Goal: Task Accomplishment & Management: Use online tool/utility

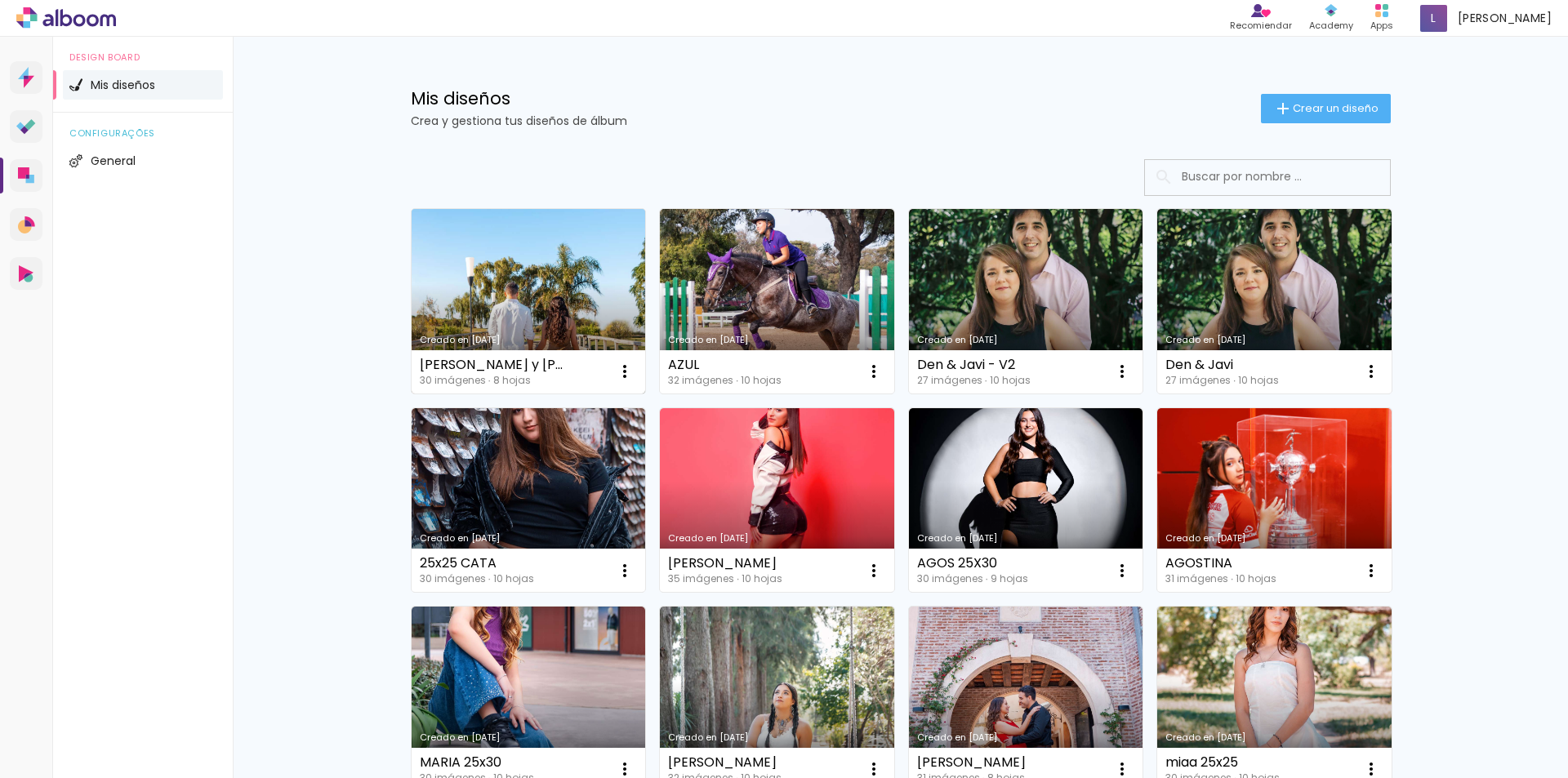
click at [555, 279] on link "Creado en [DATE]" at bounding box center [528, 301] width 234 height 184
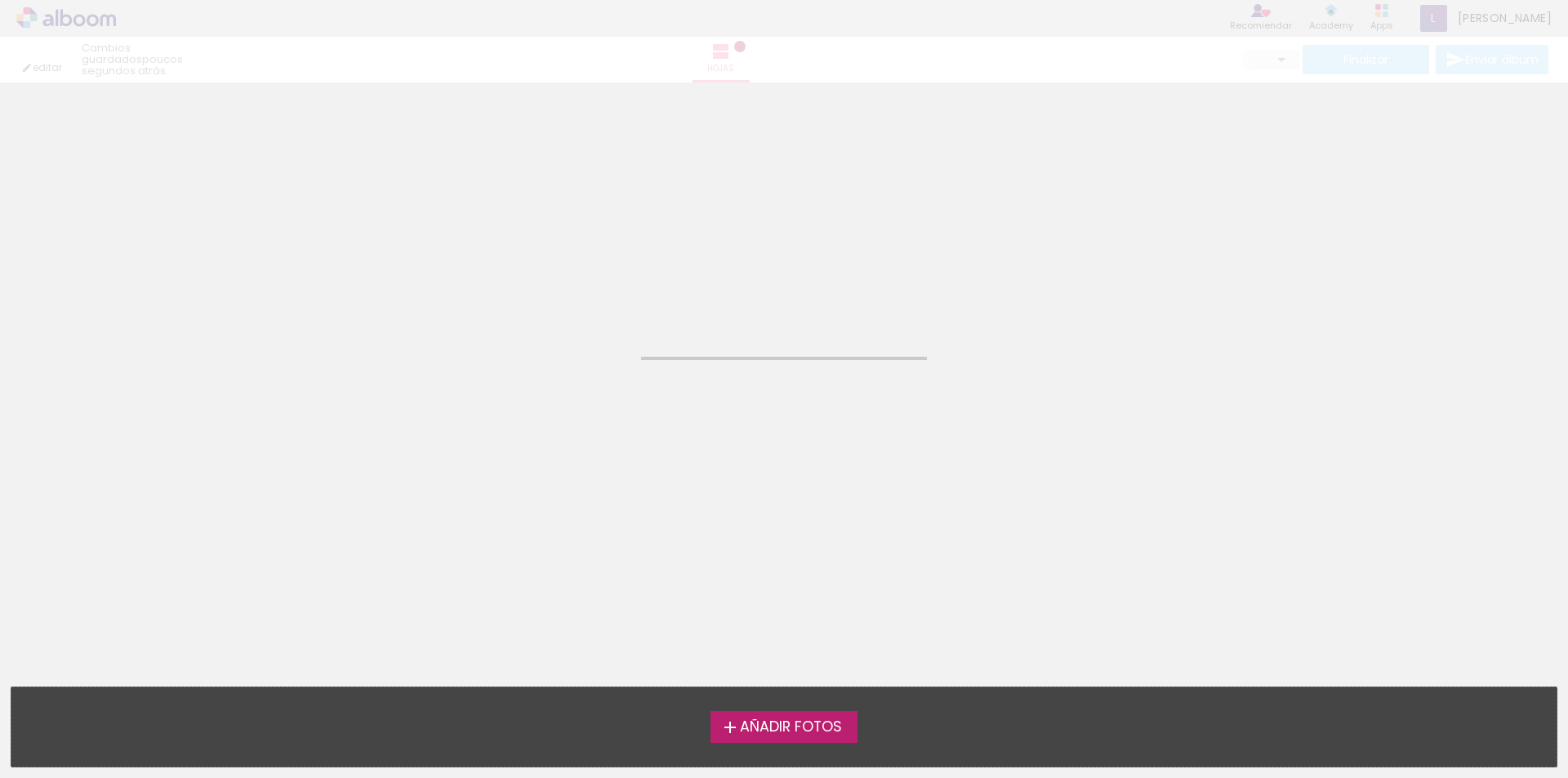
click at [555, 279] on neon-animated-pages "Confirmar Cancelar" at bounding box center [784, 430] width 1568 height 696
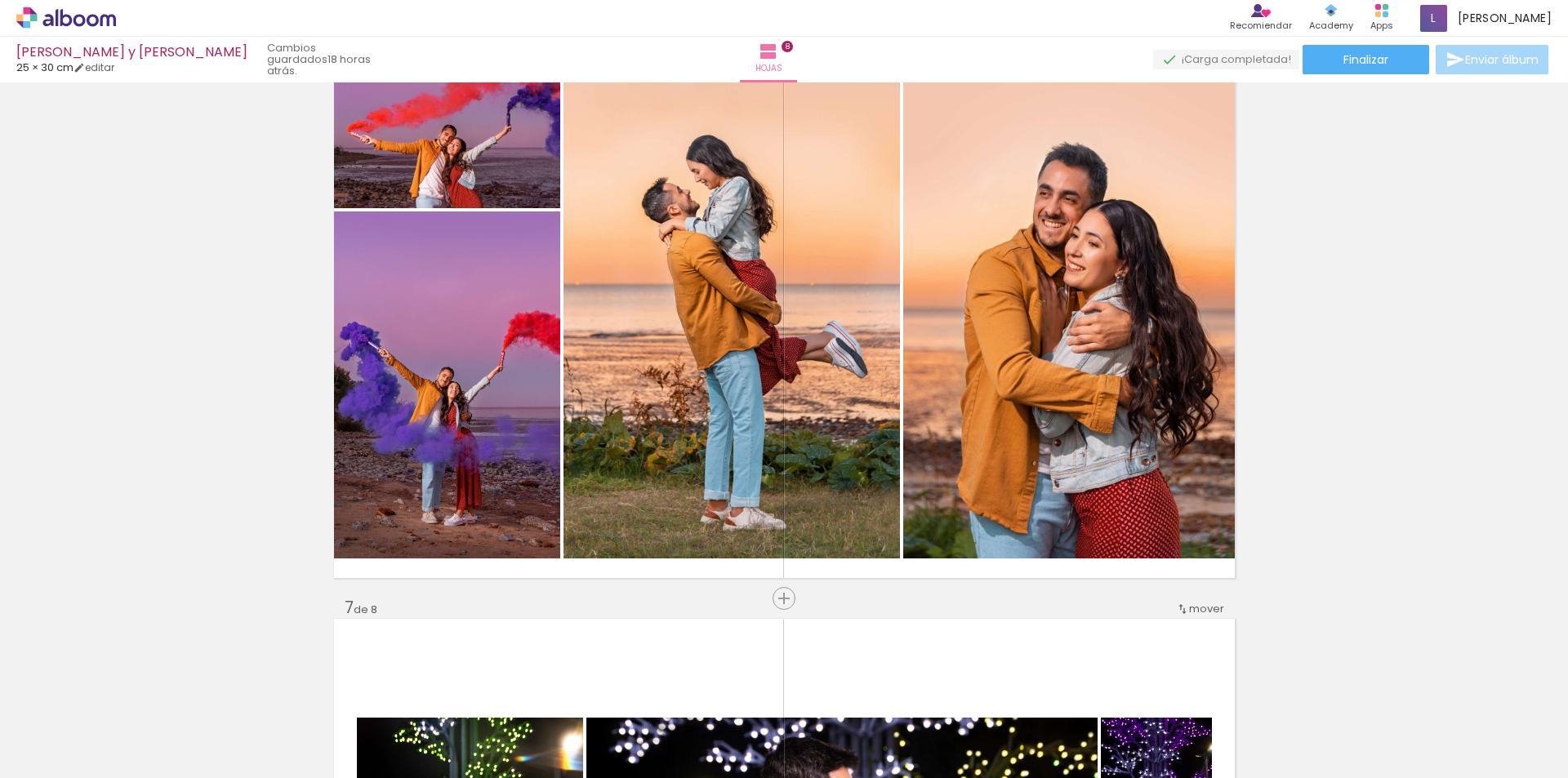
scroll to position [3022, 0]
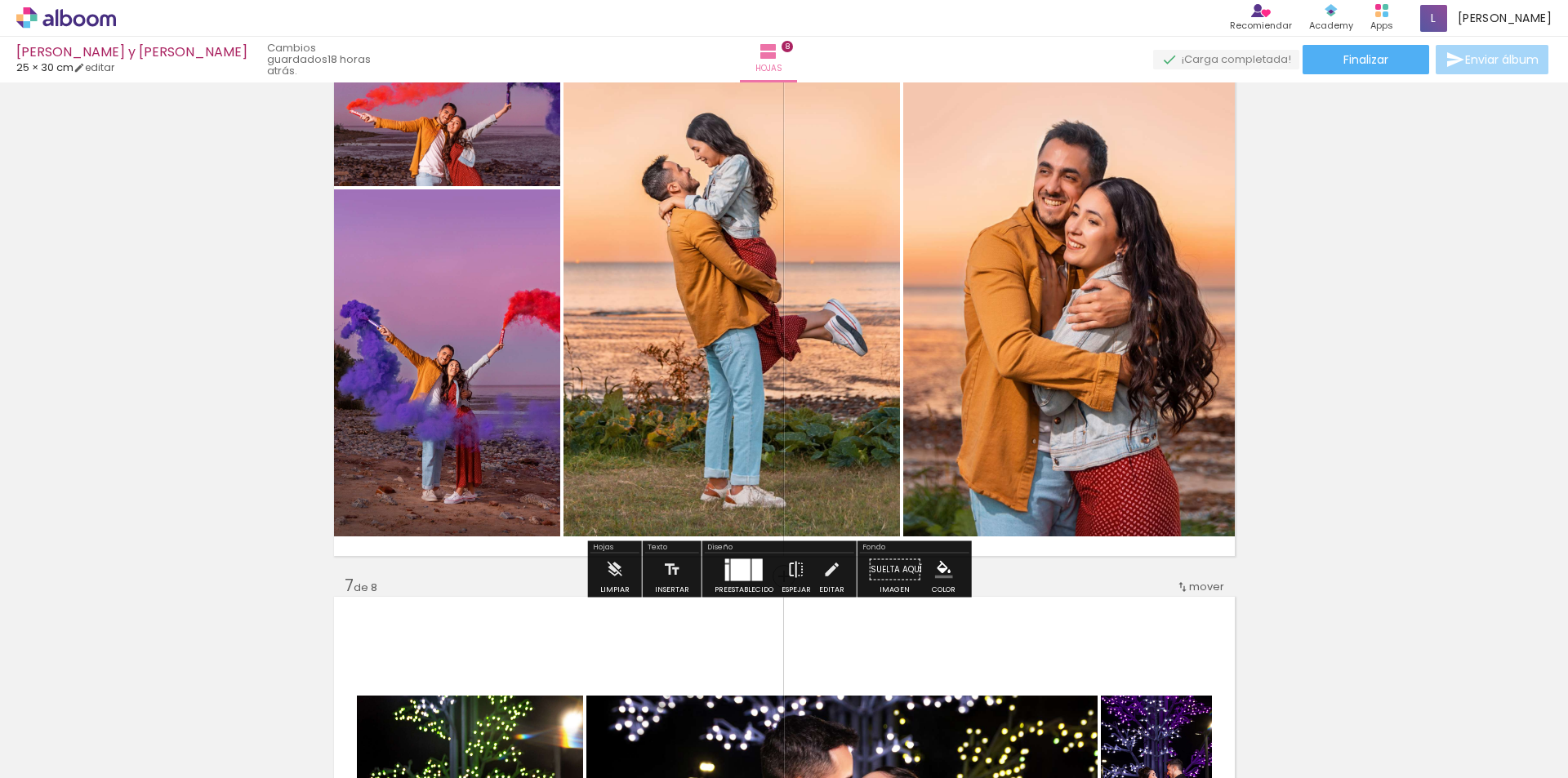
click at [793, 572] on iron-icon at bounding box center [796, 570] width 18 height 33
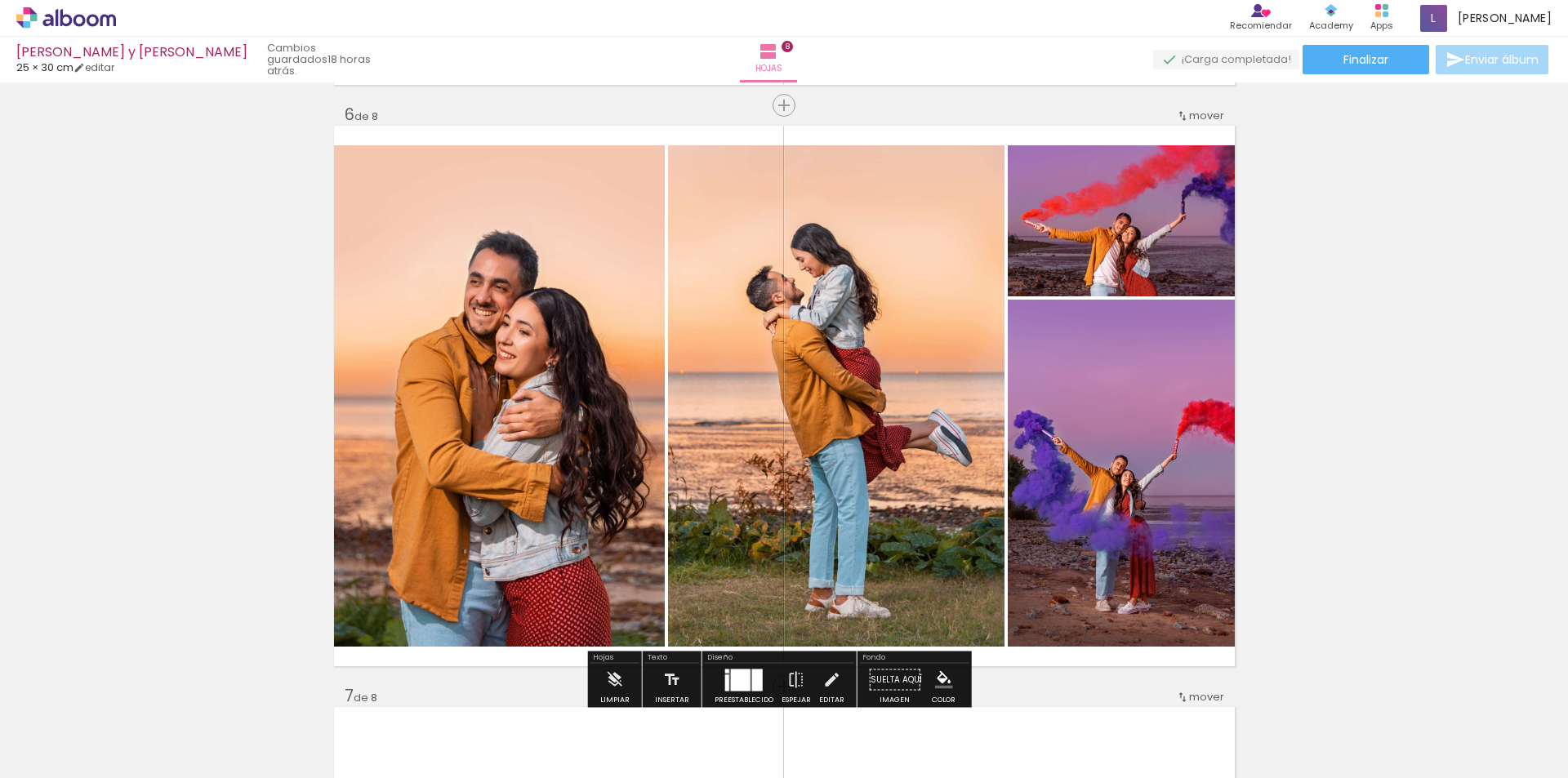
scroll to position [2941, 0]
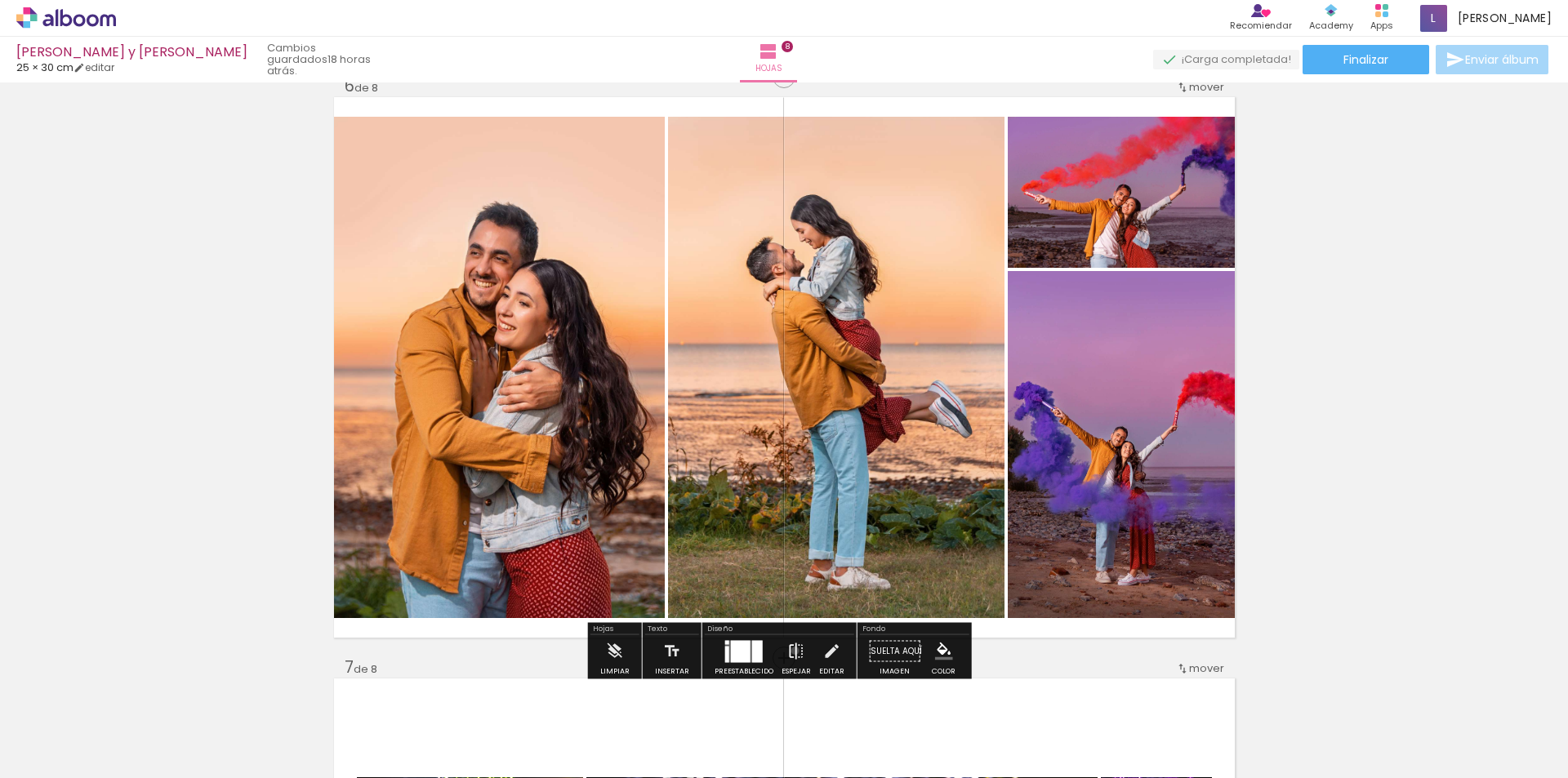
click at [792, 651] on iron-icon at bounding box center [796, 651] width 18 height 33
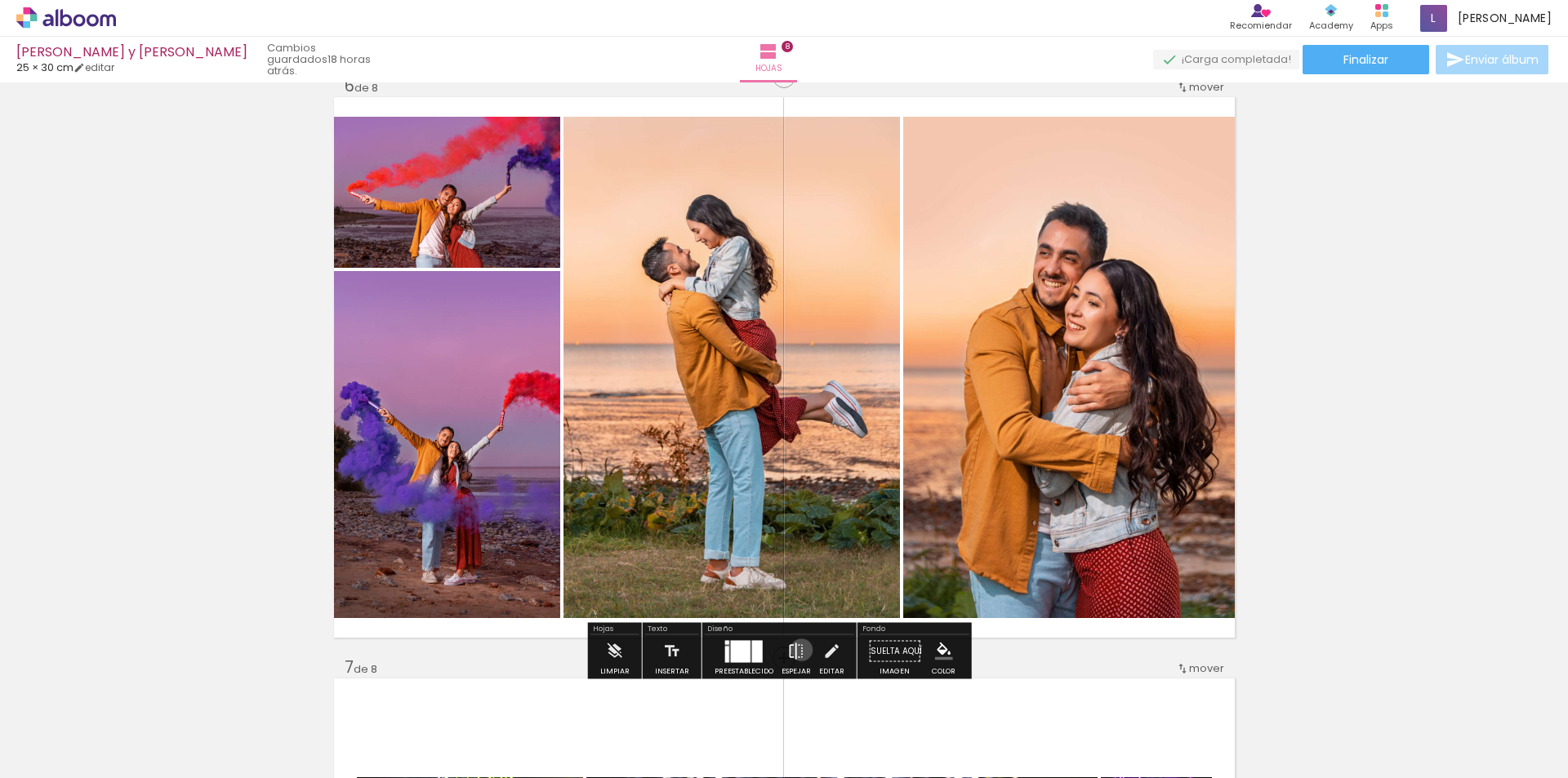
click at [798, 650] on iron-icon at bounding box center [796, 651] width 18 height 33
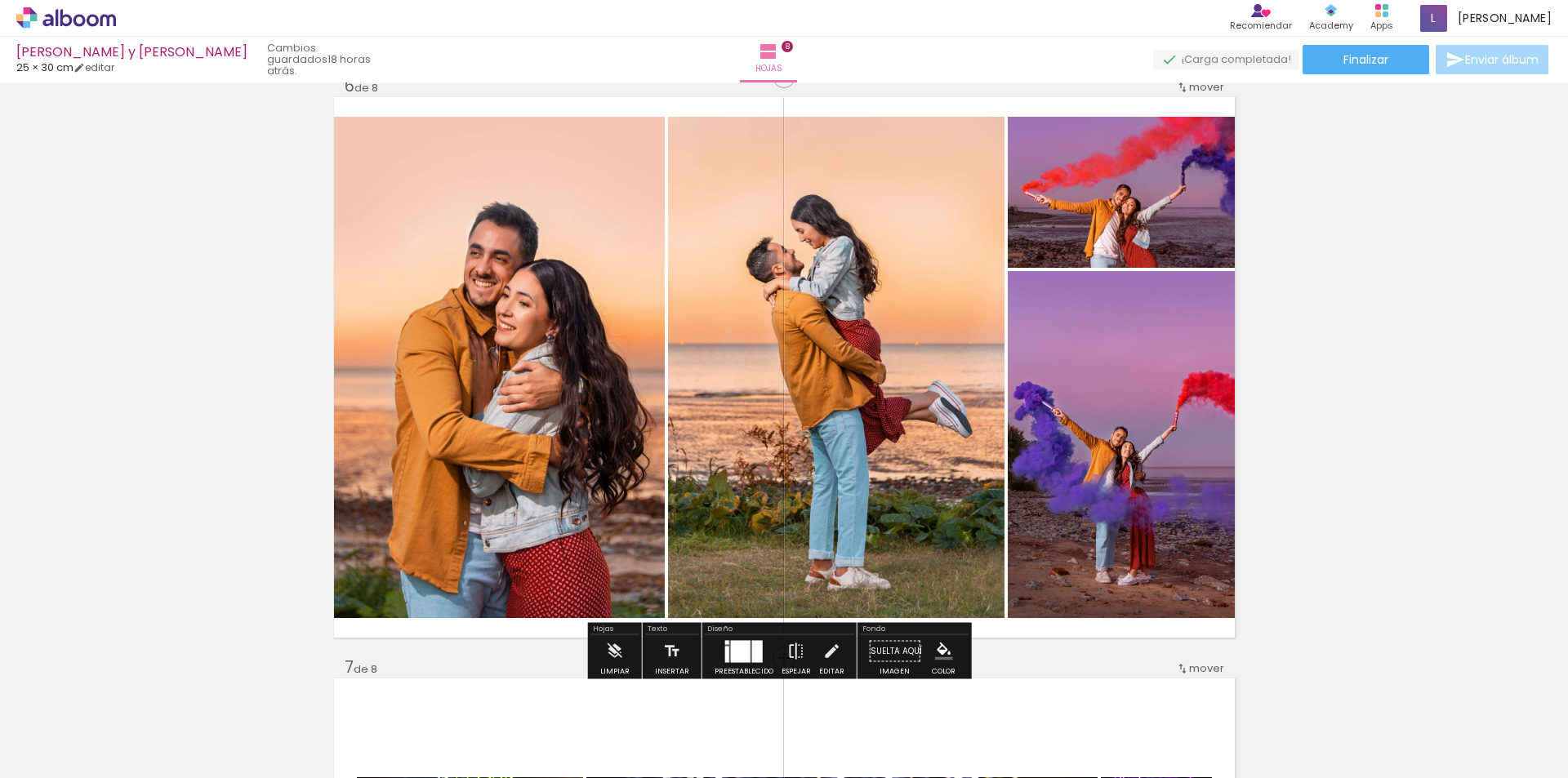
click at [789, 651] on iron-icon at bounding box center [796, 651] width 18 height 33
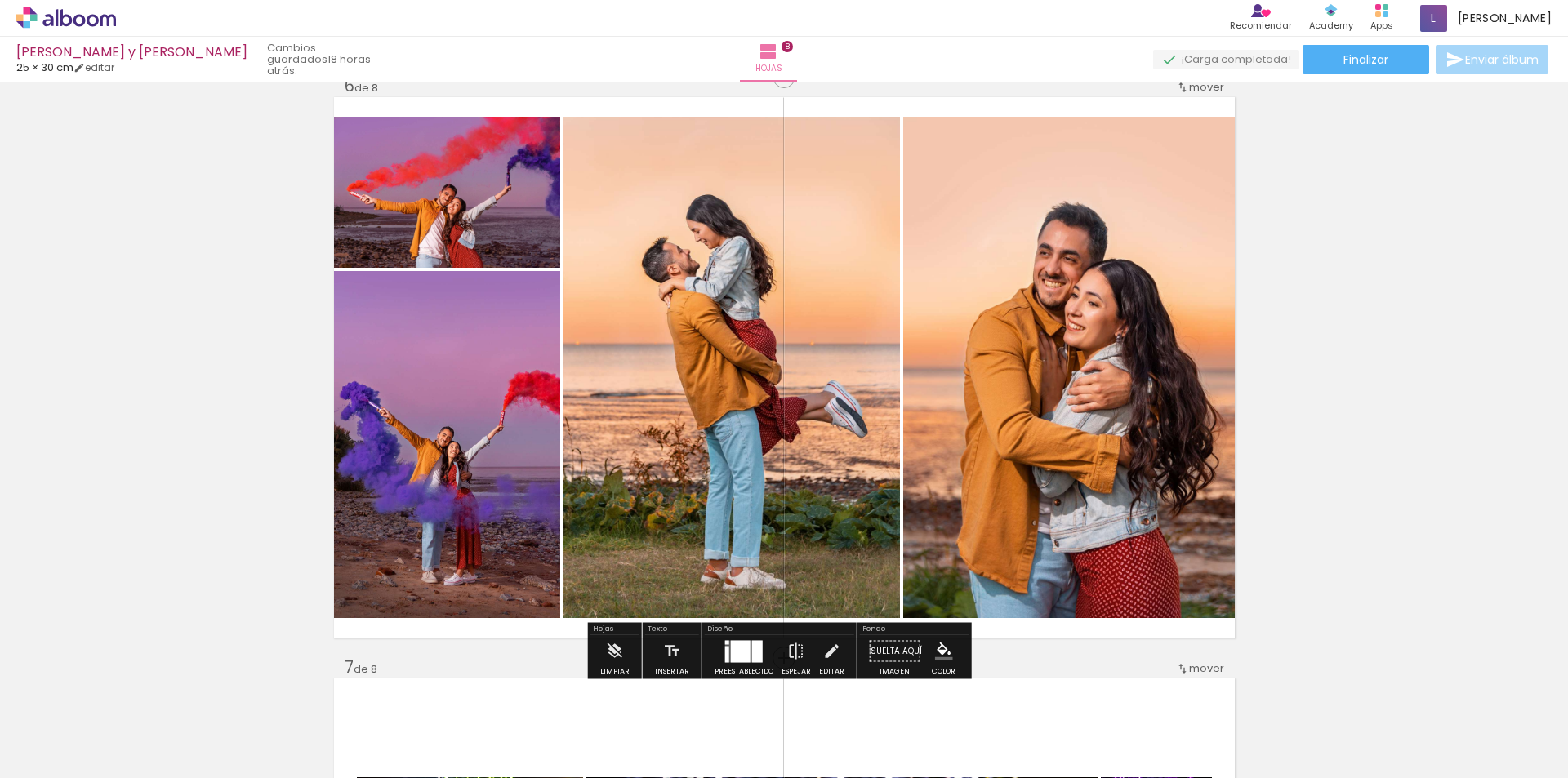
drag, startPoint x: 1359, startPoint y: 365, endPoint x: 1207, endPoint y: 424, distance: 163.0
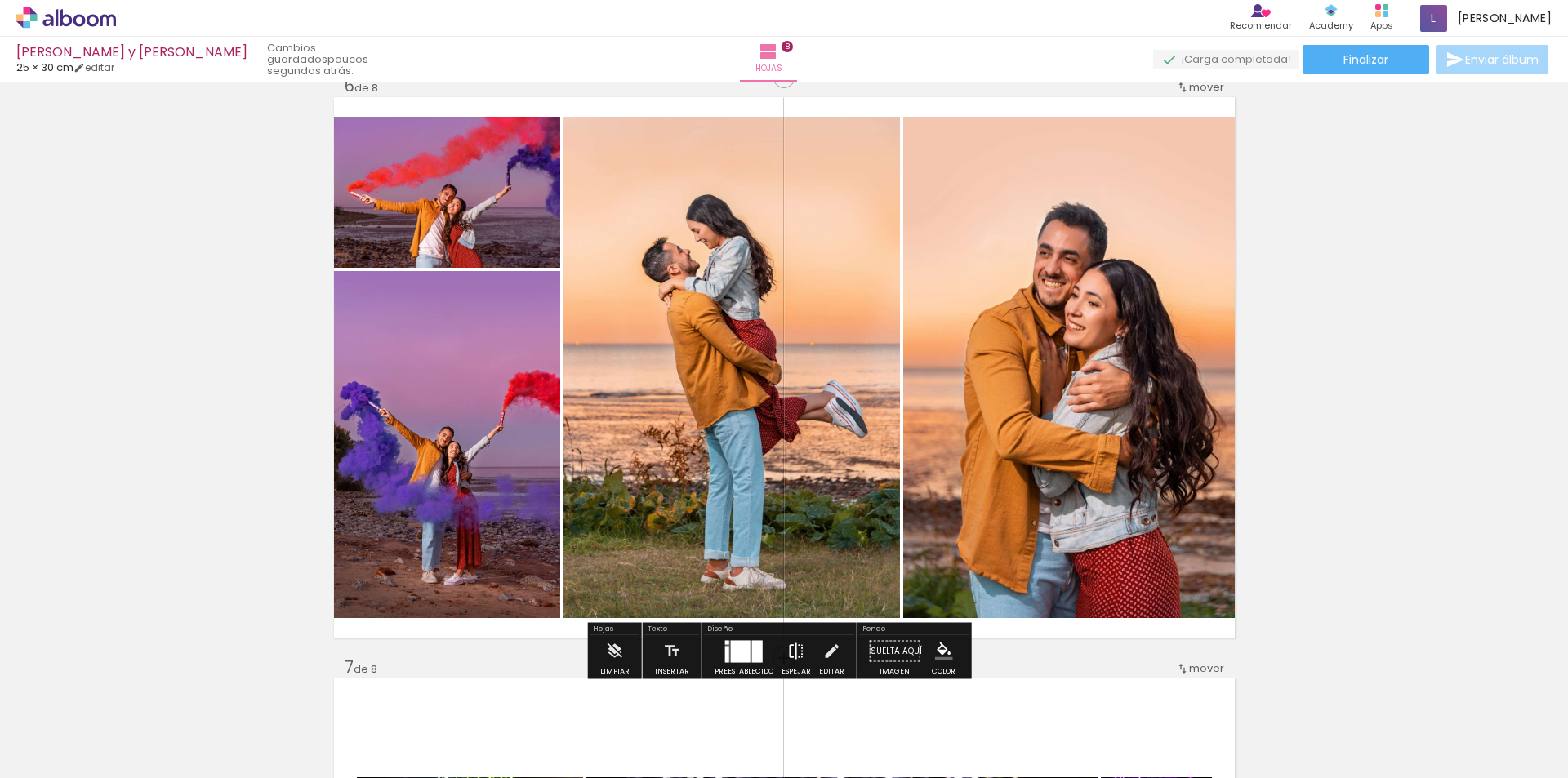
click at [787, 650] on iron-icon at bounding box center [796, 651] width 18 height 33
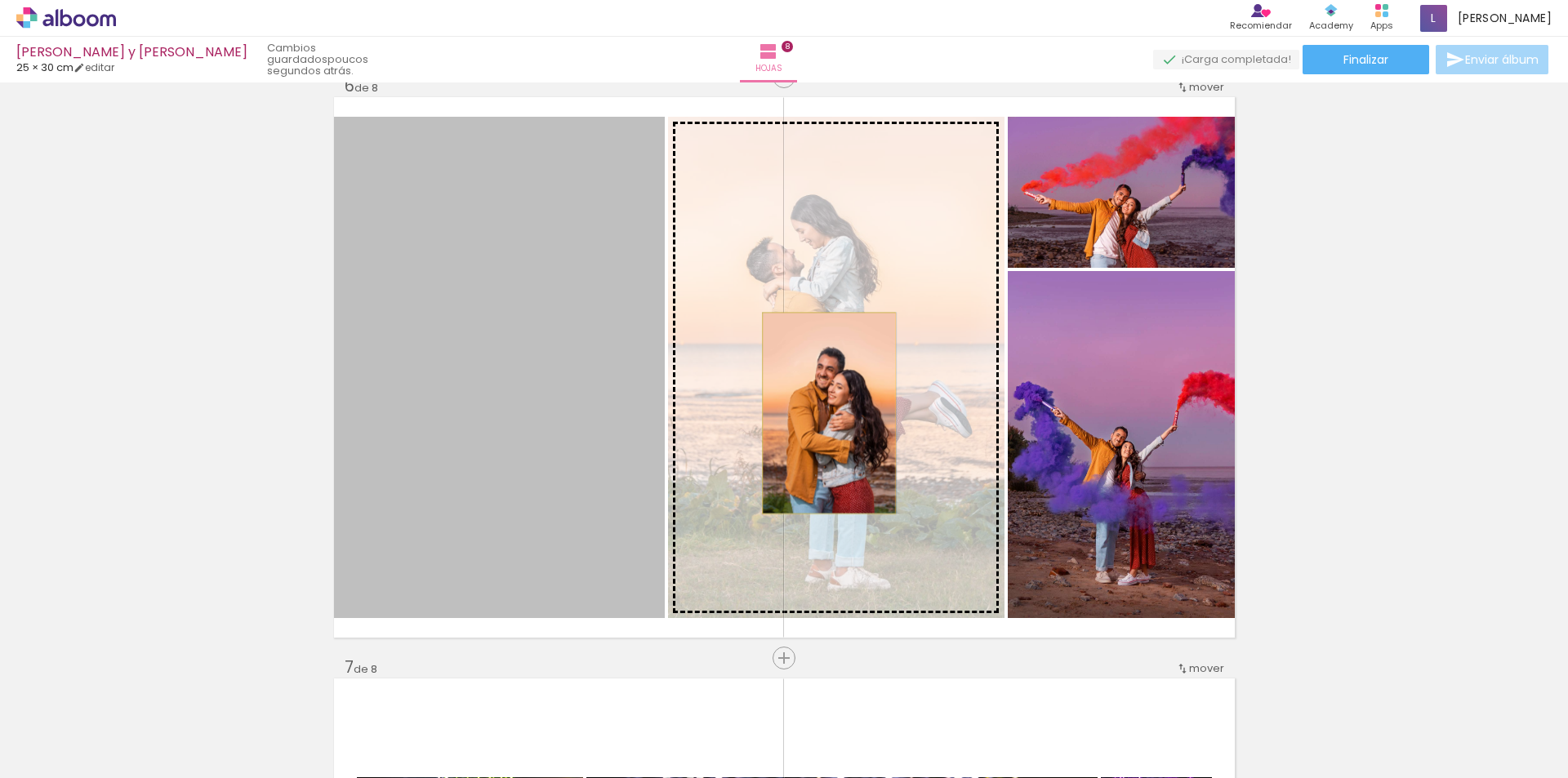
drag, startPoint x: 480, startPoint y: 391, endPoint x: 823, endPoint y: 413, distance: 343.7
click at [0, 0] on slot at bounding box center [0, 0] width 0 height 0
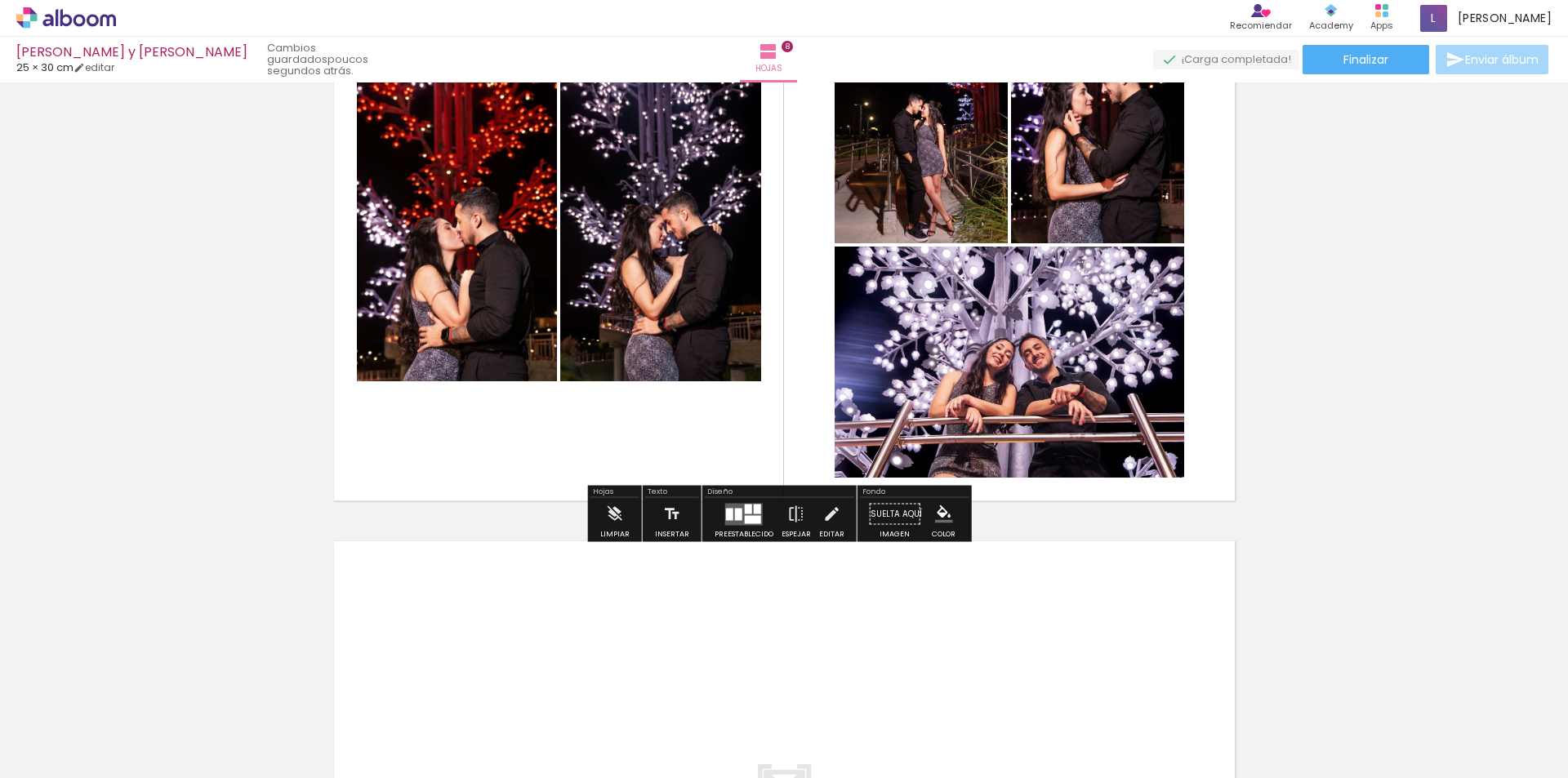
scroll to position [4247, 0]
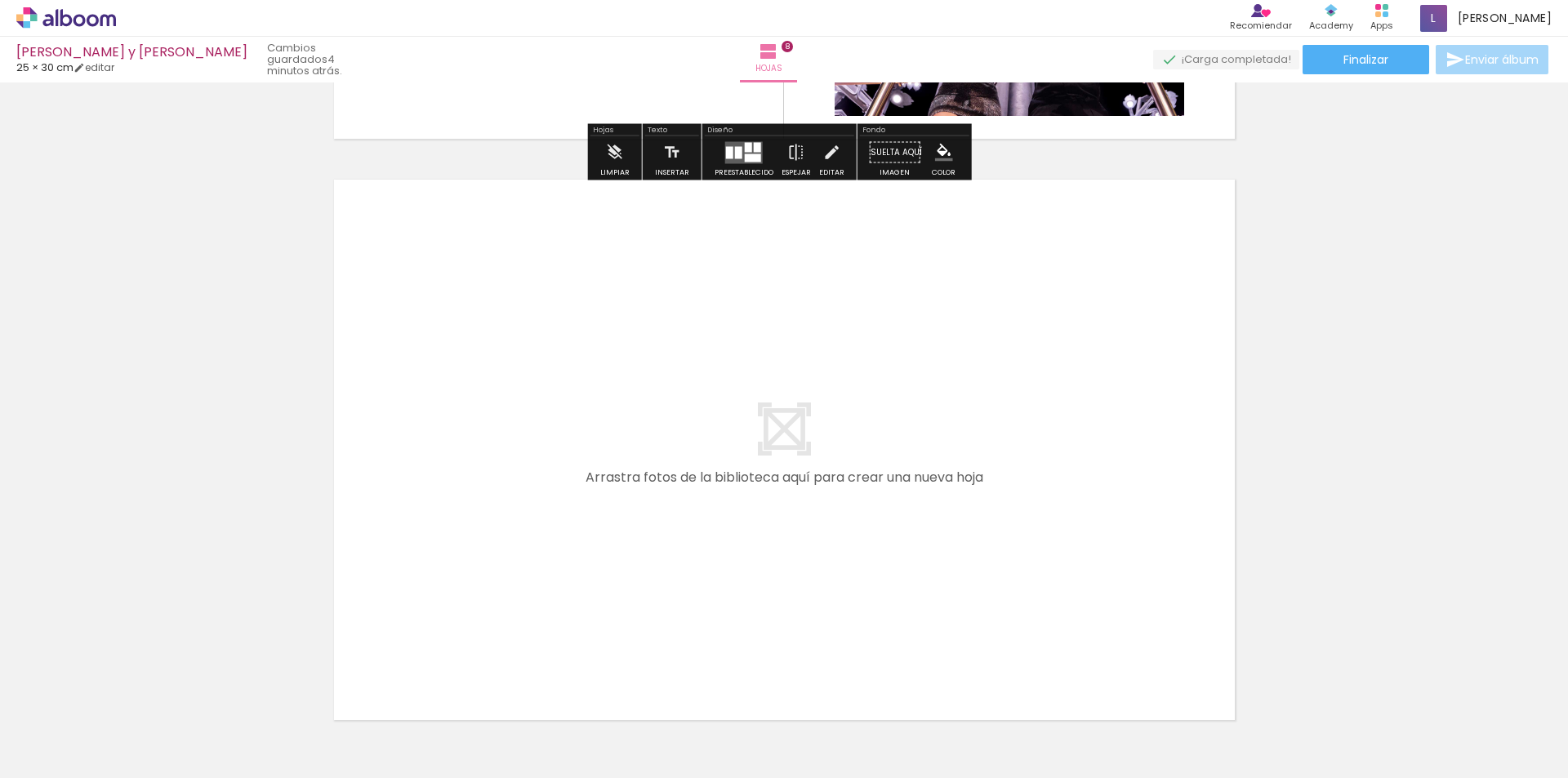
scroll to position [4656, 0]
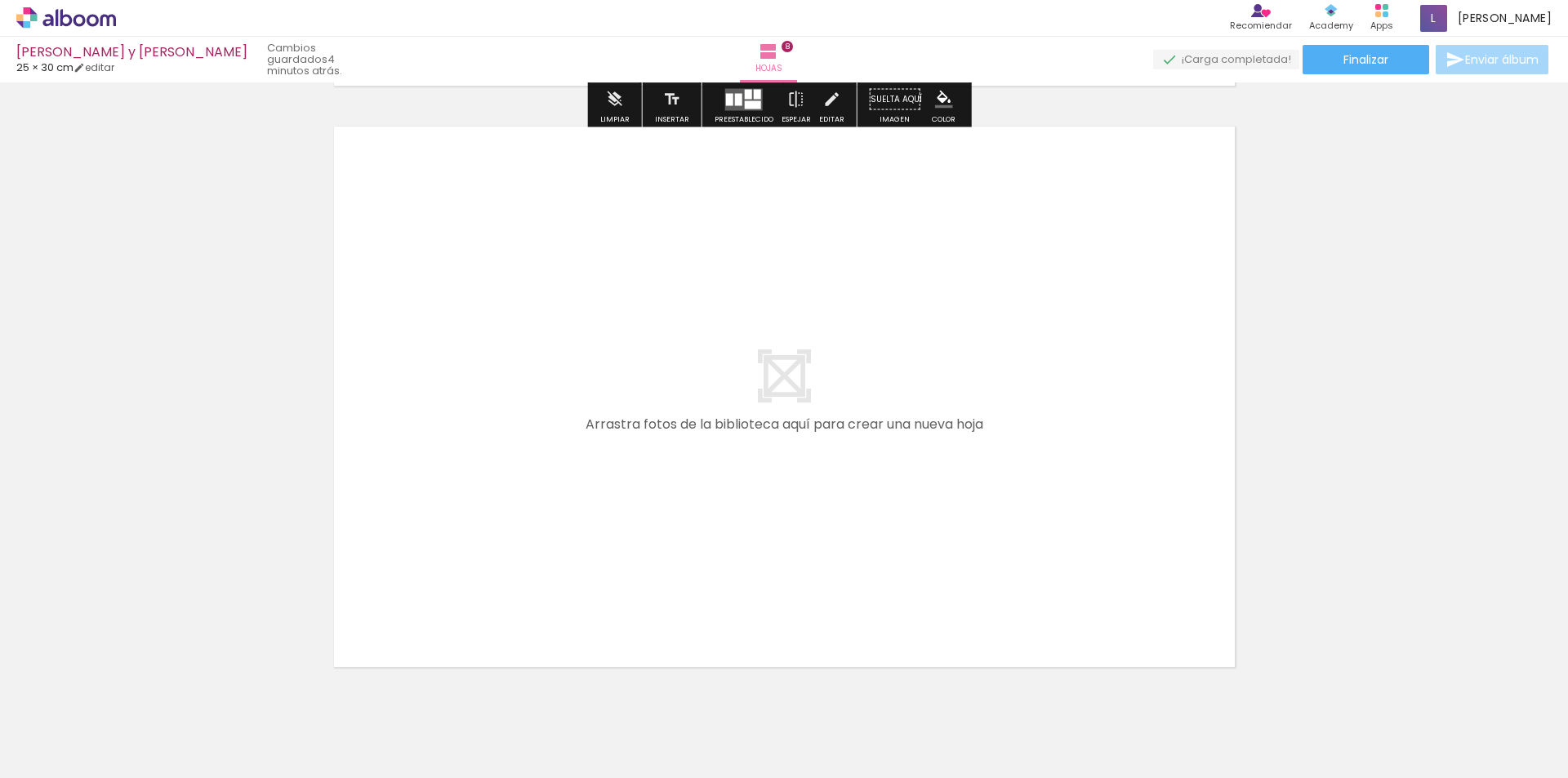
click at [792, 379] on quentale-layouter at bounding box center [784, 397] width 901 height 540
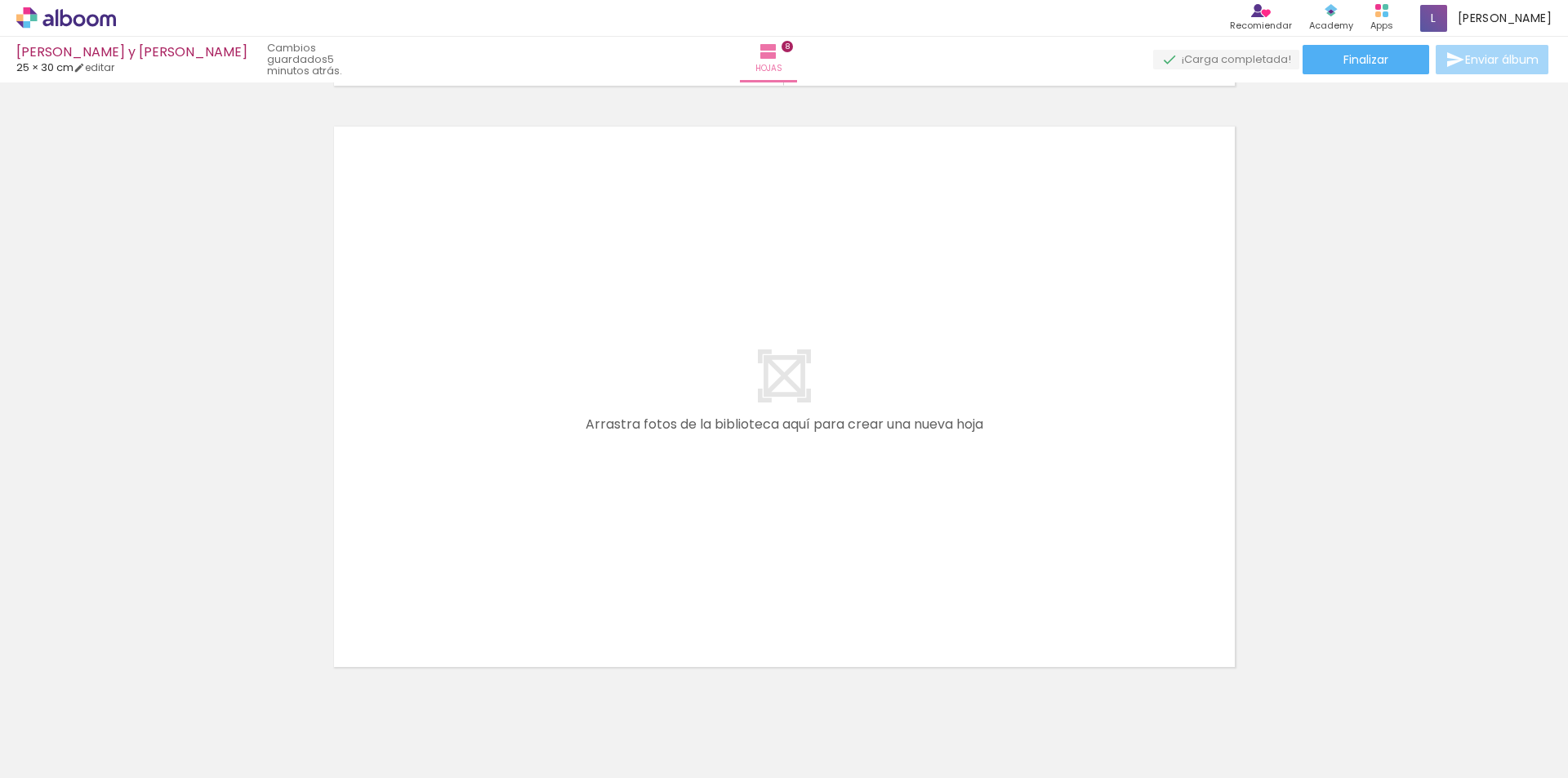
click at [65, 757] on span "Añadir Fotos" at bounding box center [49, 756] width 32 height 18
click at [0, 0] on input "file" at bounding box center [0, 0] width 0 height 0
click at [65, 750] on span "Añadir Fotos" at bounding box center [49, 756] width 32 height 18
click at [0, 0] on input "file" at bounding box center [0, 0] width 0 height 0
click at [65, 750] on span "Añadir Fotos" at bounding box center [49, 756] width 32 height 18
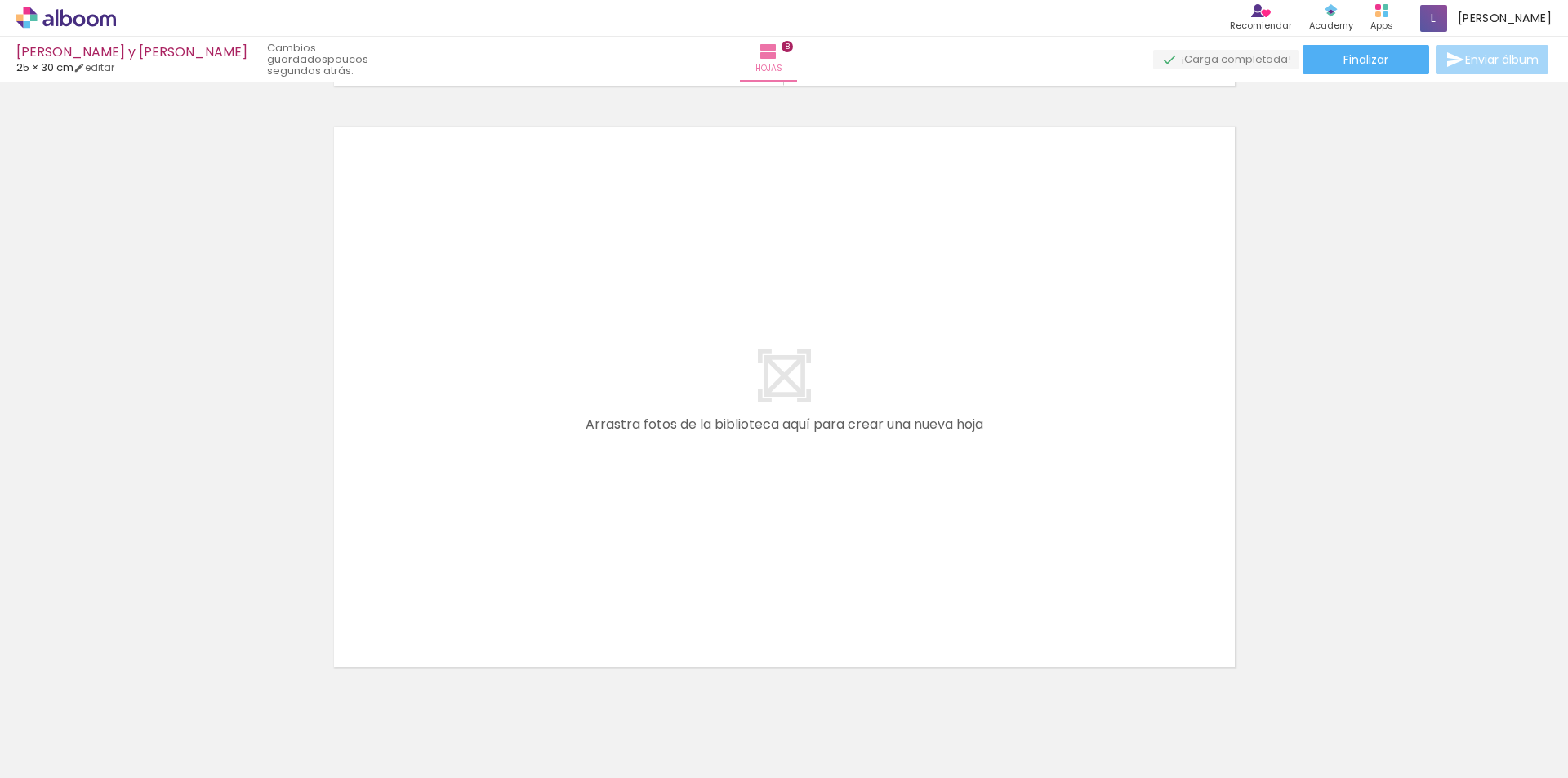
click at [0, 0] on input "file" at bounding box center [0, 0] width 0 height 0
drag, startPoint x: 1420, startPoint y: 733, endPoint x: 1348, endPoint y: 706, distance: 76.9
click at [0, 0] on slot at bounding box center [0, 0] width 0 height 0
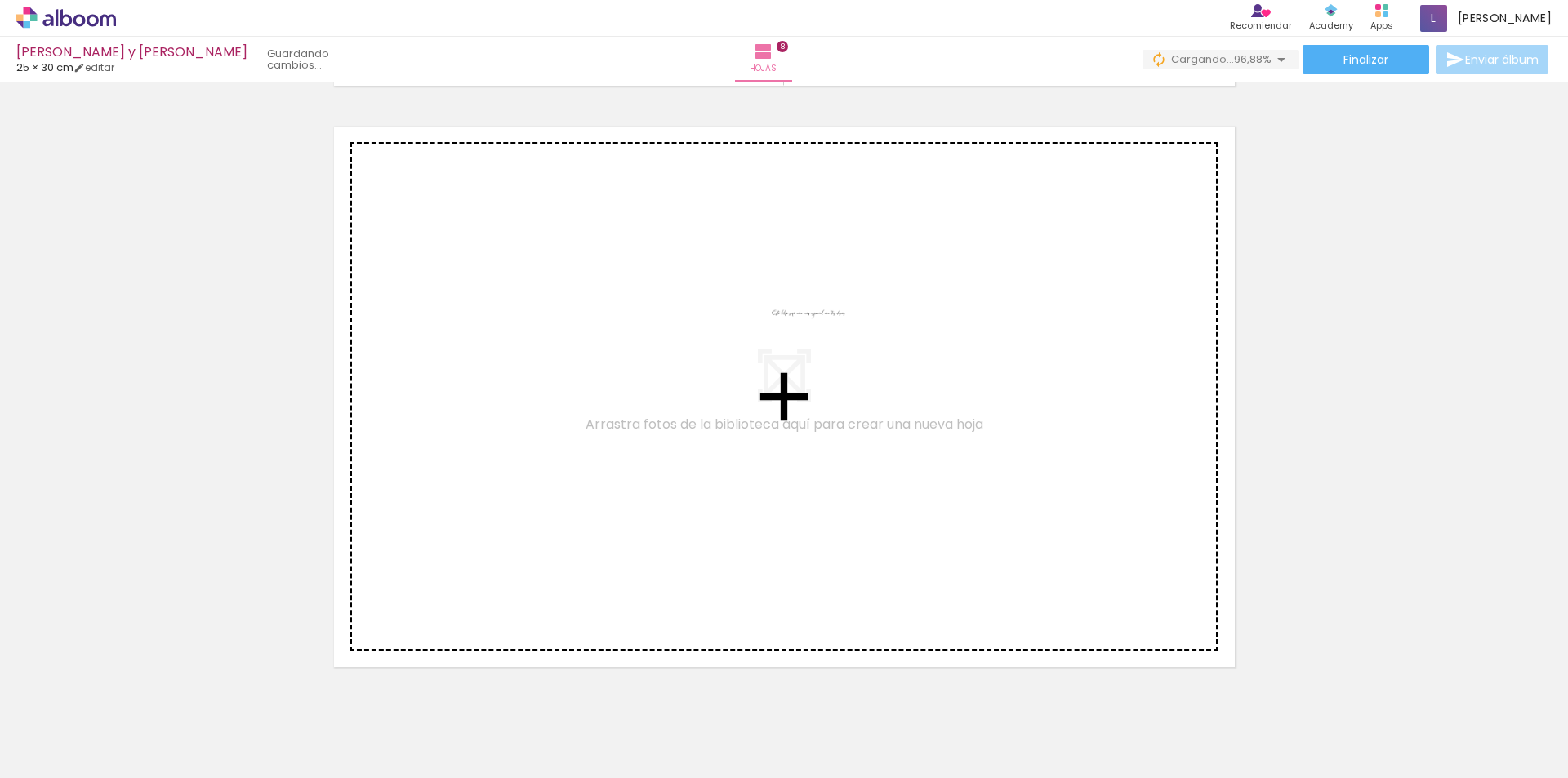
drag, startPoint x: 1515, startPoint y: 723, endPoint x: 820, endPoint y: 357, distance: 785.5
click at [820, 357] on quentale-workspace at bounding box center [784, 389] width 1568 height 778
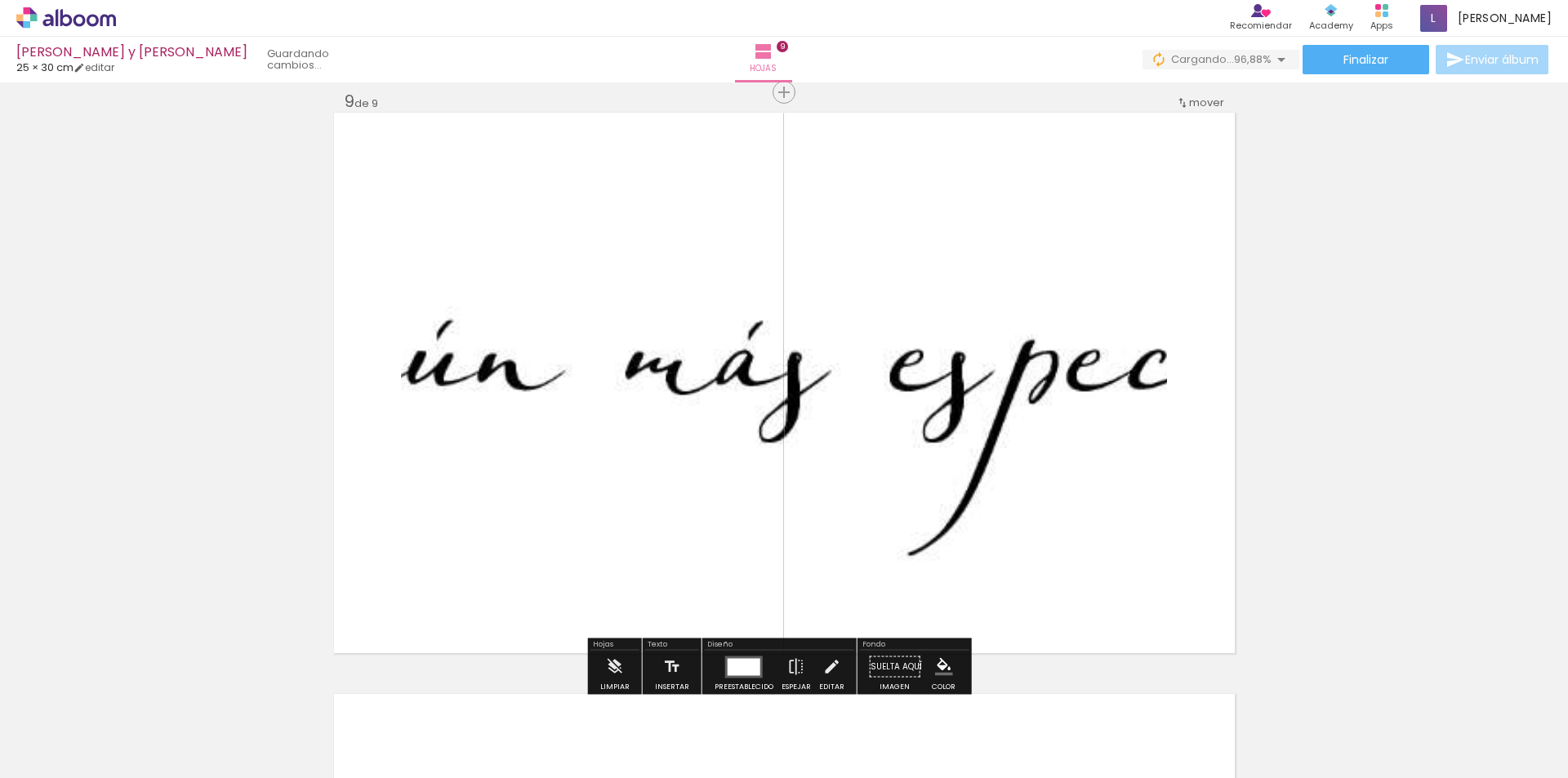
scroll to position [4673, 0]
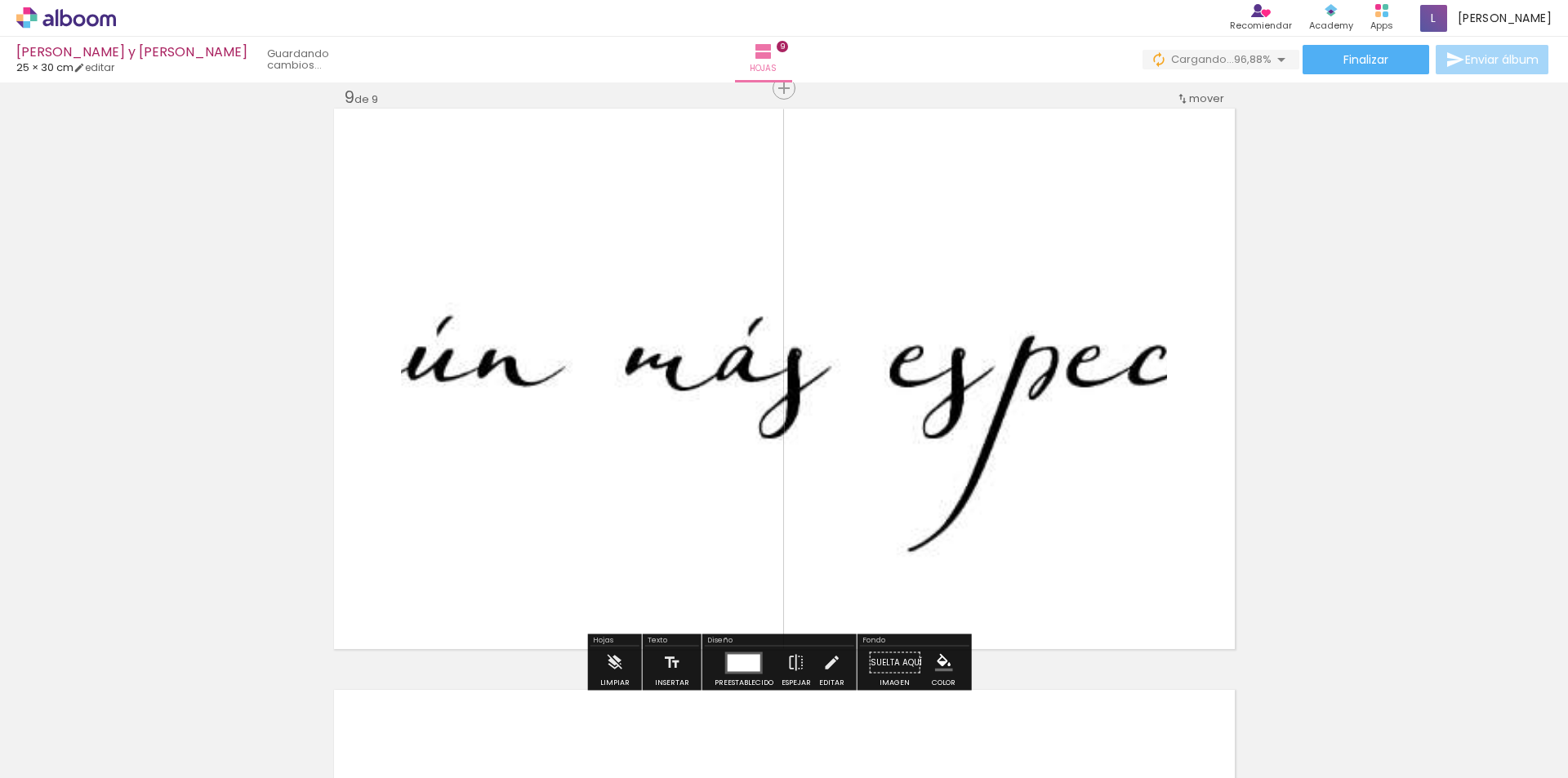
click at [713, 375] on quentale-photo at bounding box center [784, 379] width 766 height 406
click at [745, 665] on div at bounding box center [744, 663] width 33 height 17
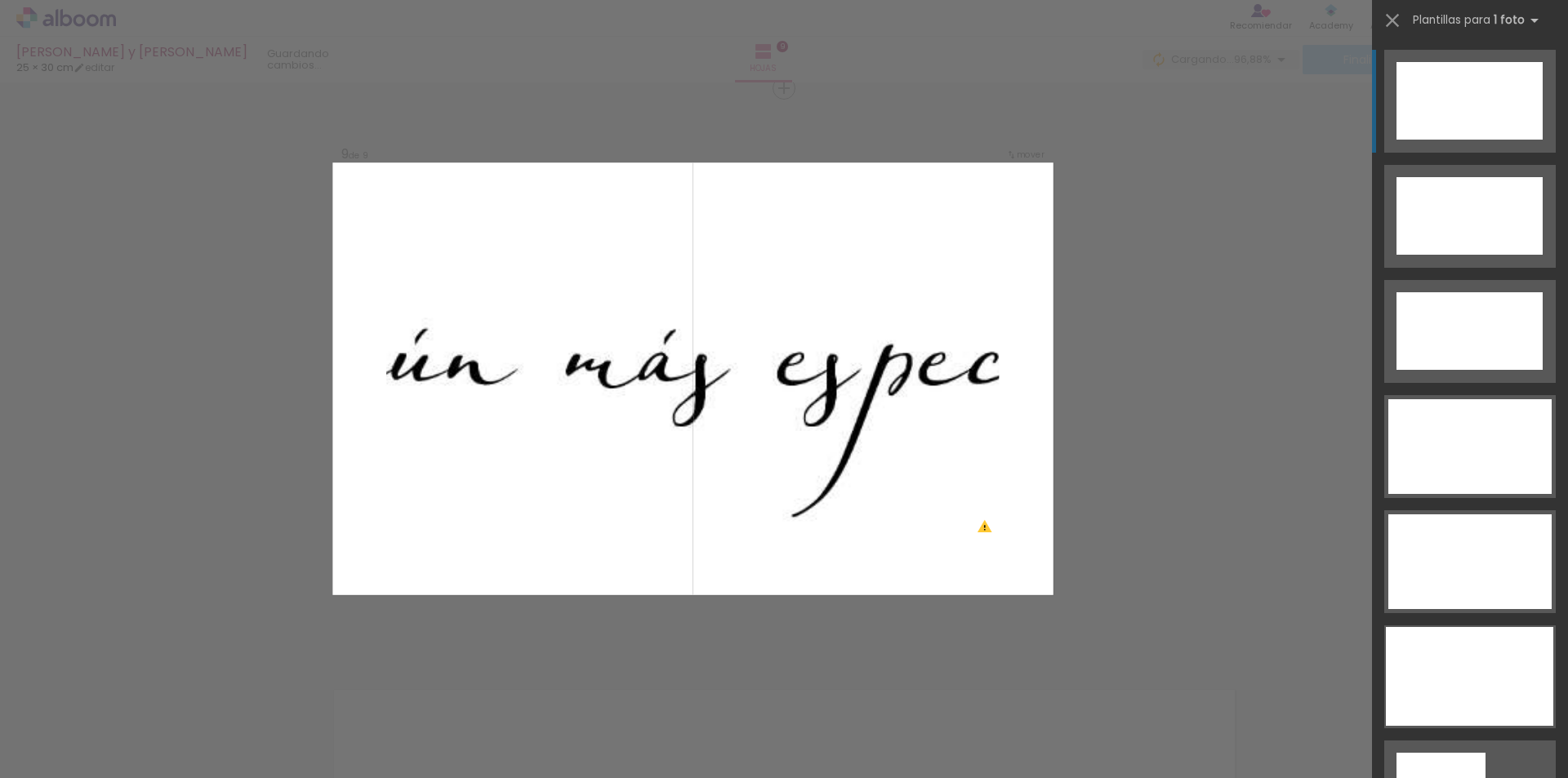
click at [1497, 135] on div at bounding box center [1470, 101] width 146 height 77
click at [857, 383] on quentale-photo at bounding box center [692, 379] width 613 height 325
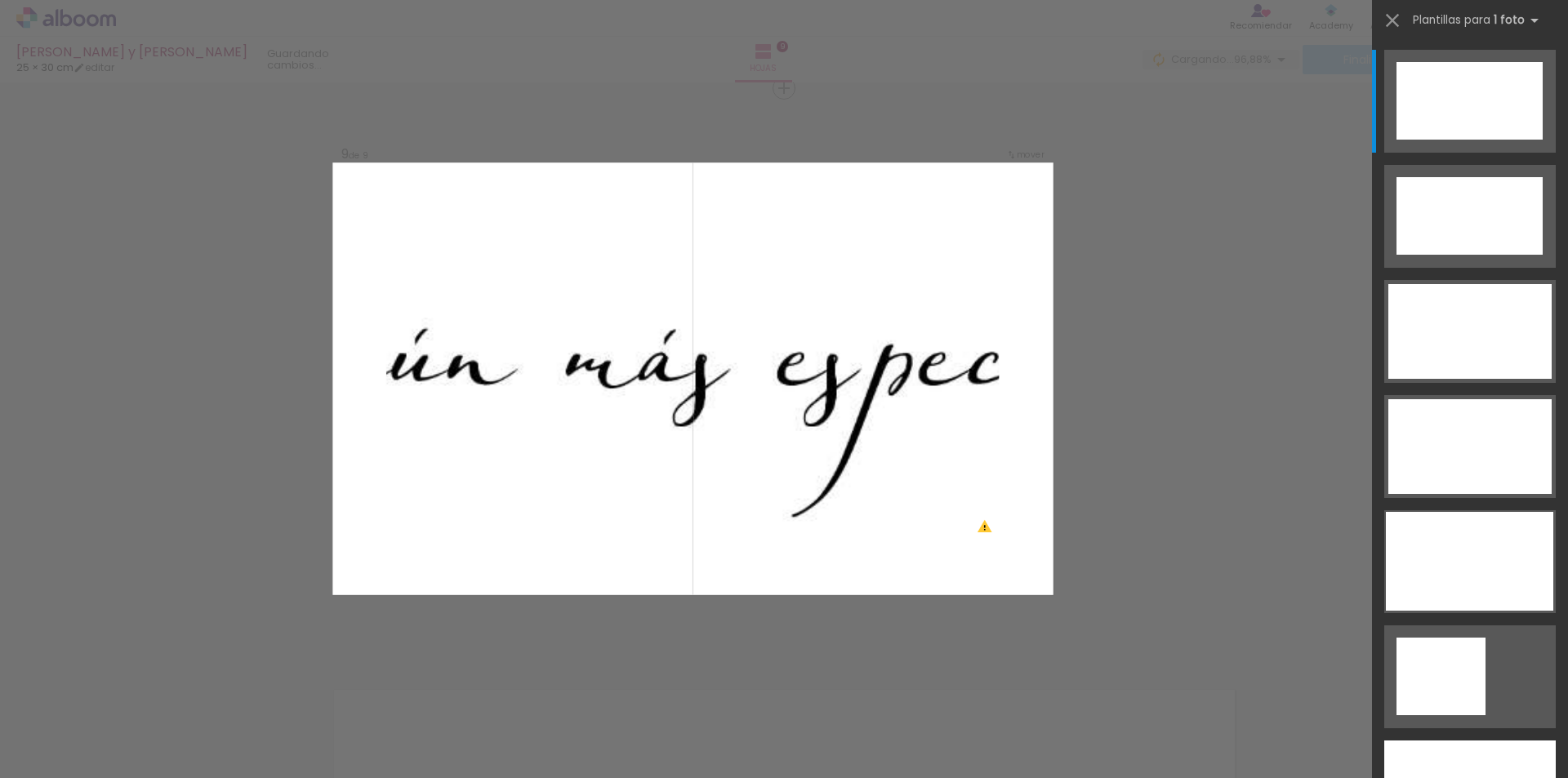
click at [857, 383] on quentale-photo at bounding box center [692, 379] width 613 height 325
click at [799, 374] on quentale-photo at bounding box center [692, 379] width 613 height 325
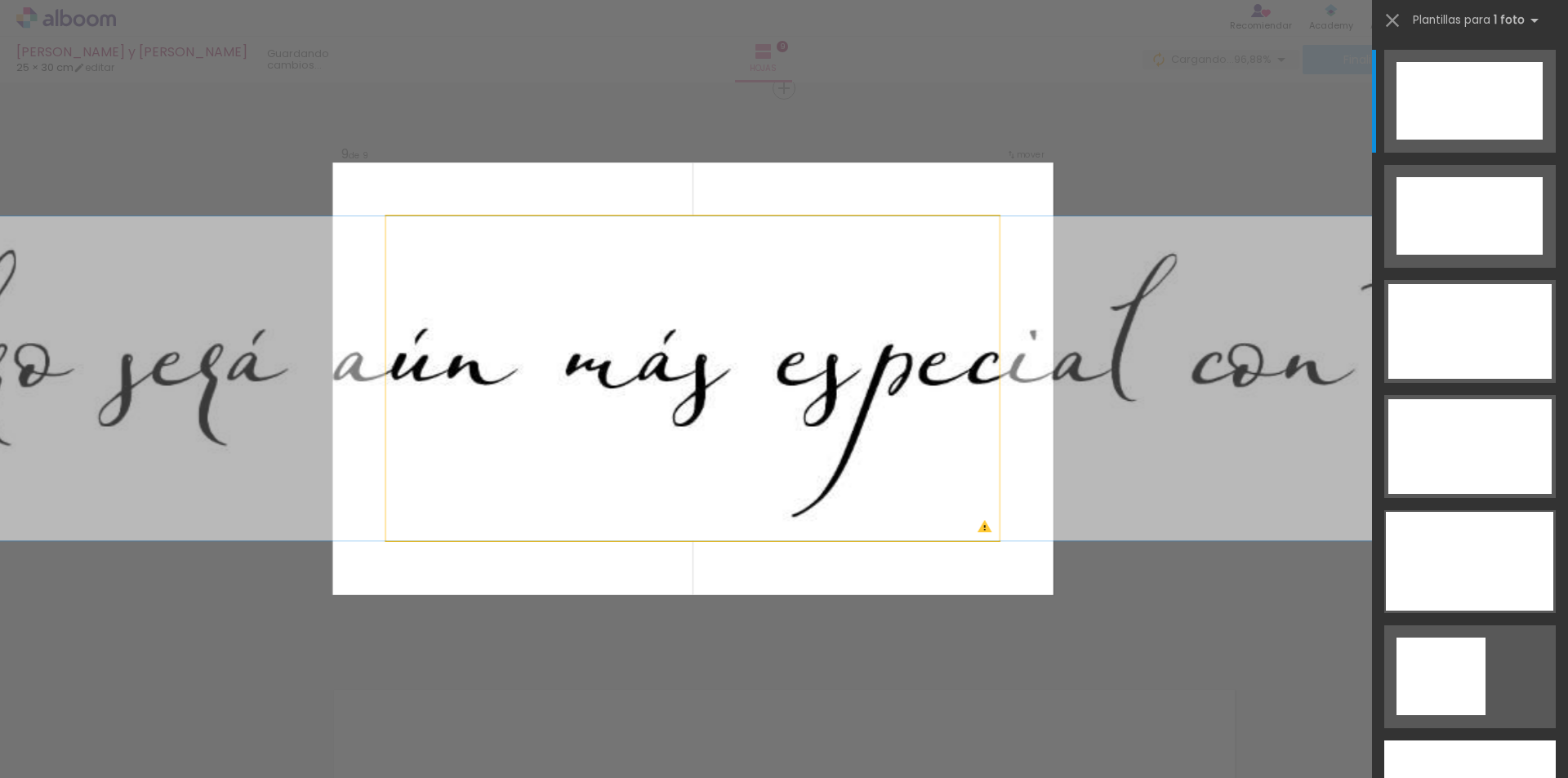
click at [799, 374] on quentale-photo at bounding box center [692, 379] width 613 height 325
click at [806, 371] on quentale-photo at bounding box center [692, 379] width 613 height 325
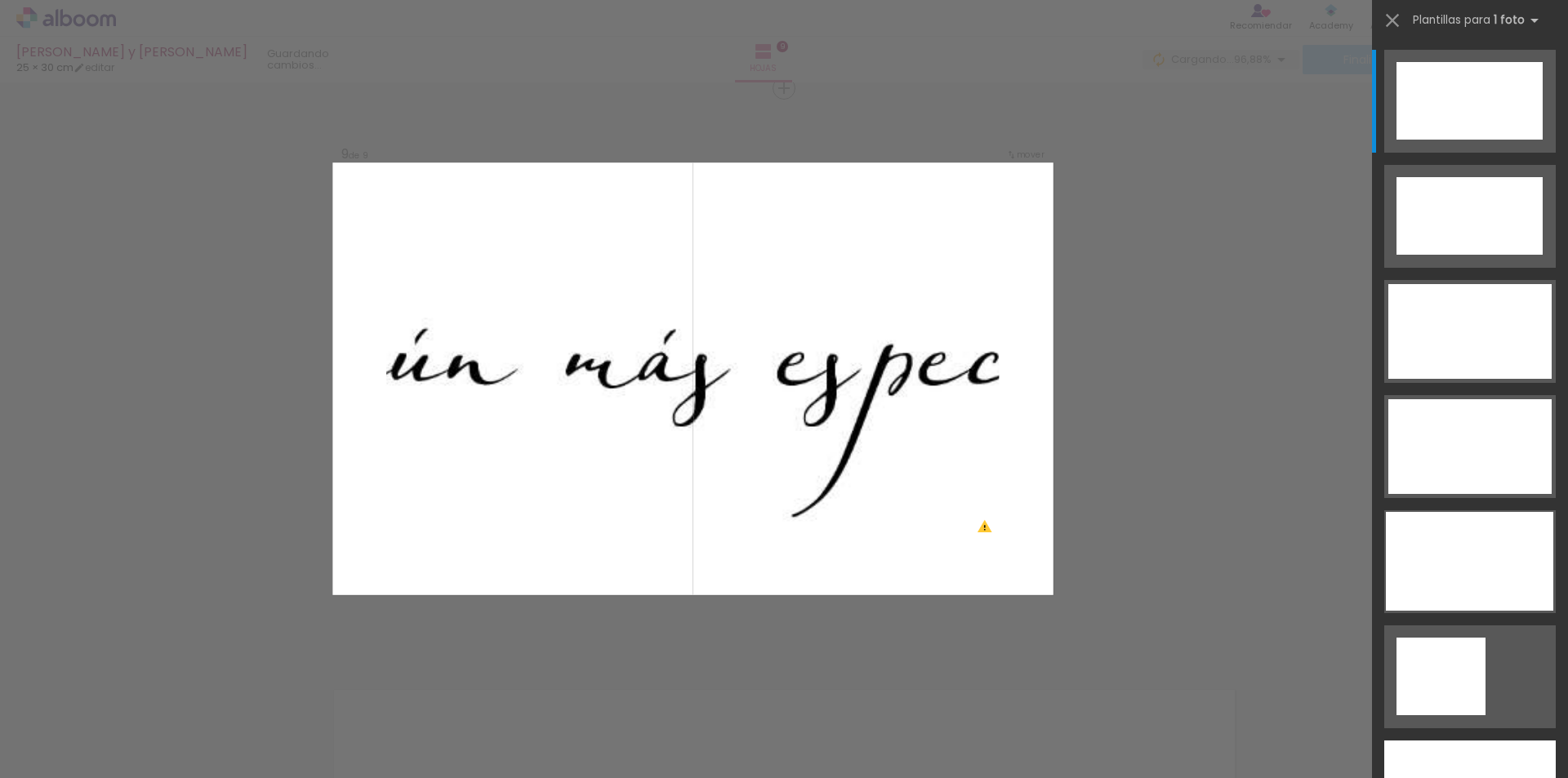
click at [803, 374] on quentale-photo at bounding box center [692, 379] width 613 height 325
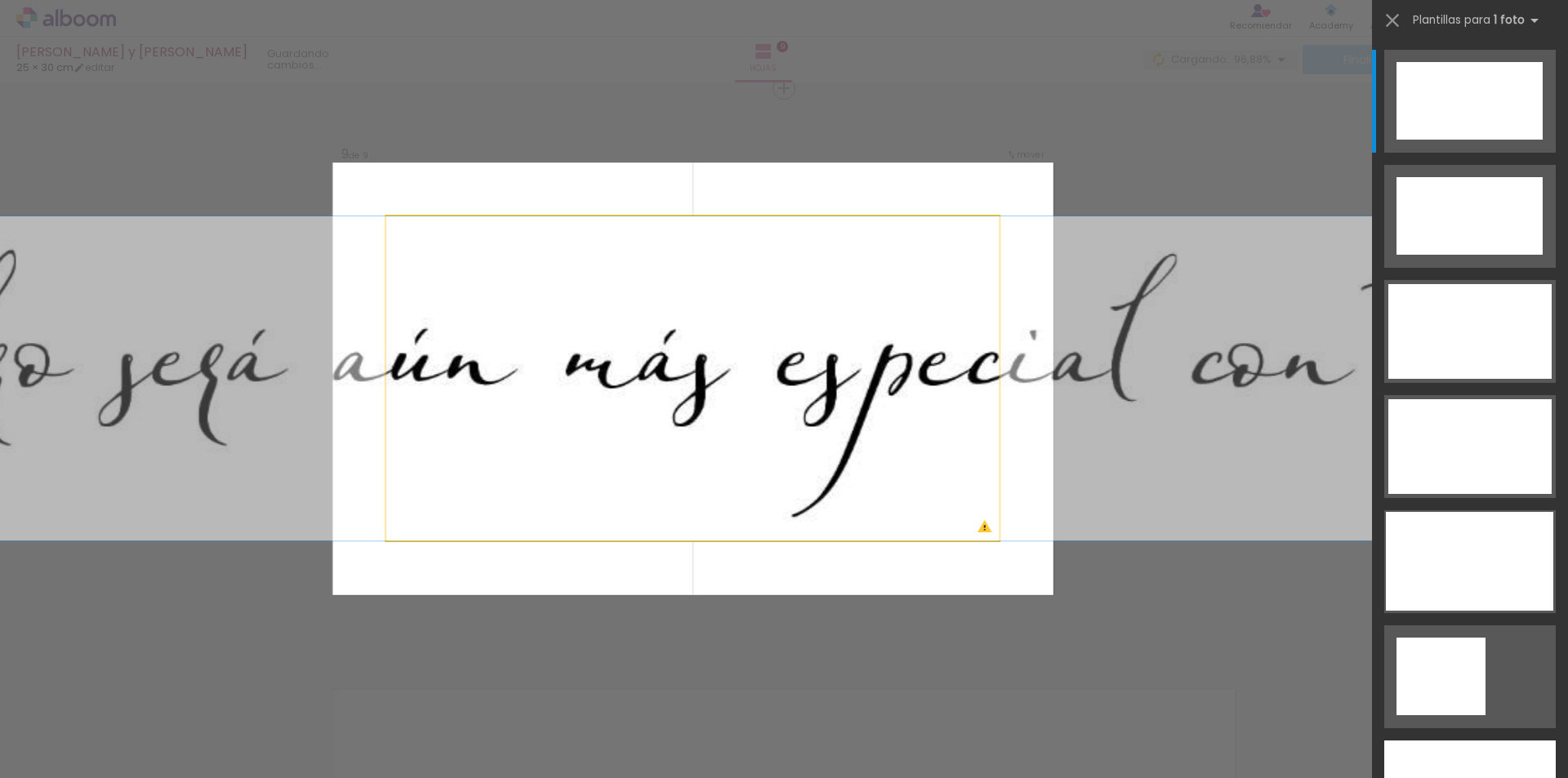
drag, startPoint x: 874, startPoint y: 399, endPoint x: 1422, endPoint y: 319, distance: 553.8
click at [876, 397] on quentale-photo at bounding box center [692, 379] width 613 height 325
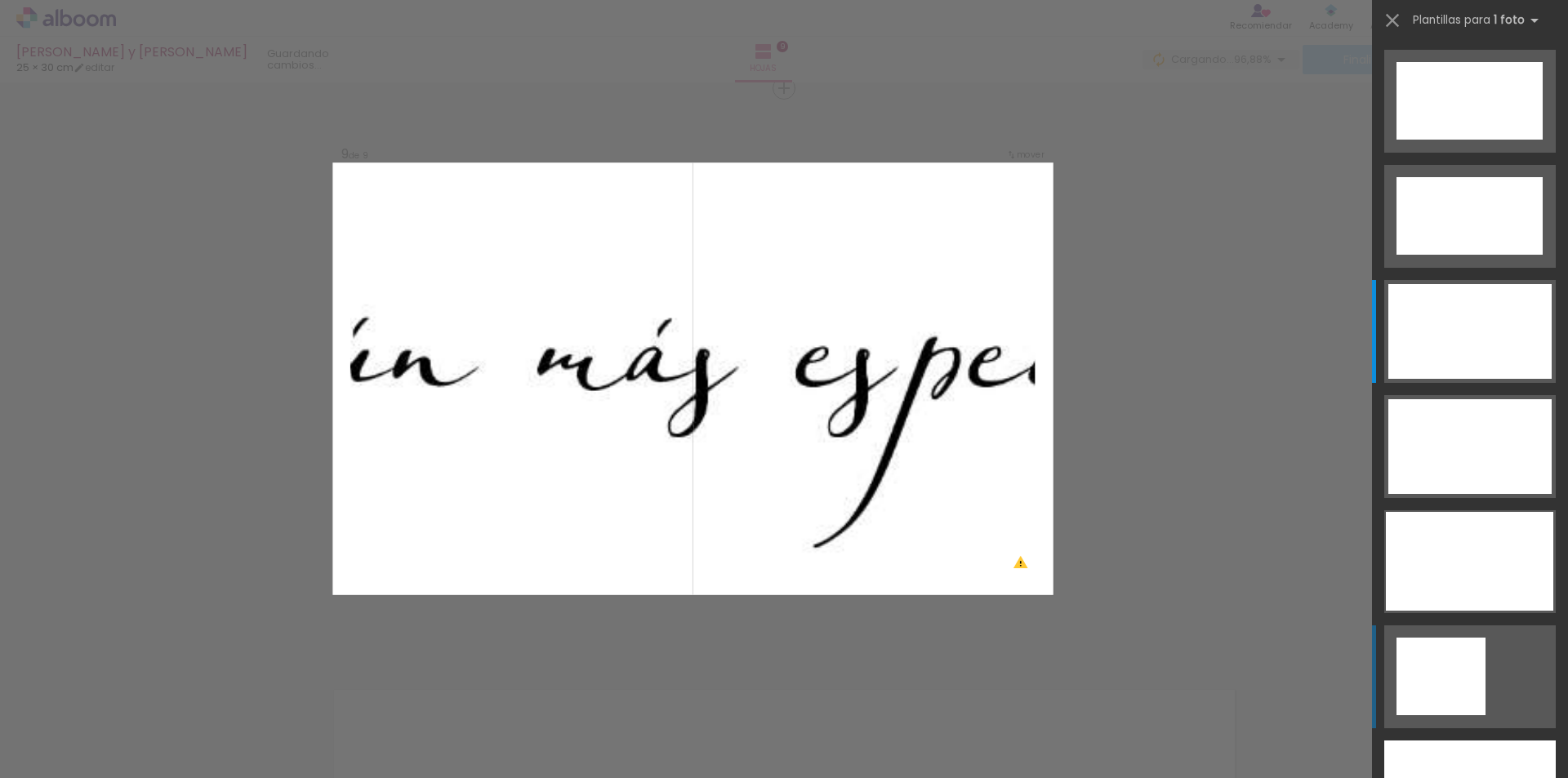
scroll to position [345, 0]
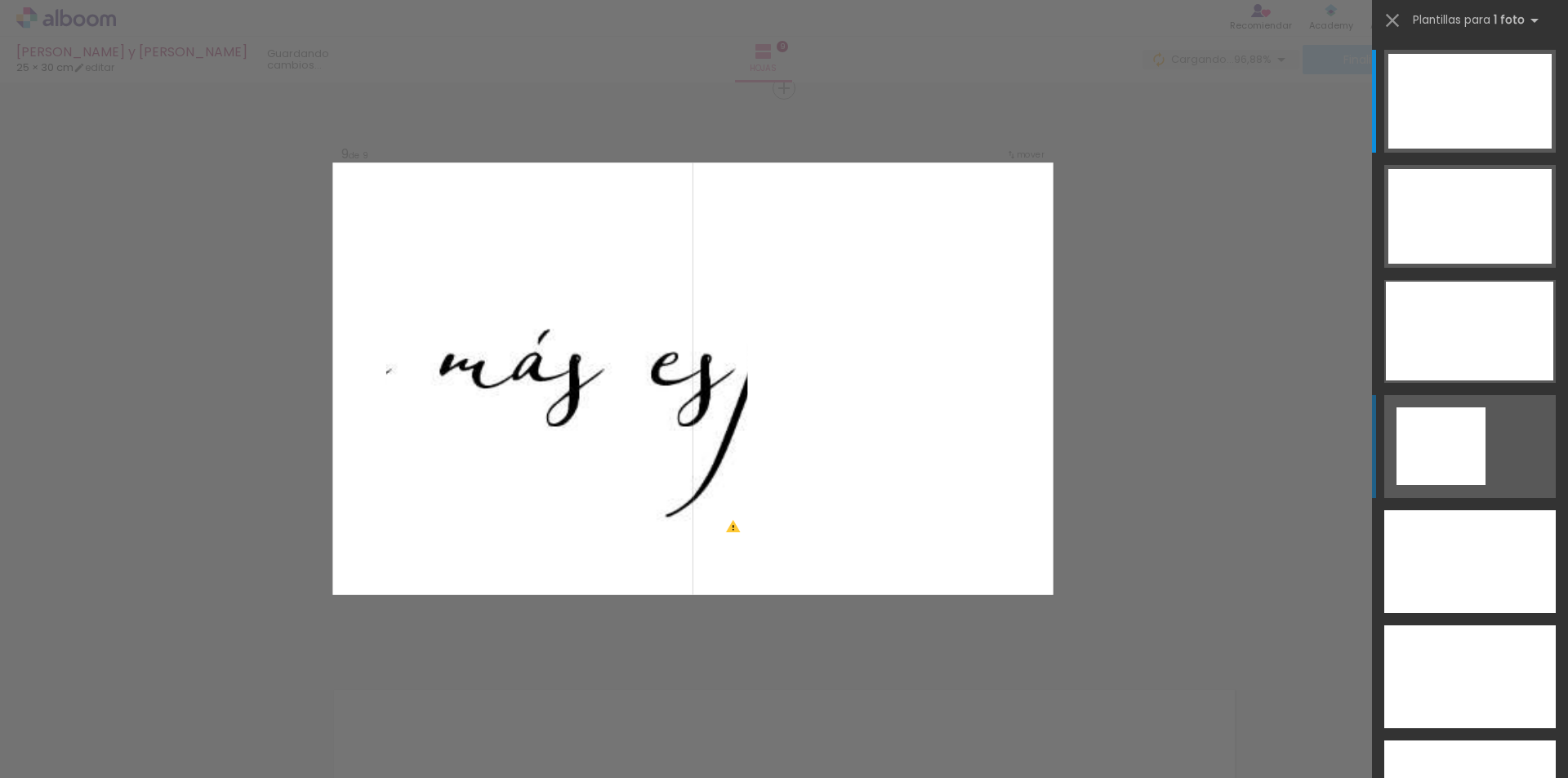
click at [1447, 425] on div at bounding box center [1441, 447] width 89 height 77
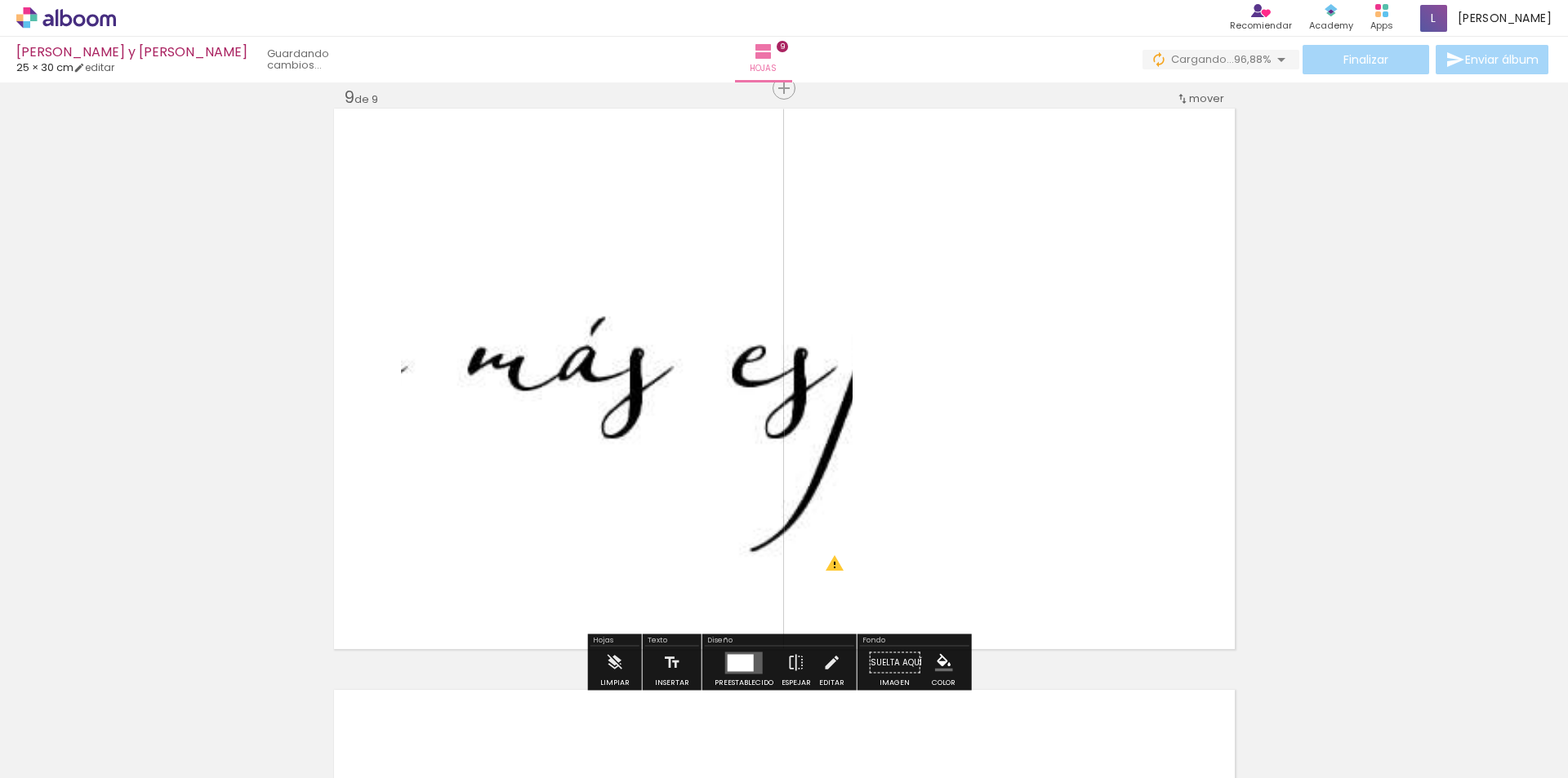
click at [673, 386] on quentale-photo at bounding box center [627, 379] width 452 height 406
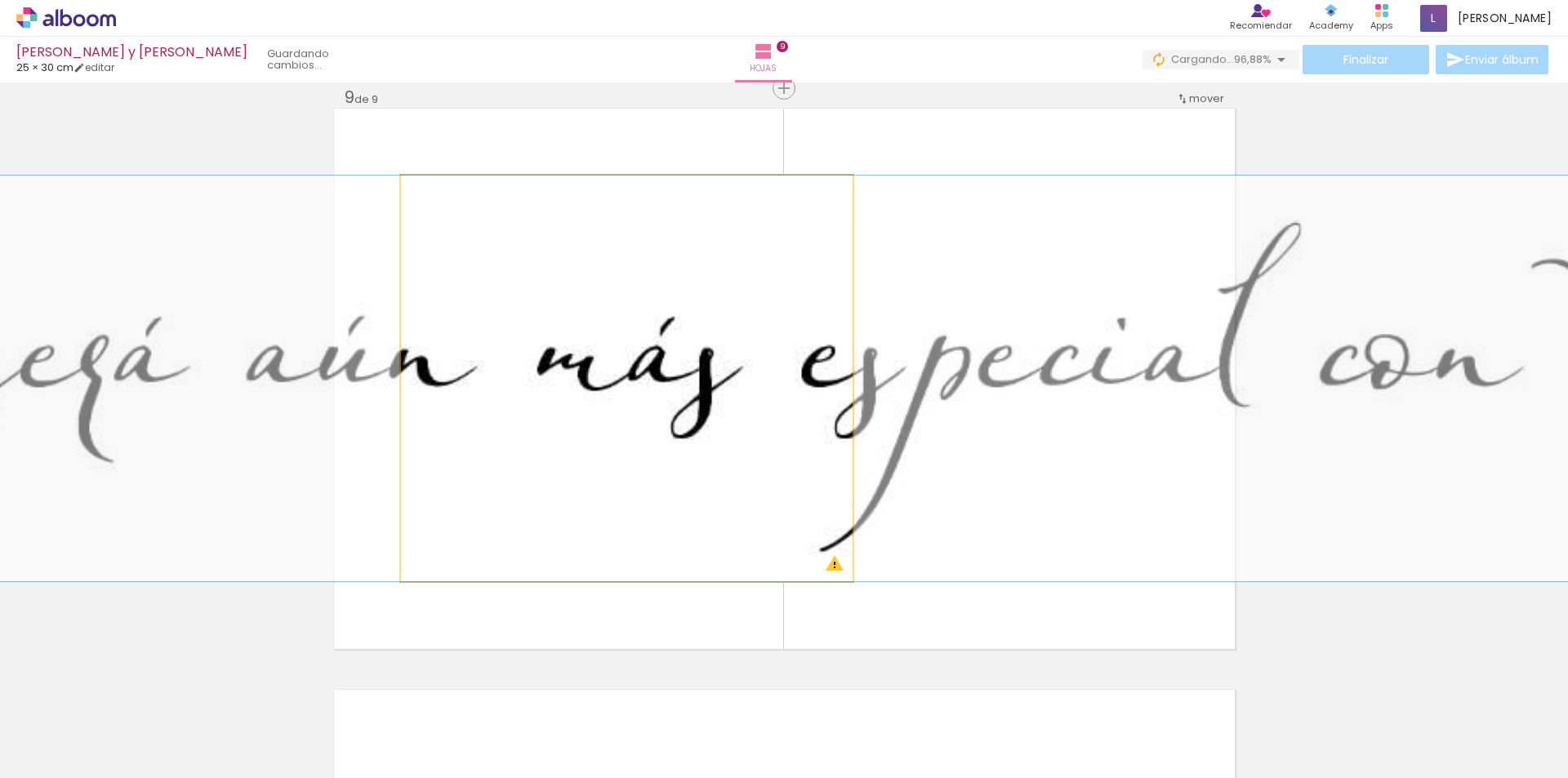
drag, startPoint x: 675, startPoint y: 389, endPoint x: 744, endPoint y: 364, distance: 73.4
drag, startPoint x: 440, startPoint y: 196, endPoint x: 595, endPoint y: 290, distance: 181.3
type paper-slider "100"
click at [401, 176] on quentale-photo at bounding box center [627, 379] width 452 height 406
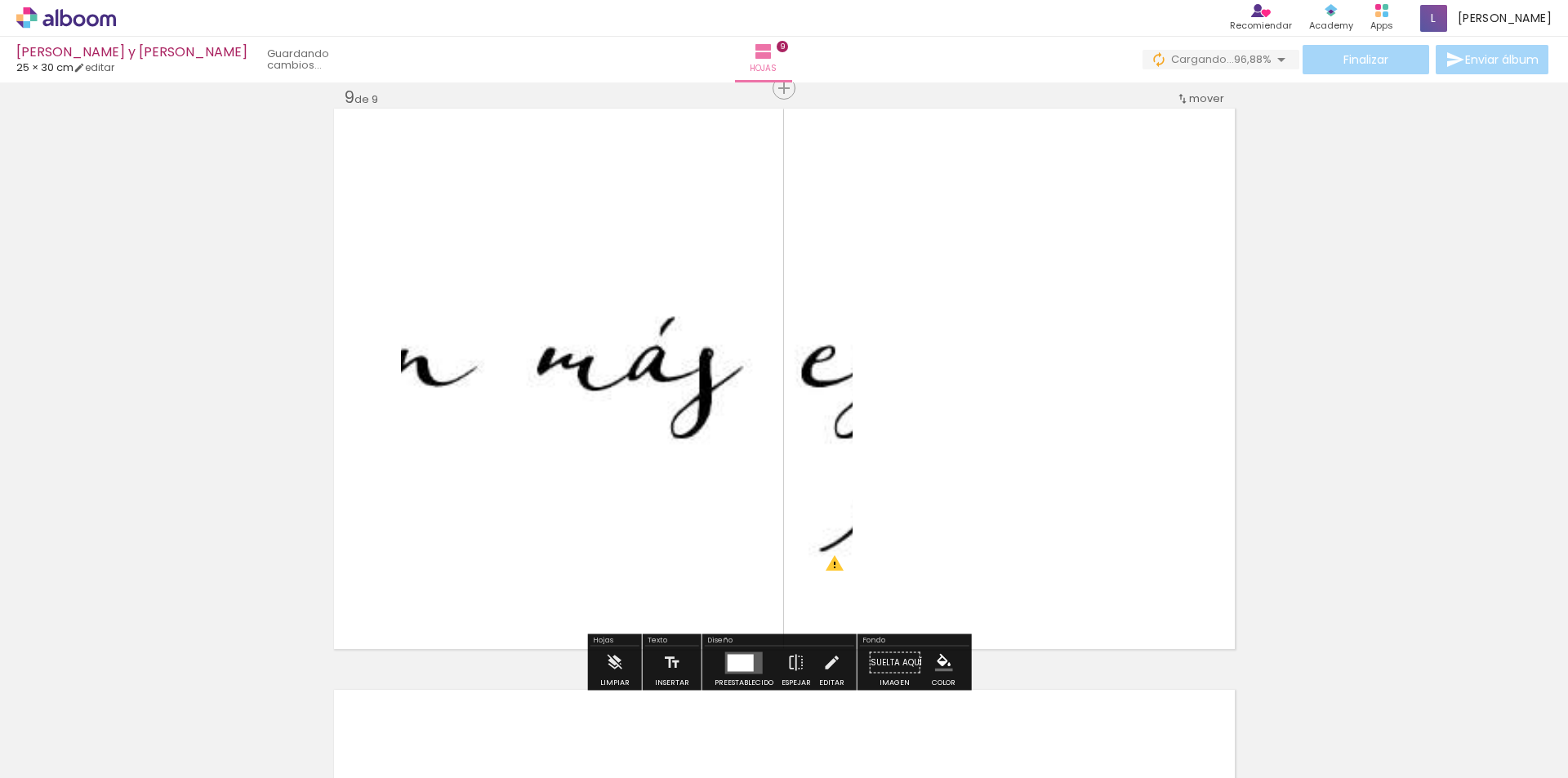
click at [1064, 398] on quentale-layouter at bounding box center [784, 379] width 901 height 540
click at [750, 652] on quentale-layouter at bounding box center [744, 663] width 38 height 22
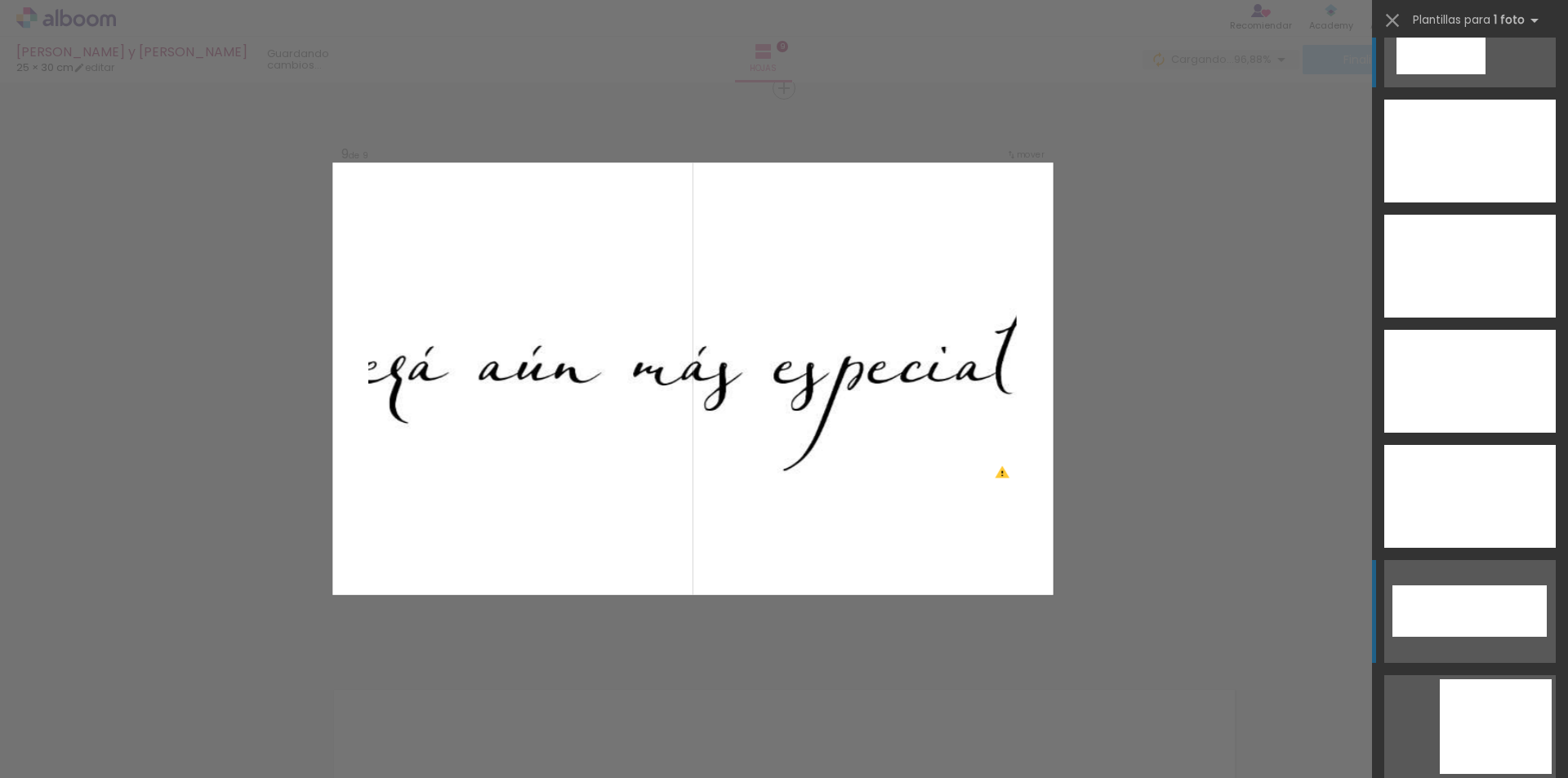
scroll to position [936, 0]
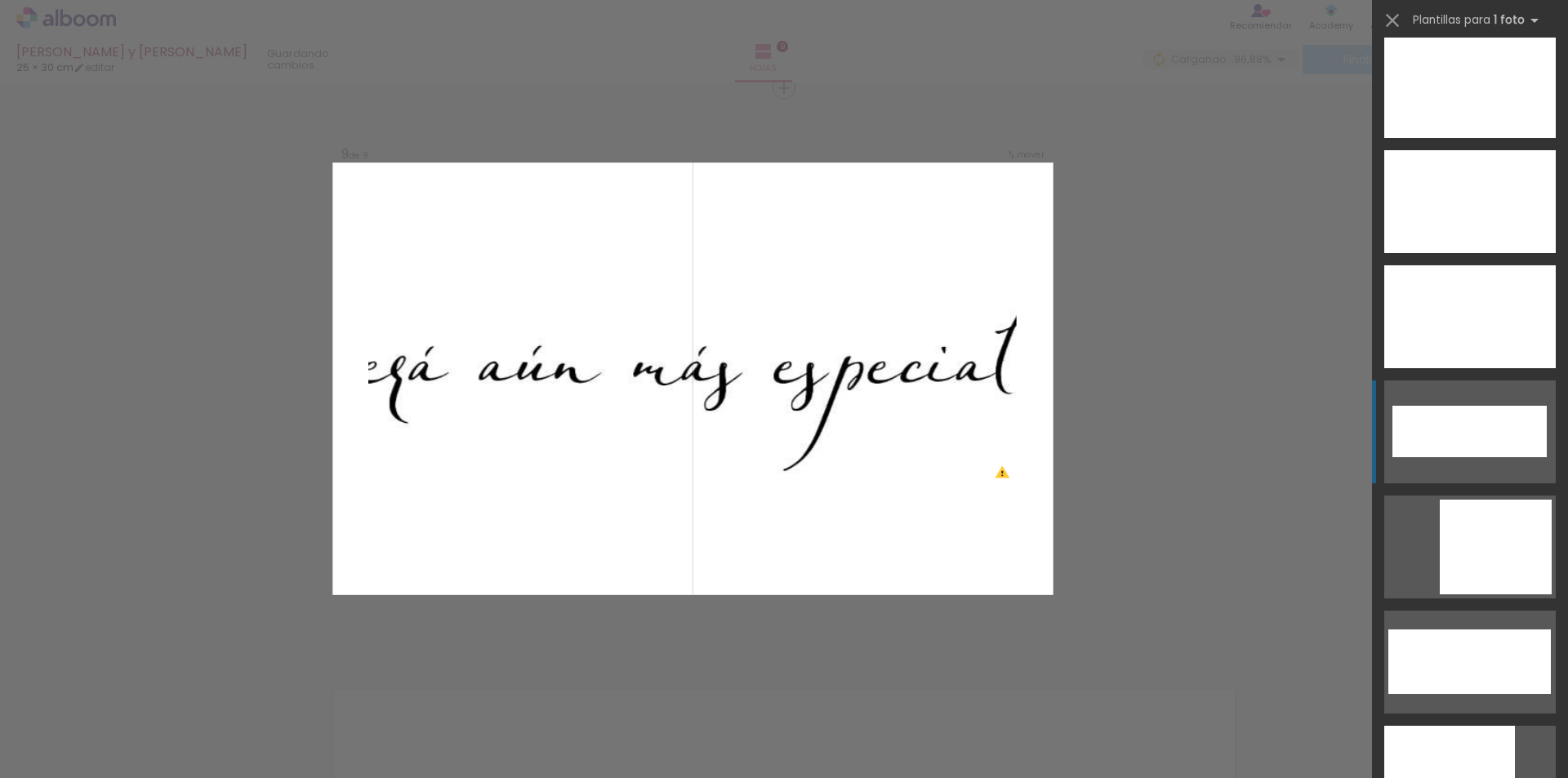
click at [1478, 424] on div at bounding box center [1469, 432] width 154 height 52
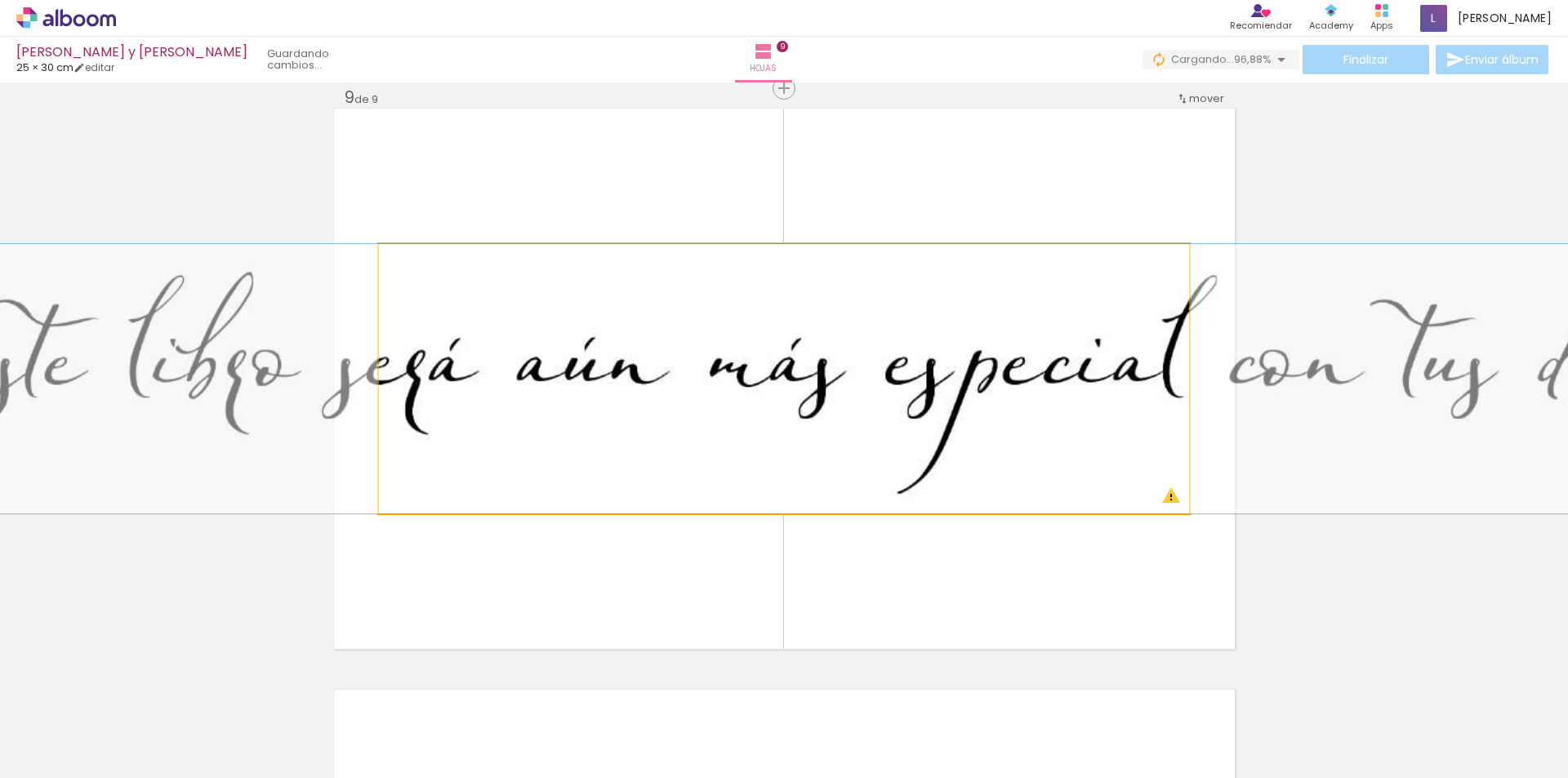
click at [781, 347] on quentale-photo at bounding box center [783, 379] width 810 height 269
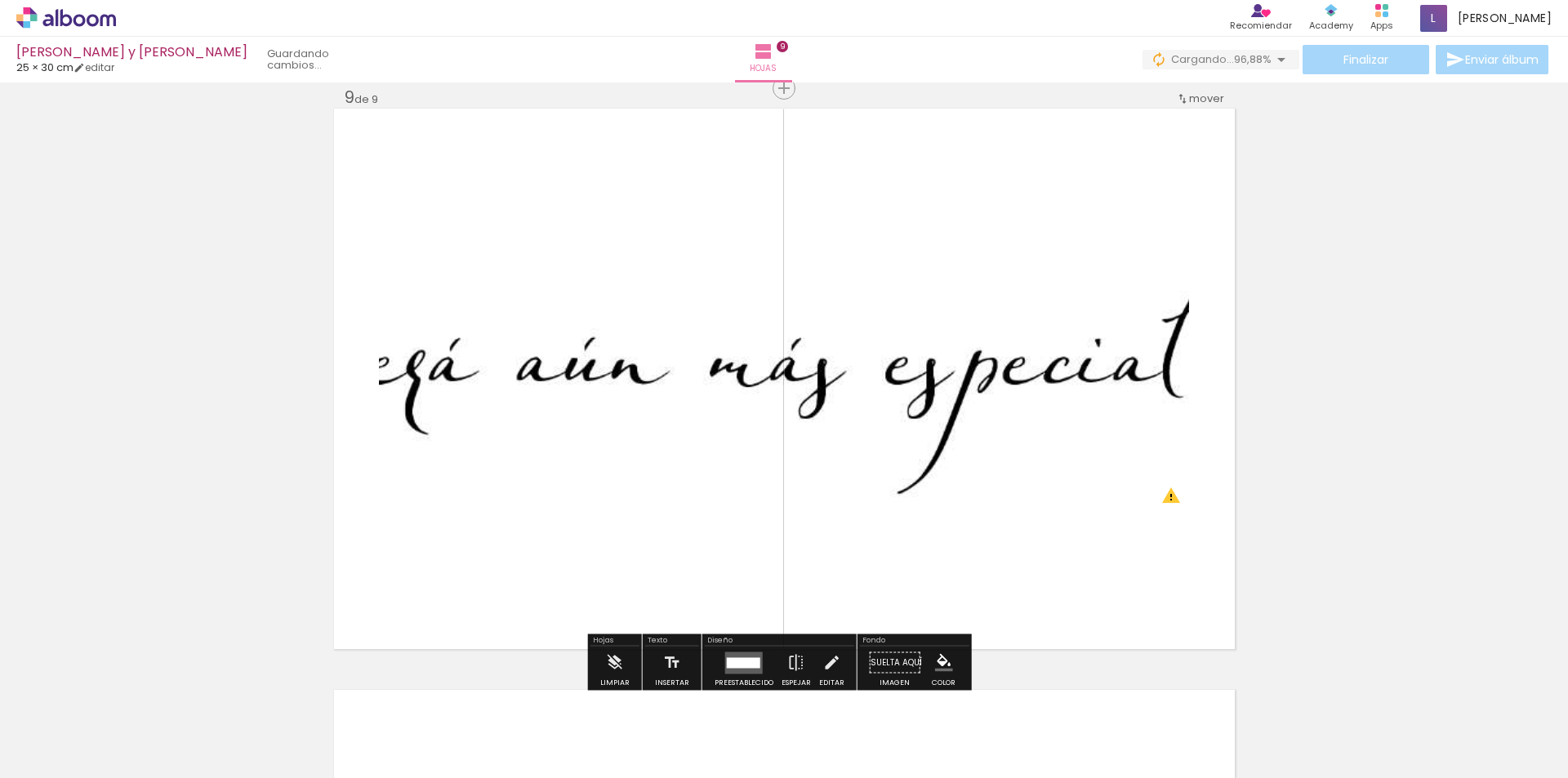
click at [875, 380] on quentale-photo at bounding box center [783, 379] width 810 height 269
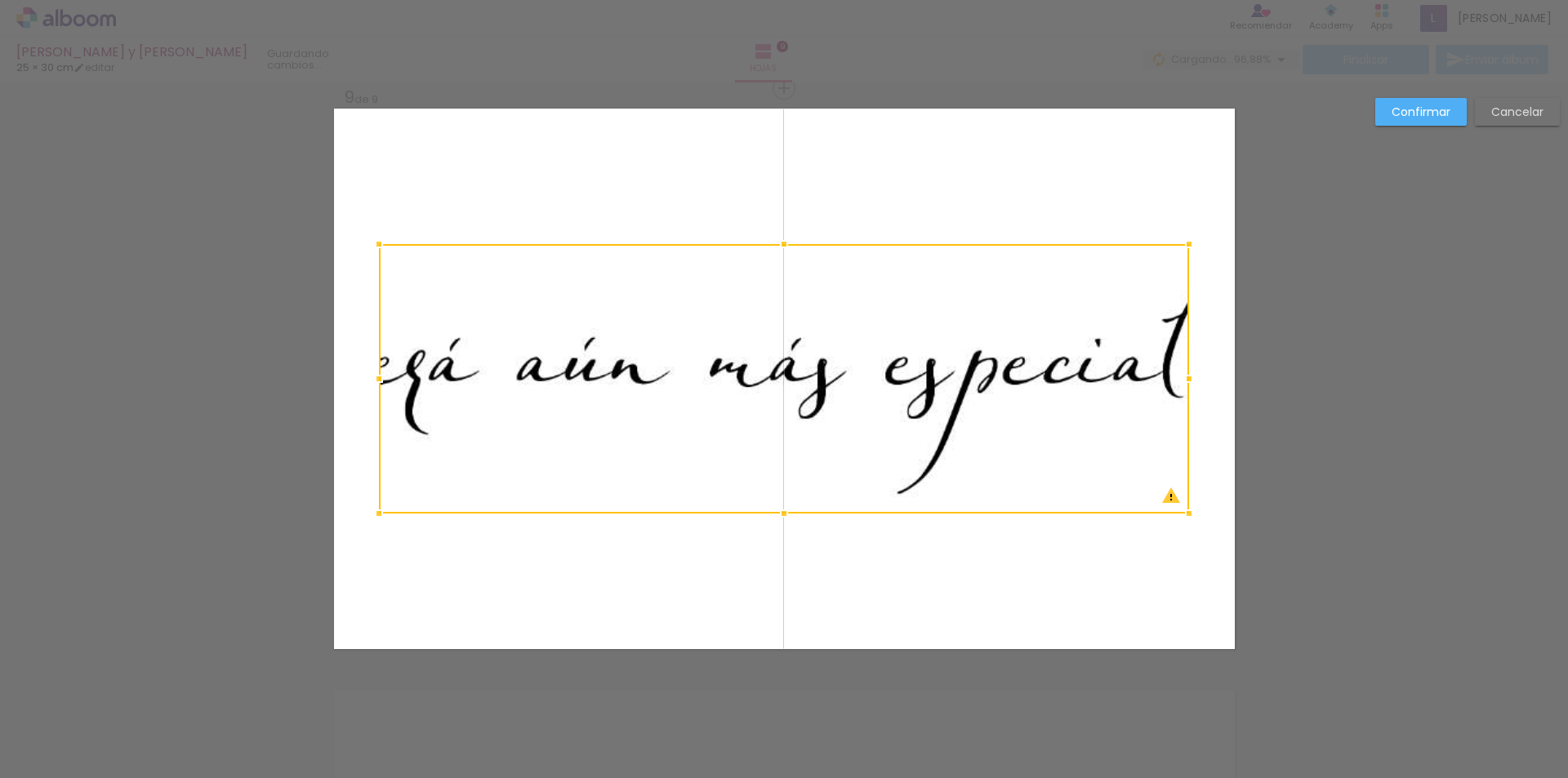
click at [875, 380] on div at bounding box center [783, 379] width 810 height 269
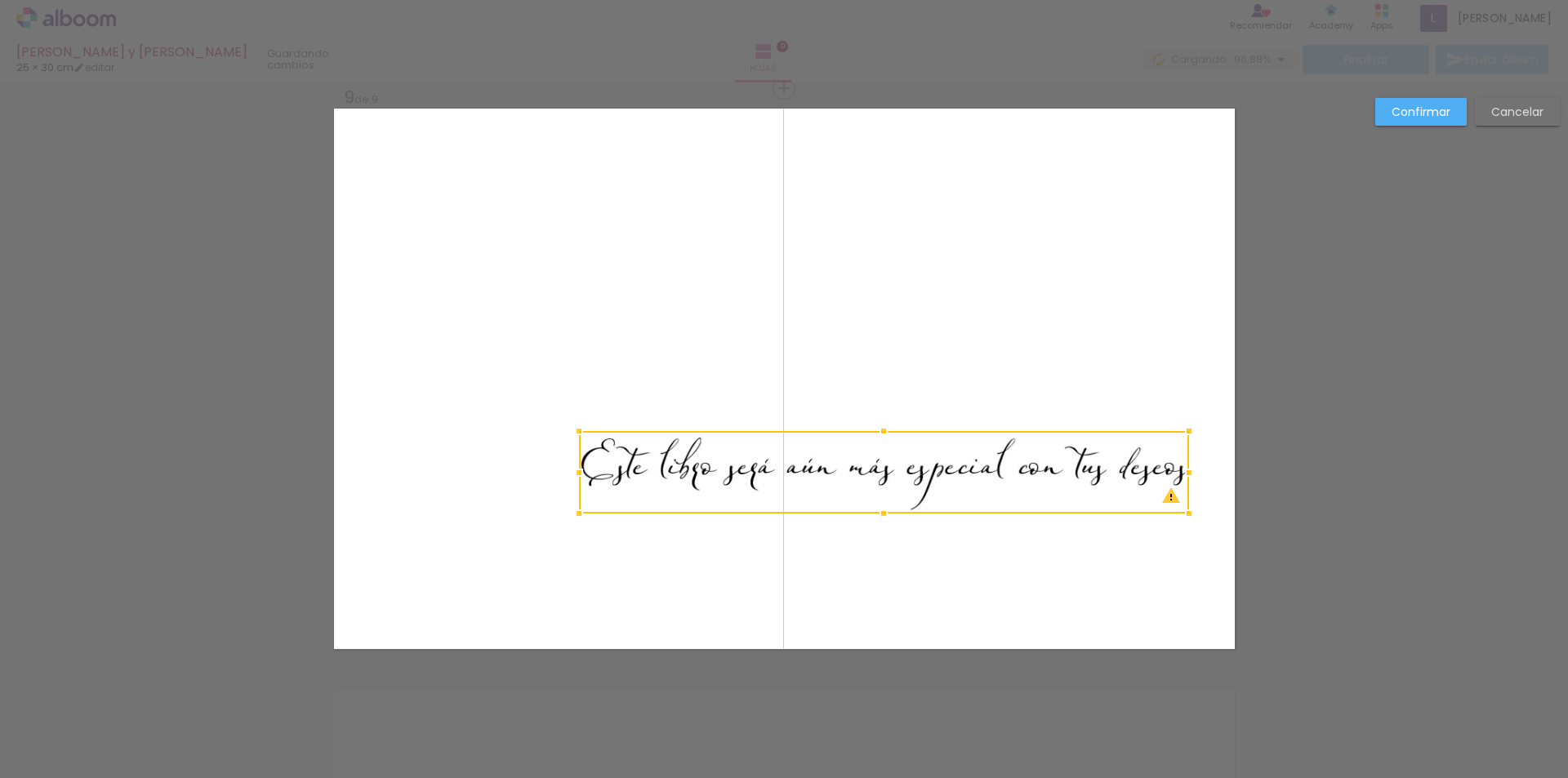
drag, startPoint x: 375, startPoint y: 247, endPoint x: 577, endPoint y: 431, distance: 273.2
click at [577, 431] on div at bounding box center [579, 431] width 33 height 33
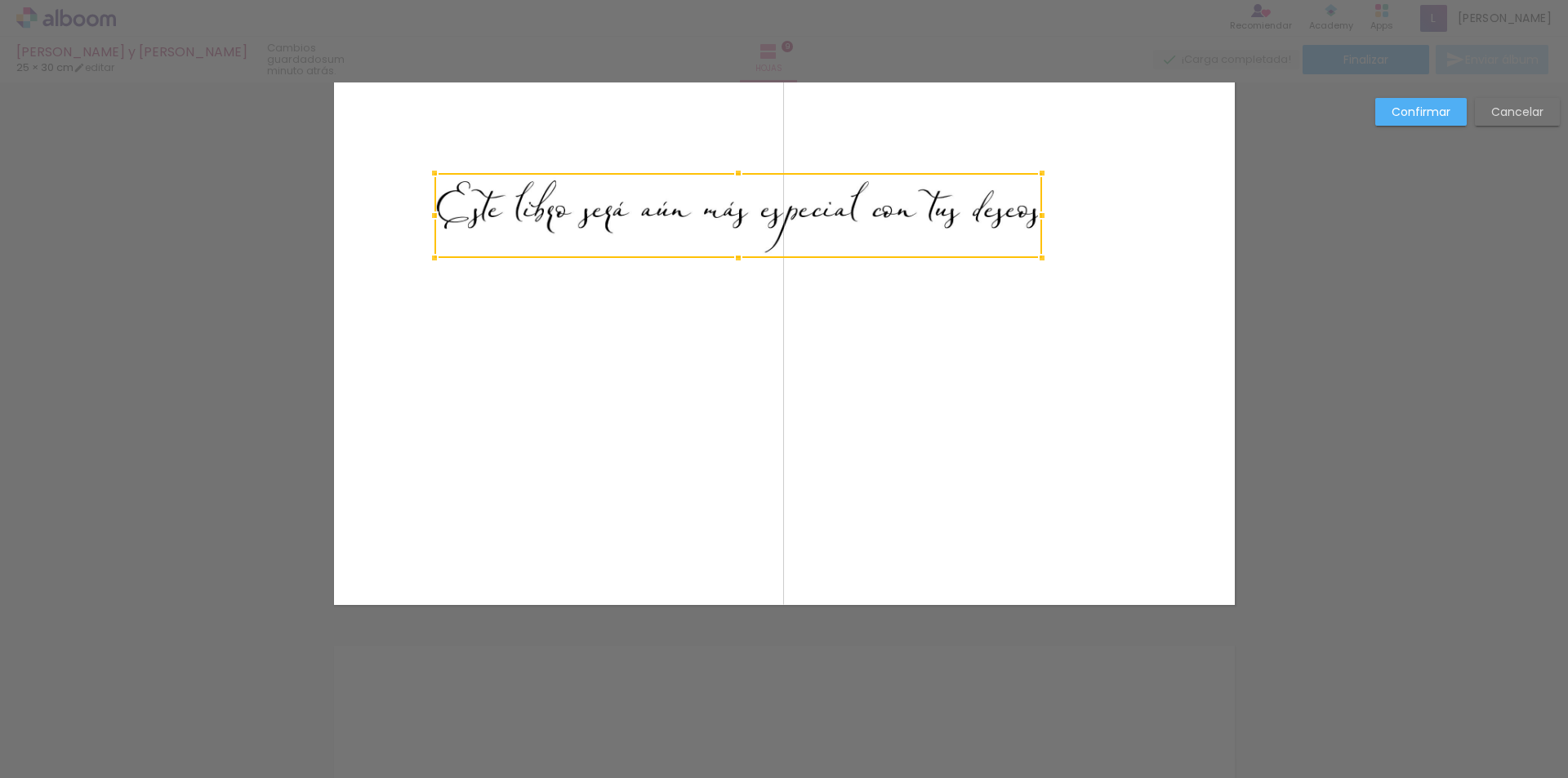
scroll to position [4755, 0]
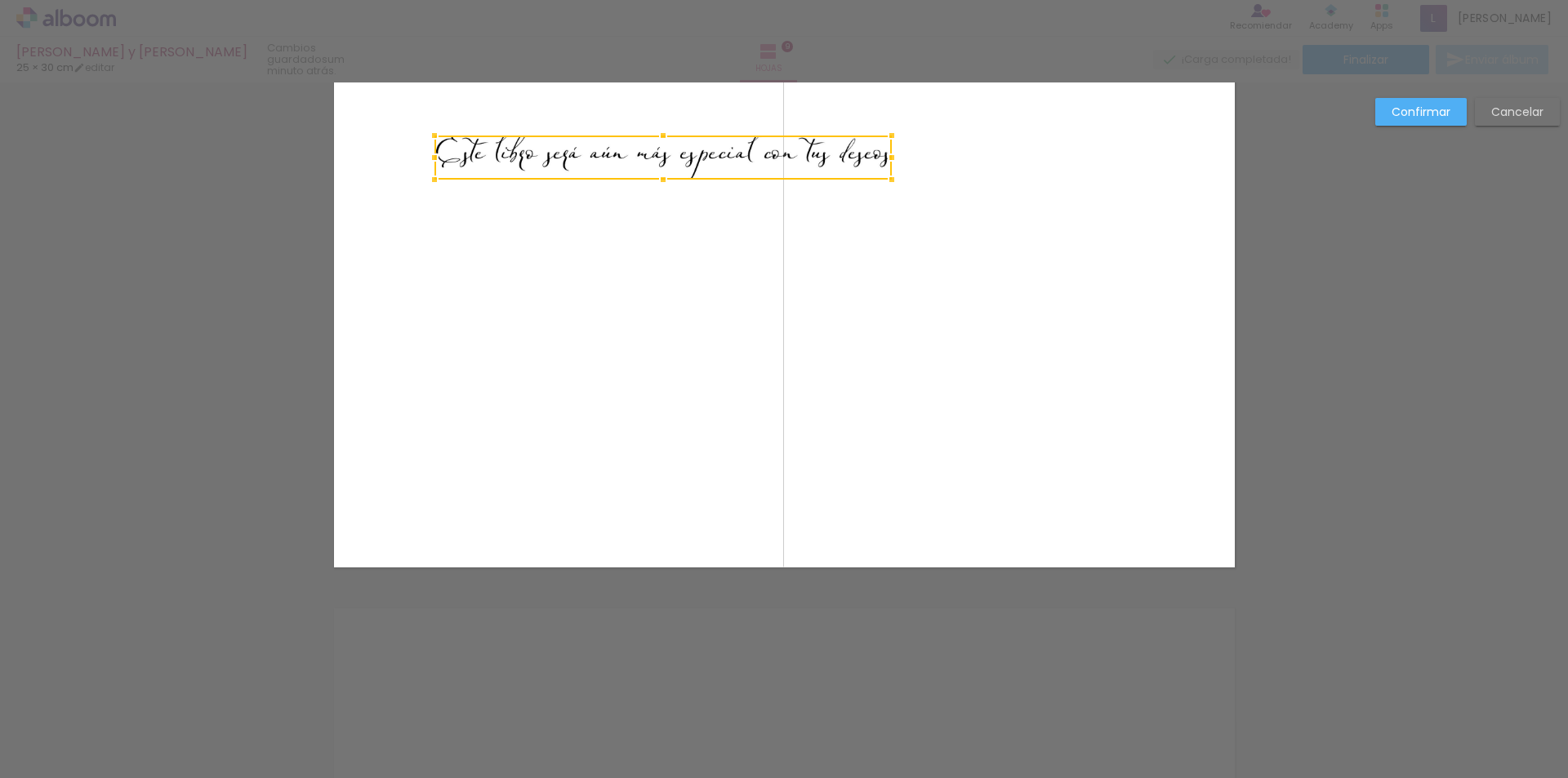
drag, startPoint x: 1034, startPoint y: 219, endPoint x: 885, endPoint y: 178, distance: 154.5
click at [885, 178] on div at bounding box center [892, 180] width 33 height 33
drag, startPoint x: 676, startPoint y: 151, endPoint x: 801, endPoint y: 147, distance: 125.1
click at [801, 147] on div at bounding box center [663, 157] width 457 height 44
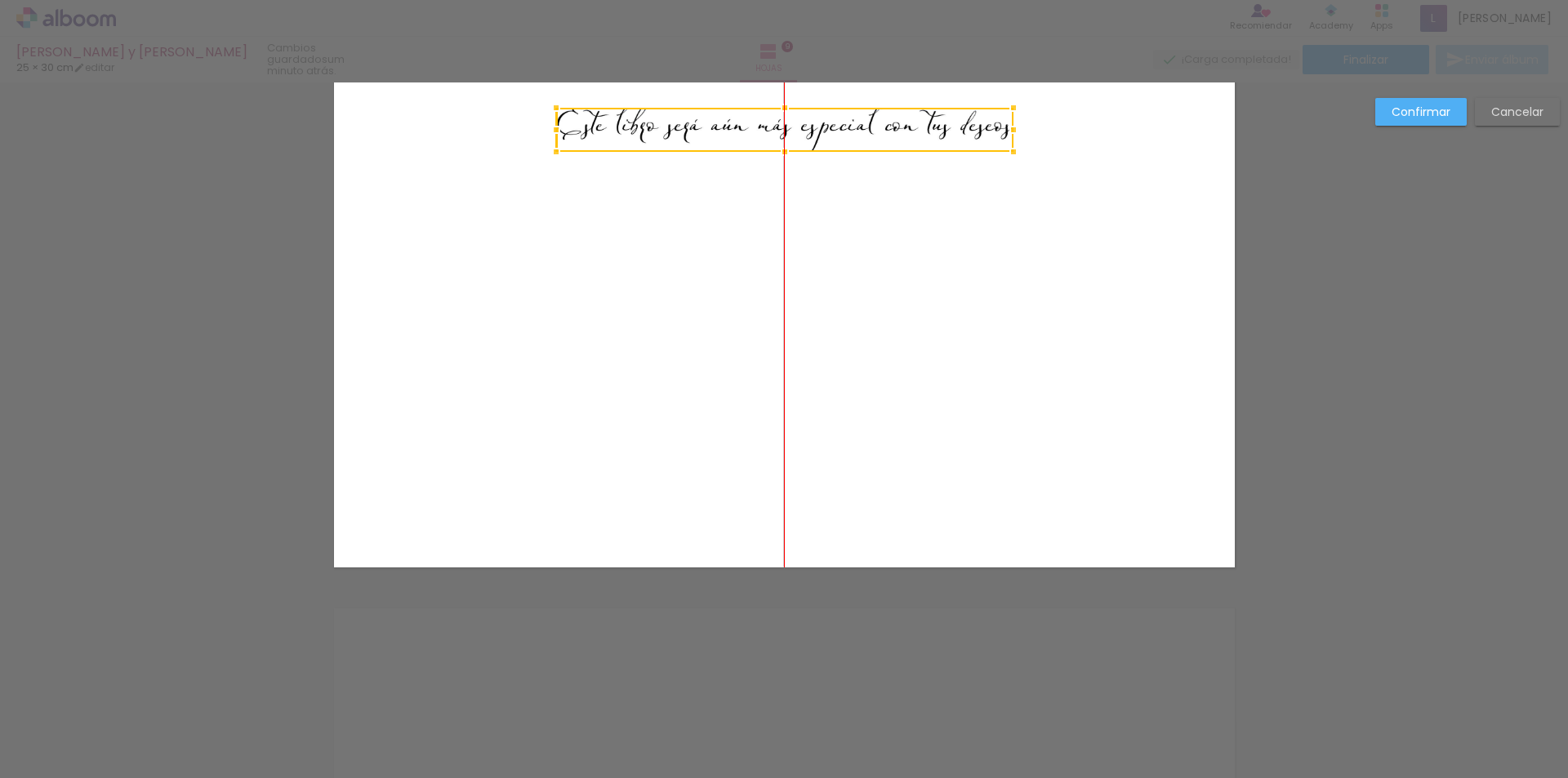
drag, startPoint x: 649, startPoint y: 159, endPoint x: 775, endPoint y: 132, distance: 128.9
click at [775, 132] on div at bounding box center [784, 129] width 457 height 44
click at [778, 232] on quentale-layouter at bounding box center [784, 297] width 901 height 540
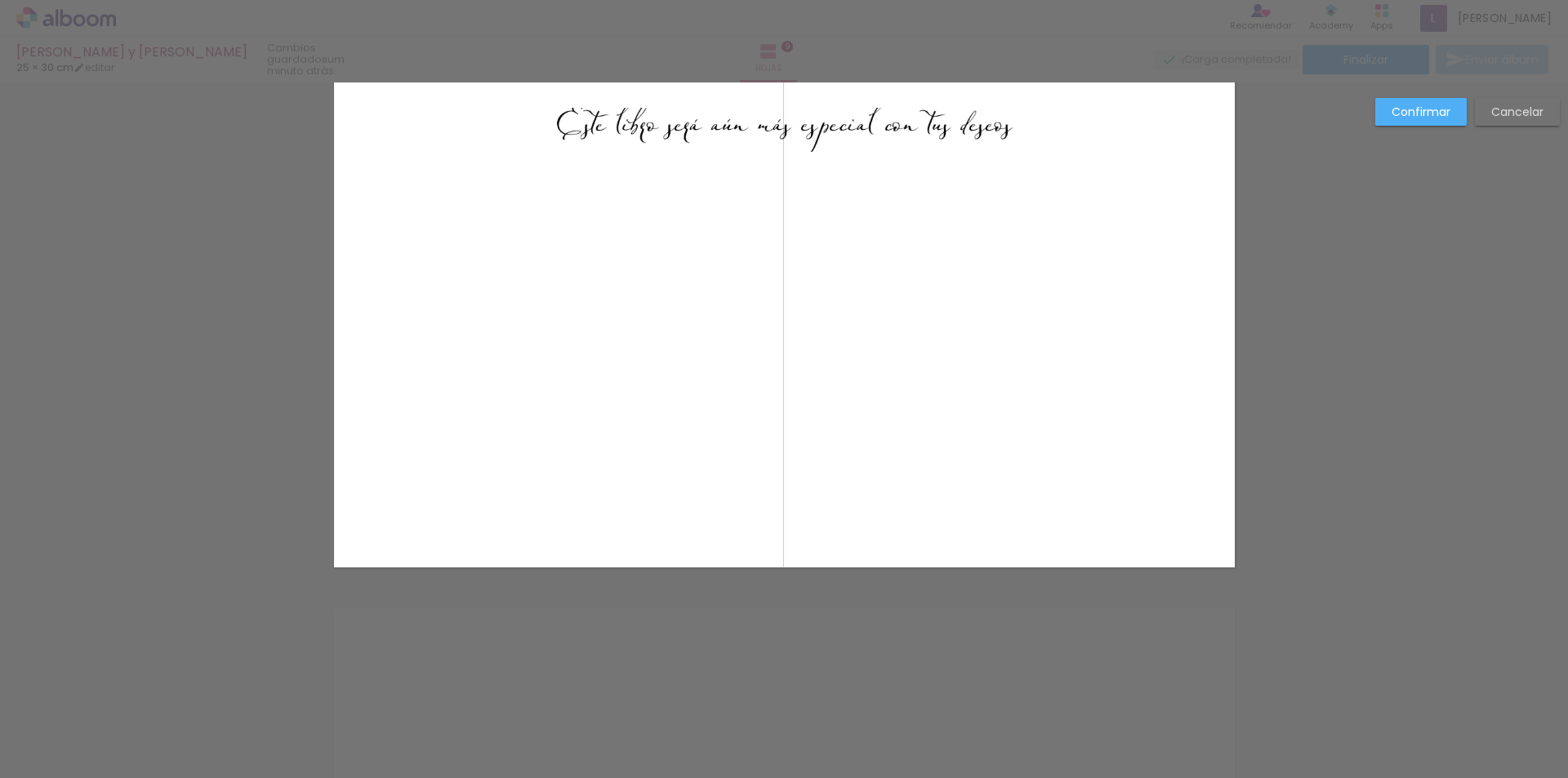
click at [712, 129] on quentale-photo at bounding box center [783, 129] width 457 height 44
click at [712, 129] on div at bounding box center [784, 129] width 457 height 44
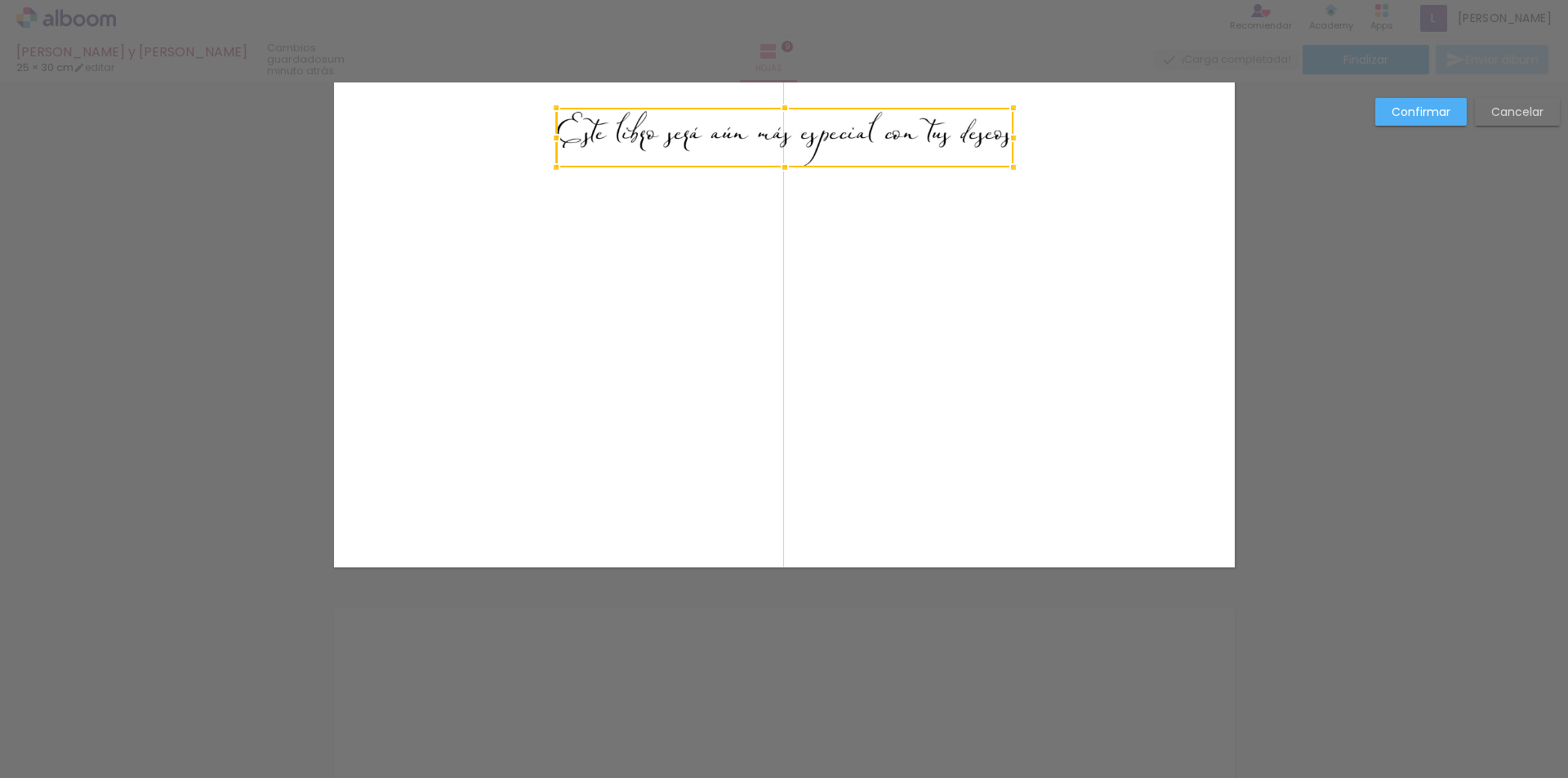
drag, startPoint x: 779, startPoint y: 153, endPoint x: 892, endPoint y: 193, distance: 119.9
click at [782, 169] on div at bounding box center [785, 168] width 33 height 33
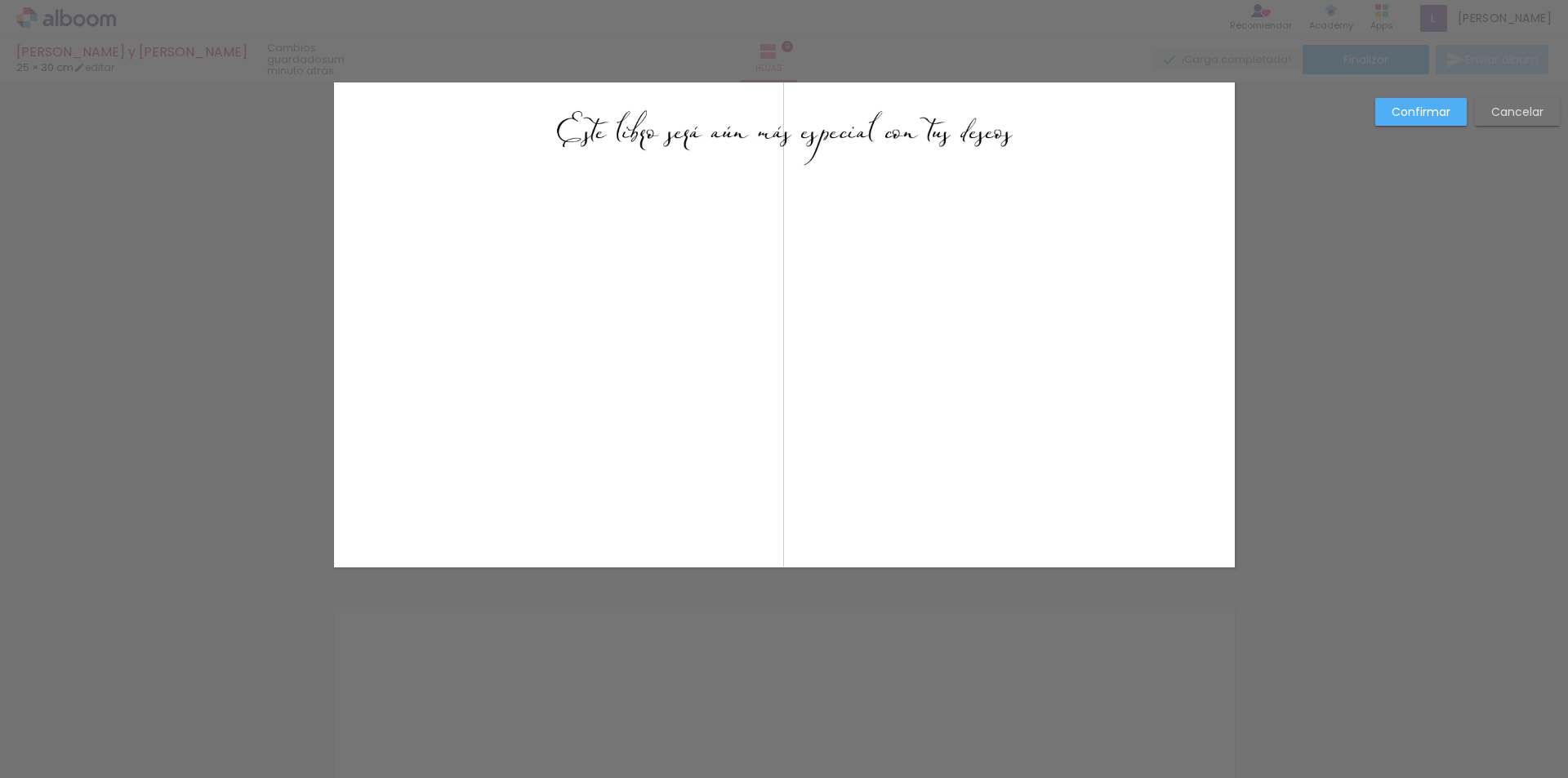
click at [915, 213] on quentale-layouter at bounding box center [784, 297] width 901 height 540
click at [815, 143] on quentale-photo at bounding box center [783, 137] width 457 height 59
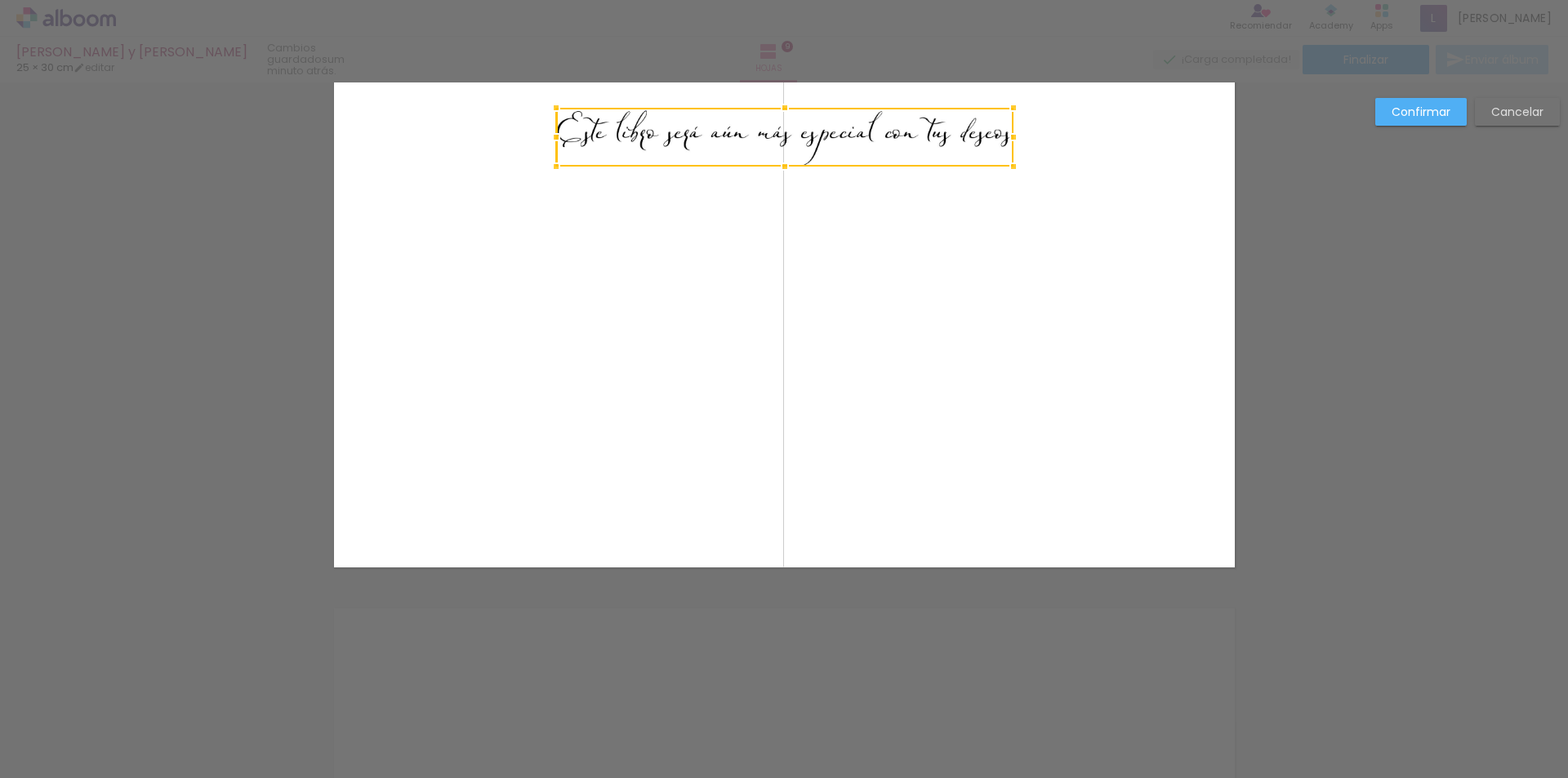
click at [866, 217] on quentale-layouter at bounding box center [784, 297] width 901 height 540
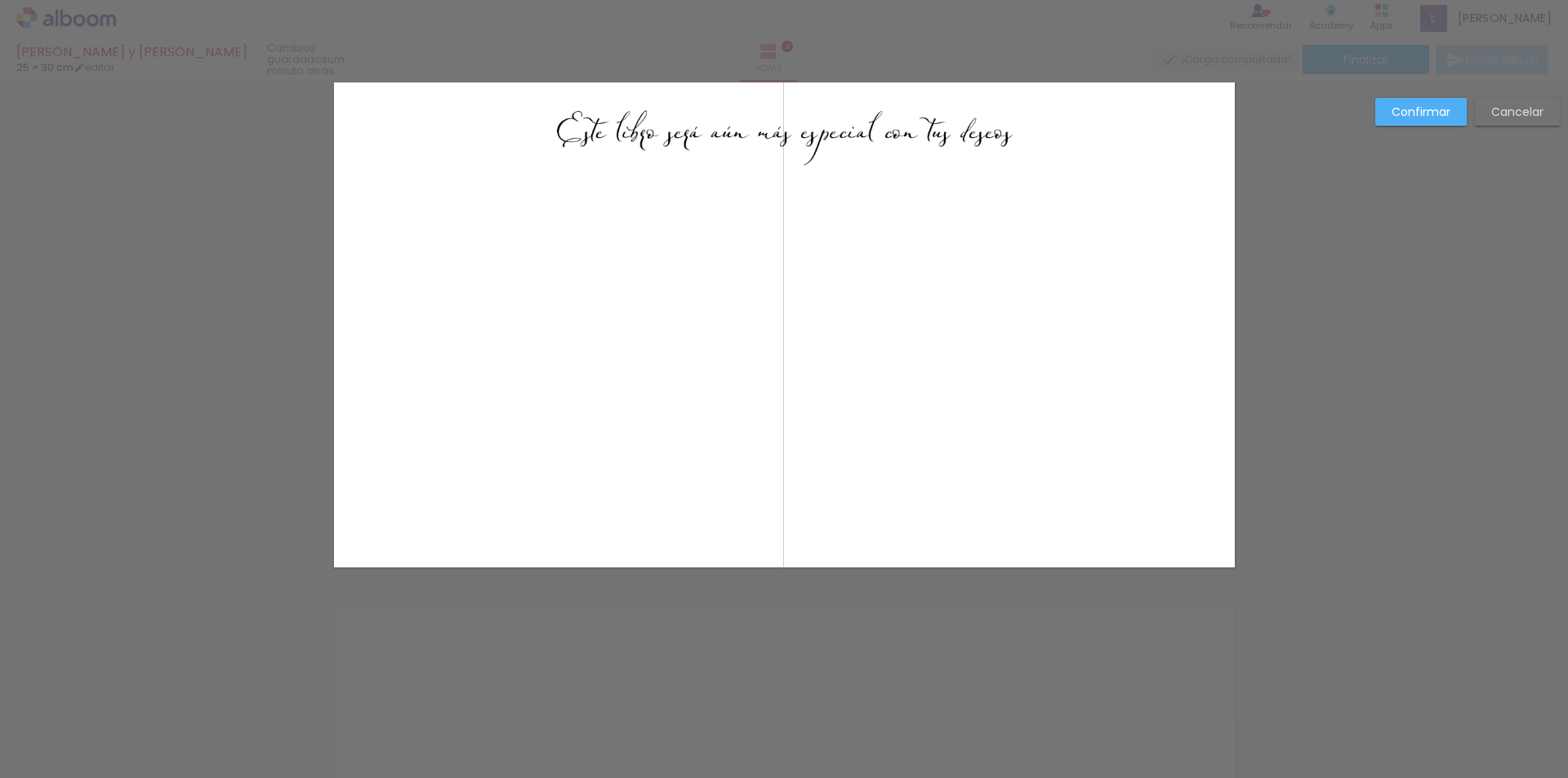
click at [0, 0] on slot "Confirmar" at bounding box center [0, 0] width 0 height 0
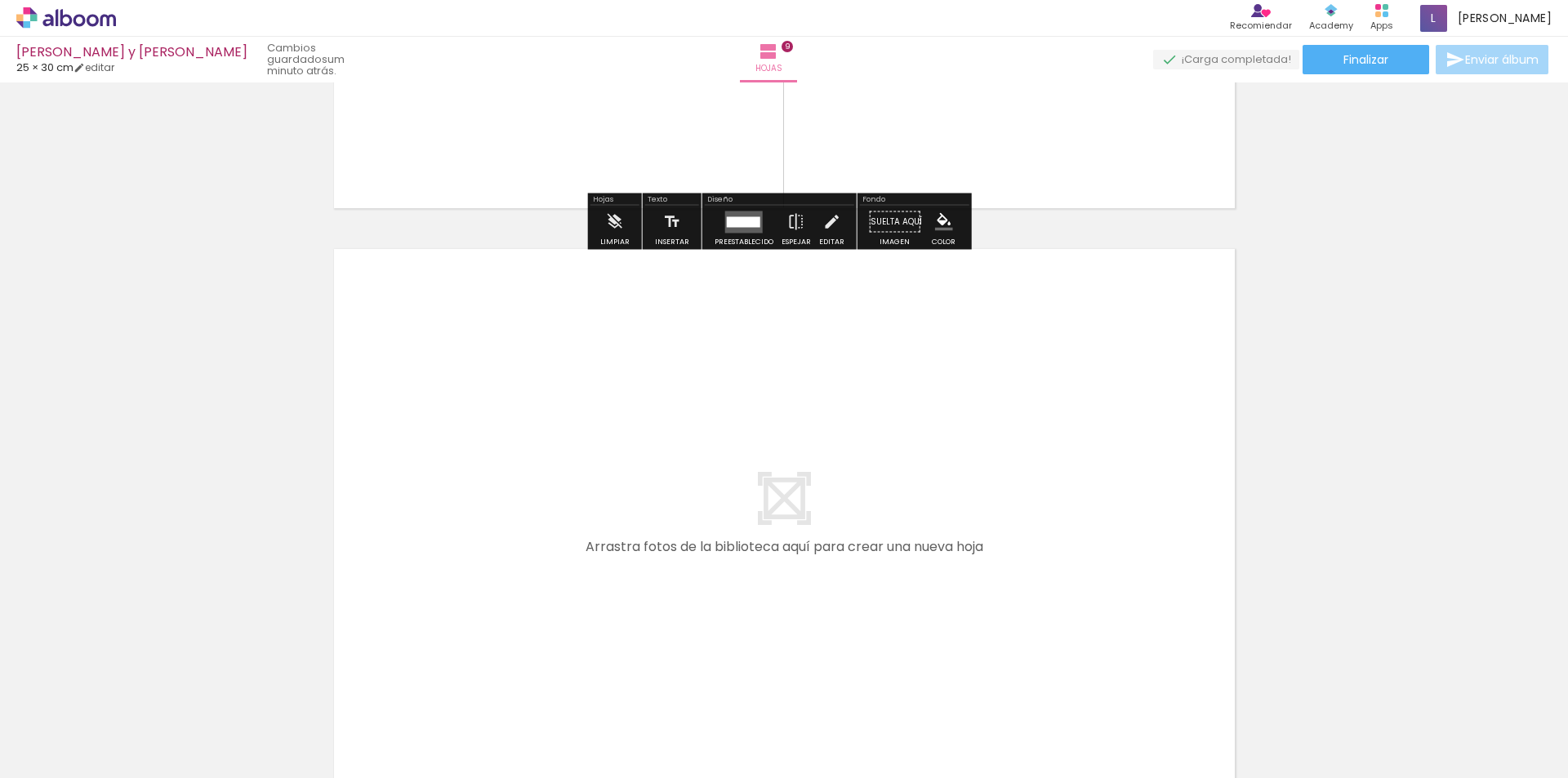
scroll to position [5164, 0]
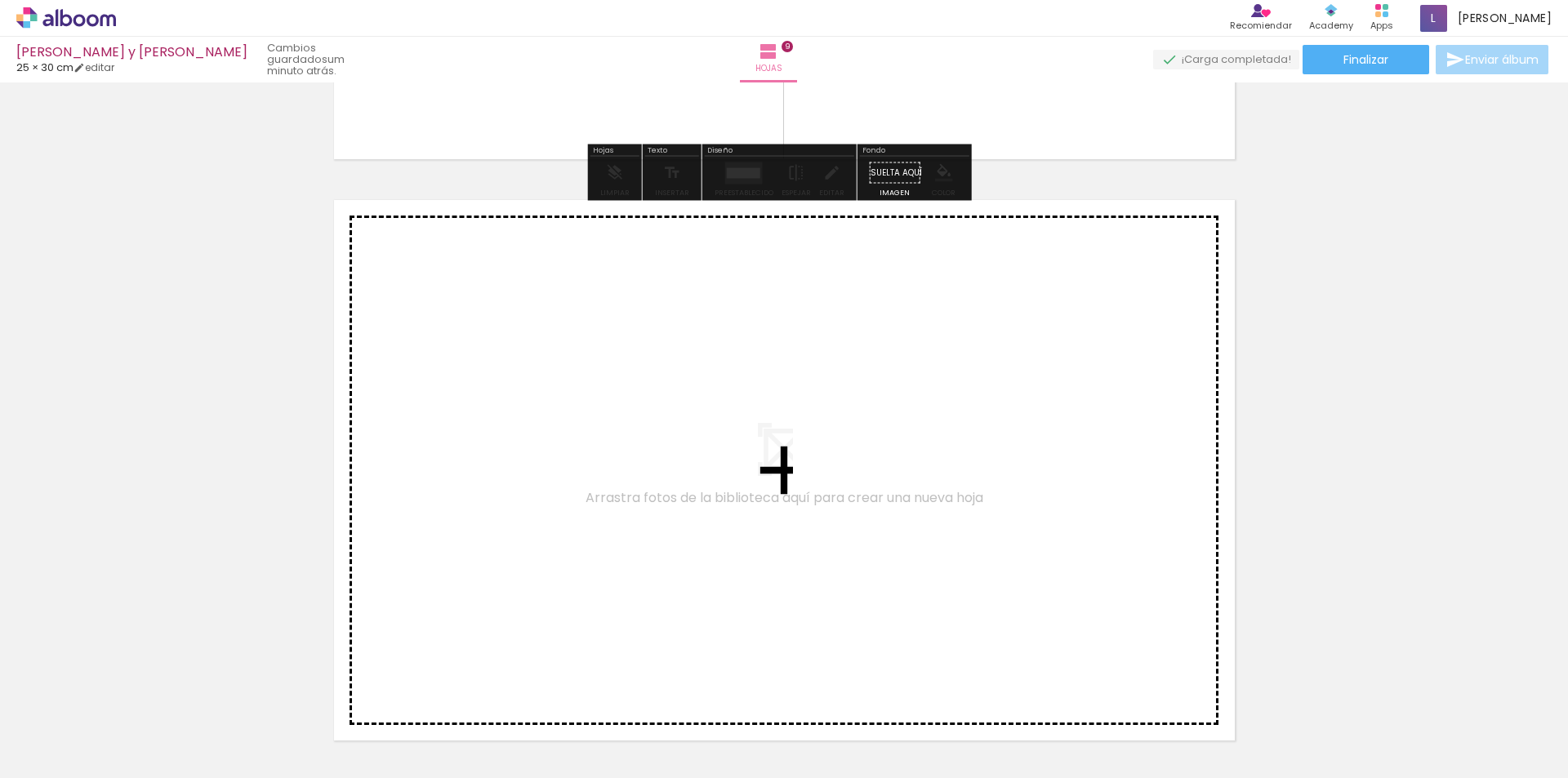
drag, startPoint x: 1079, startPoint y: 537, endPoint x: 836, endPoint y: 461, distance: 254.6
click at [836, 461] on quentale-workspace at bounding box center [784, 389] width 1568 height 778
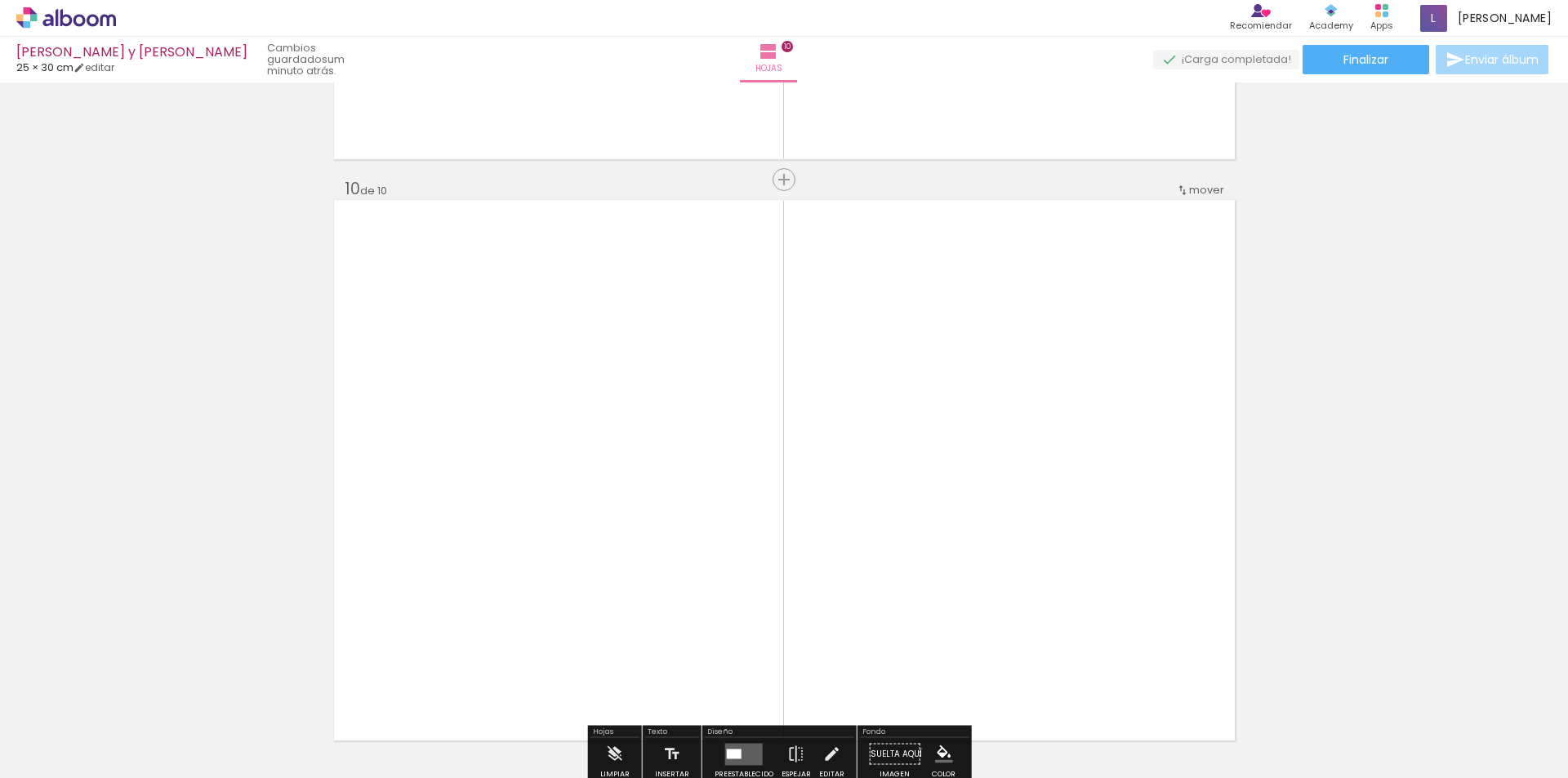
scroll to position [5255, 0]
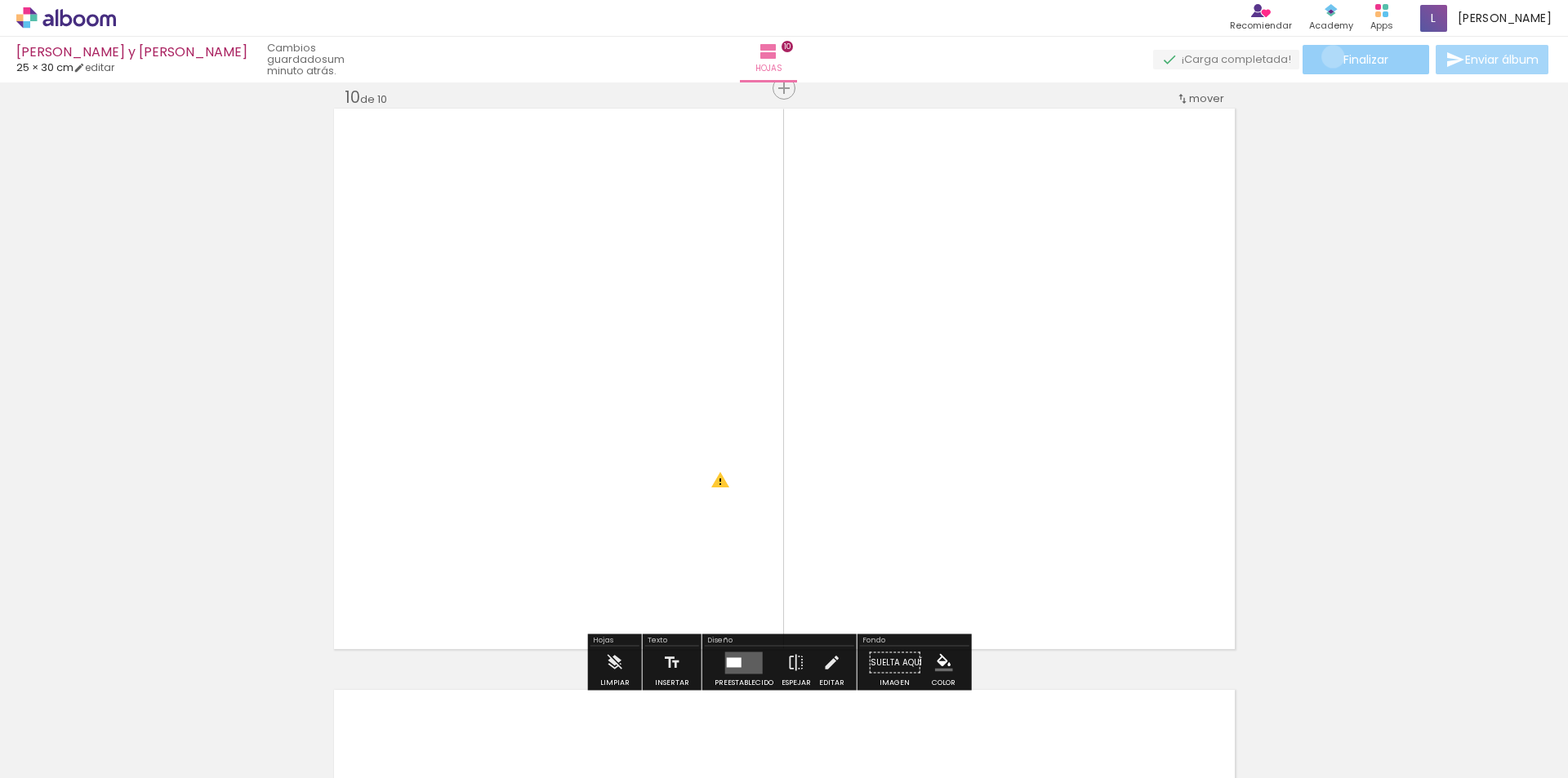
click at [1327, 56] on paper-button "Finalizar" at bounding box center [1366, 59] width 127 height 29
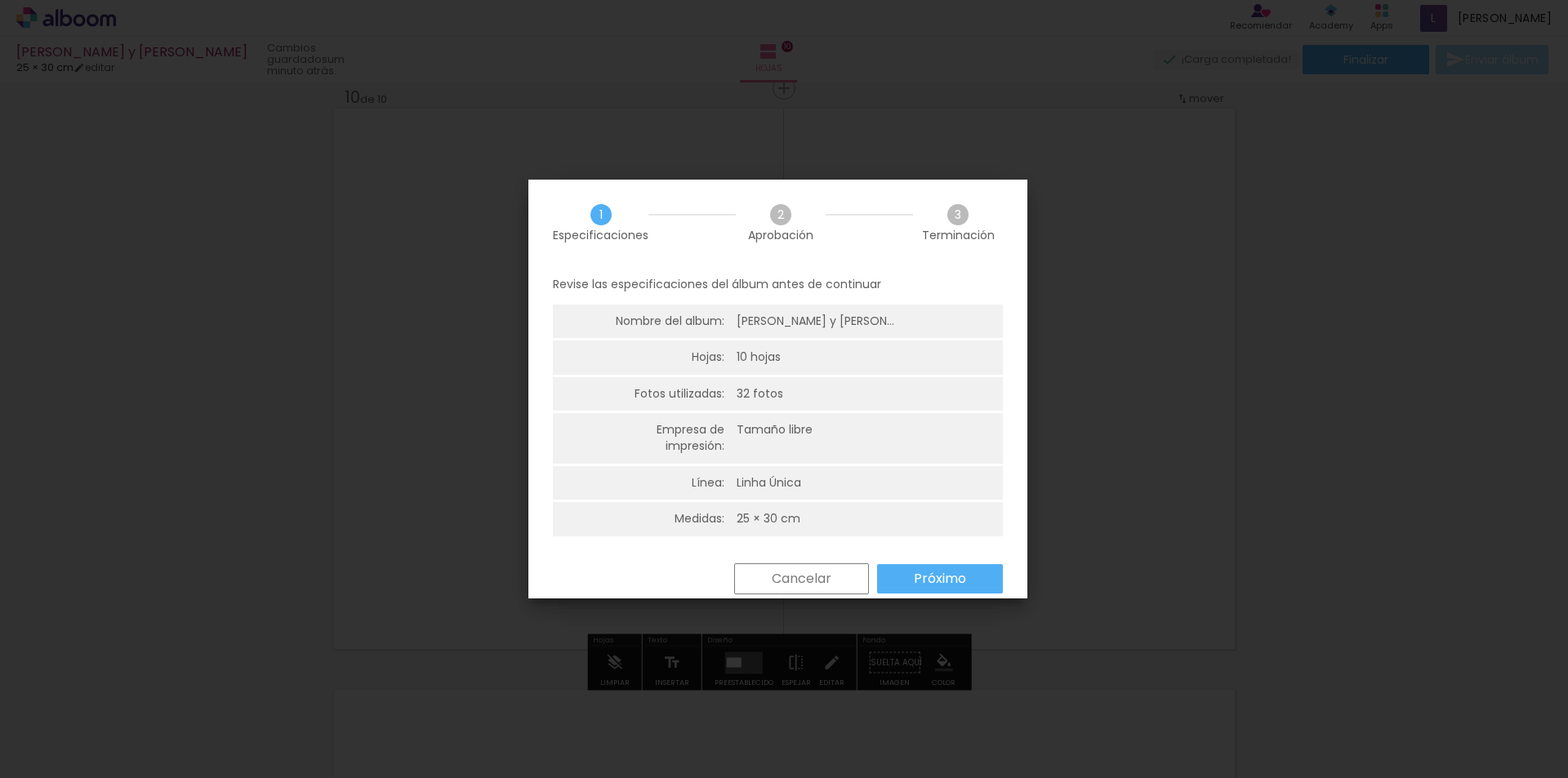
click at [0, 0] on slot "Próximo" at bounding box center [0, 0] width 0 height 0
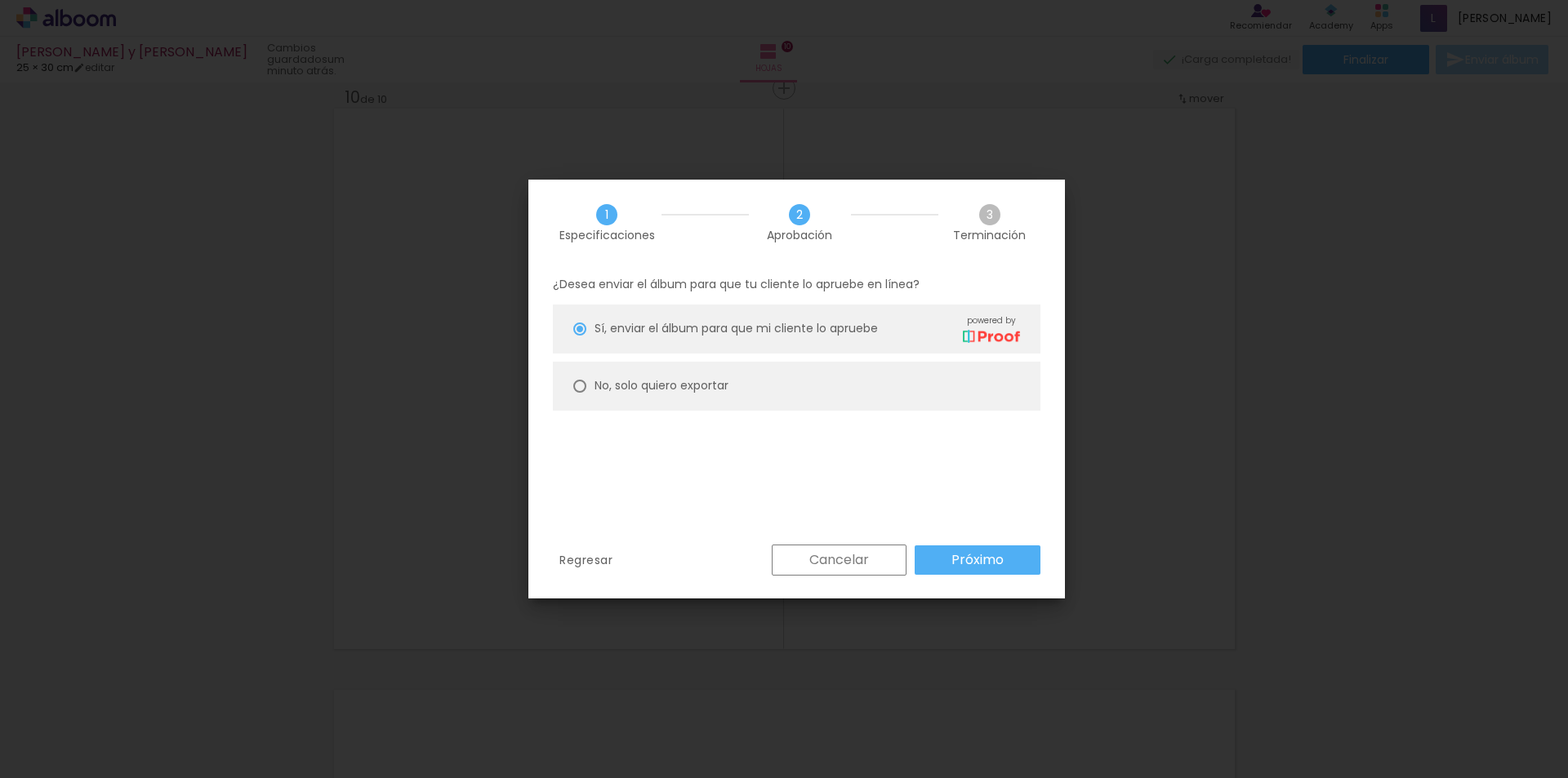
click at [684, 393] on div "No, solo quiero exportar" at bounding box center [662, 386] width 134 height 17
type paper-radio-button "on"
click at [941, 558] on paper-button "Próximo" at bounding box center [978, 560] width 126 height 29
type input "Alta, 300 DPI"
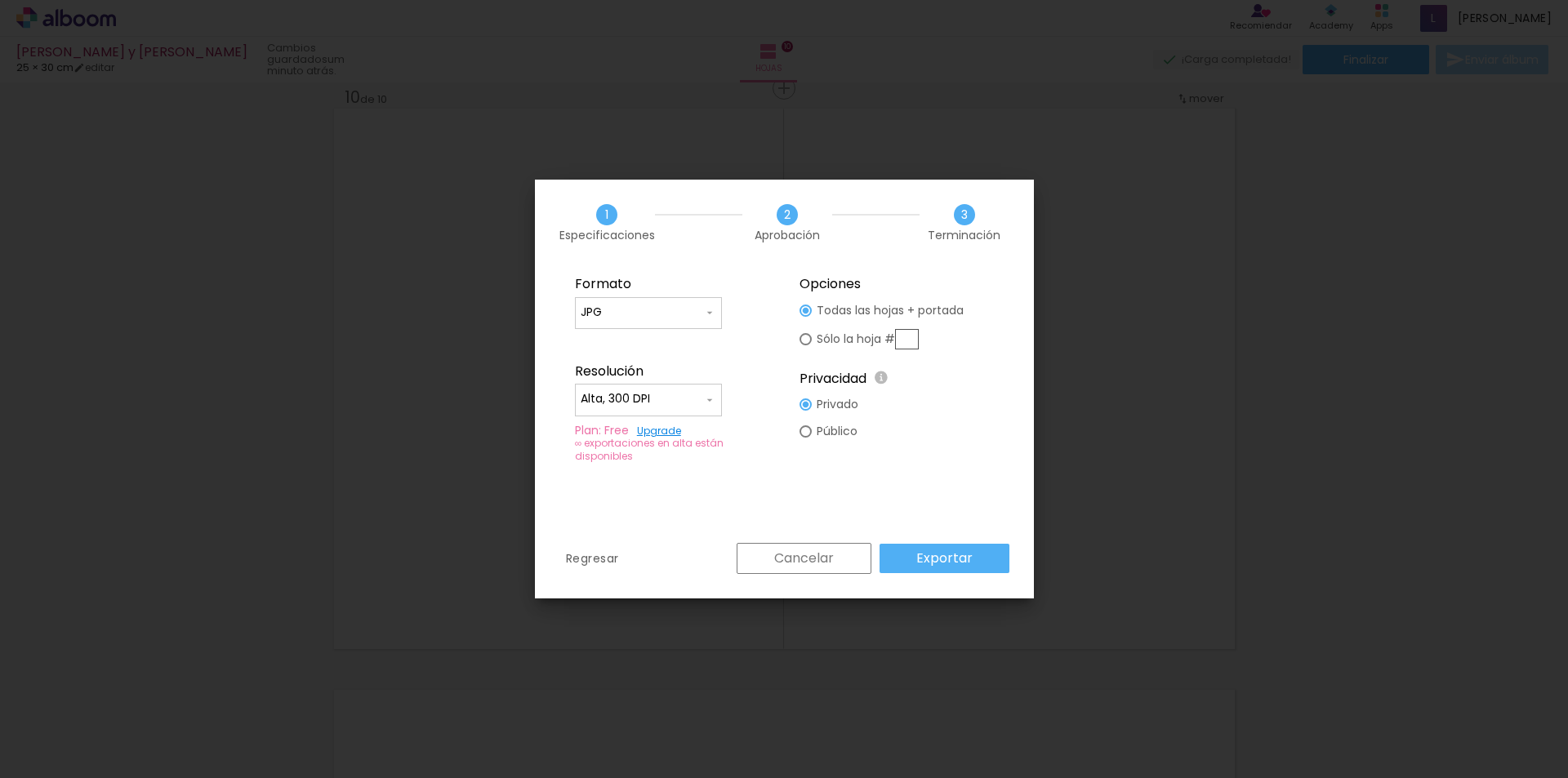
click at [661, 320] on div at bounding box center [649, 321] width 136 height 2
click at [652, 345] on paper-item "PDF" at bounding box center [648, 343] width 147 height 33
type input "PDF"
click at [0, 0] on slot "Exportar" at bounding box center [0, 0] width 0 height 0
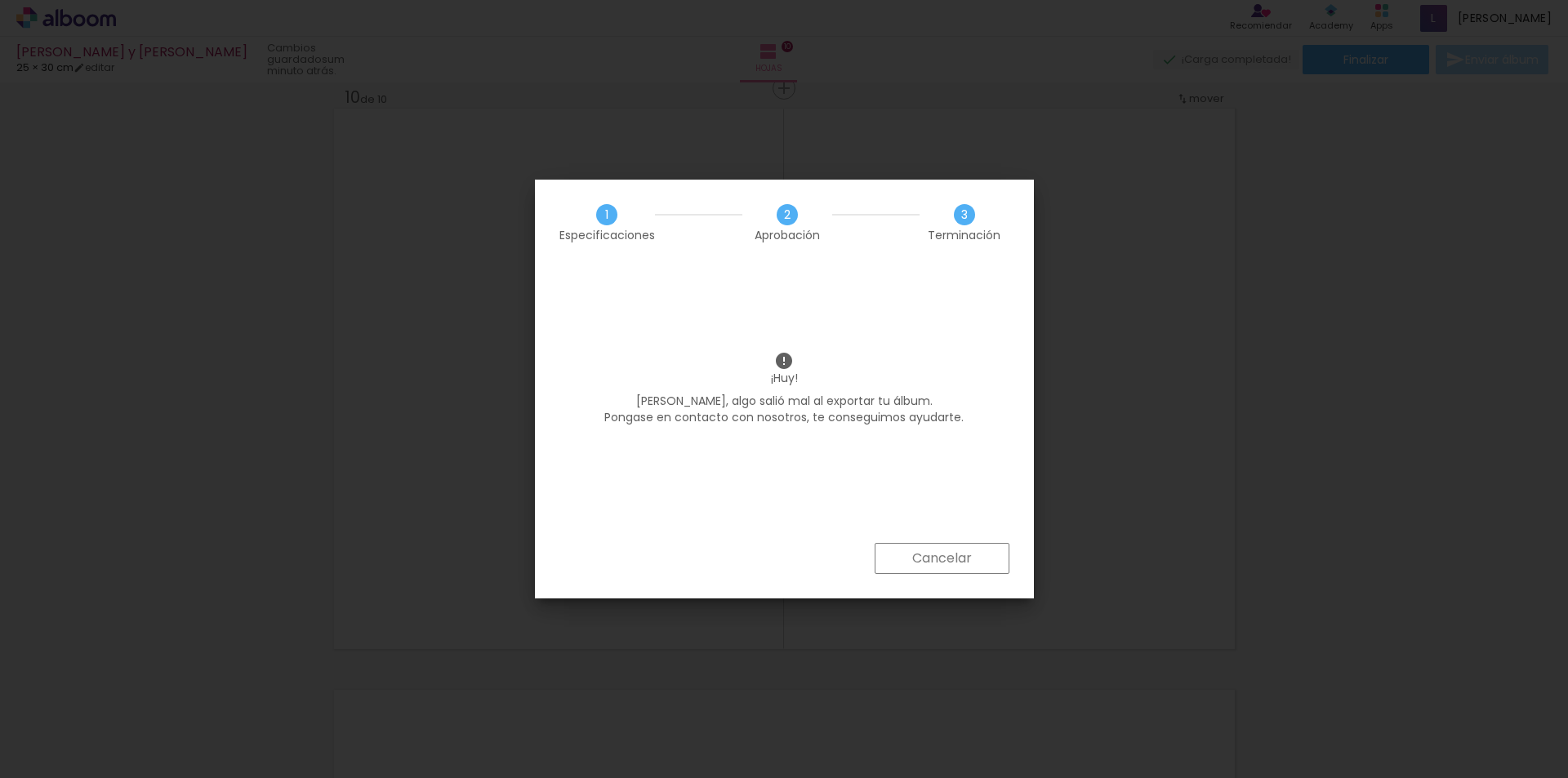
click at [0, 0] on slot "Cancelar" at bounding box center [0, 0] width 0 height 0
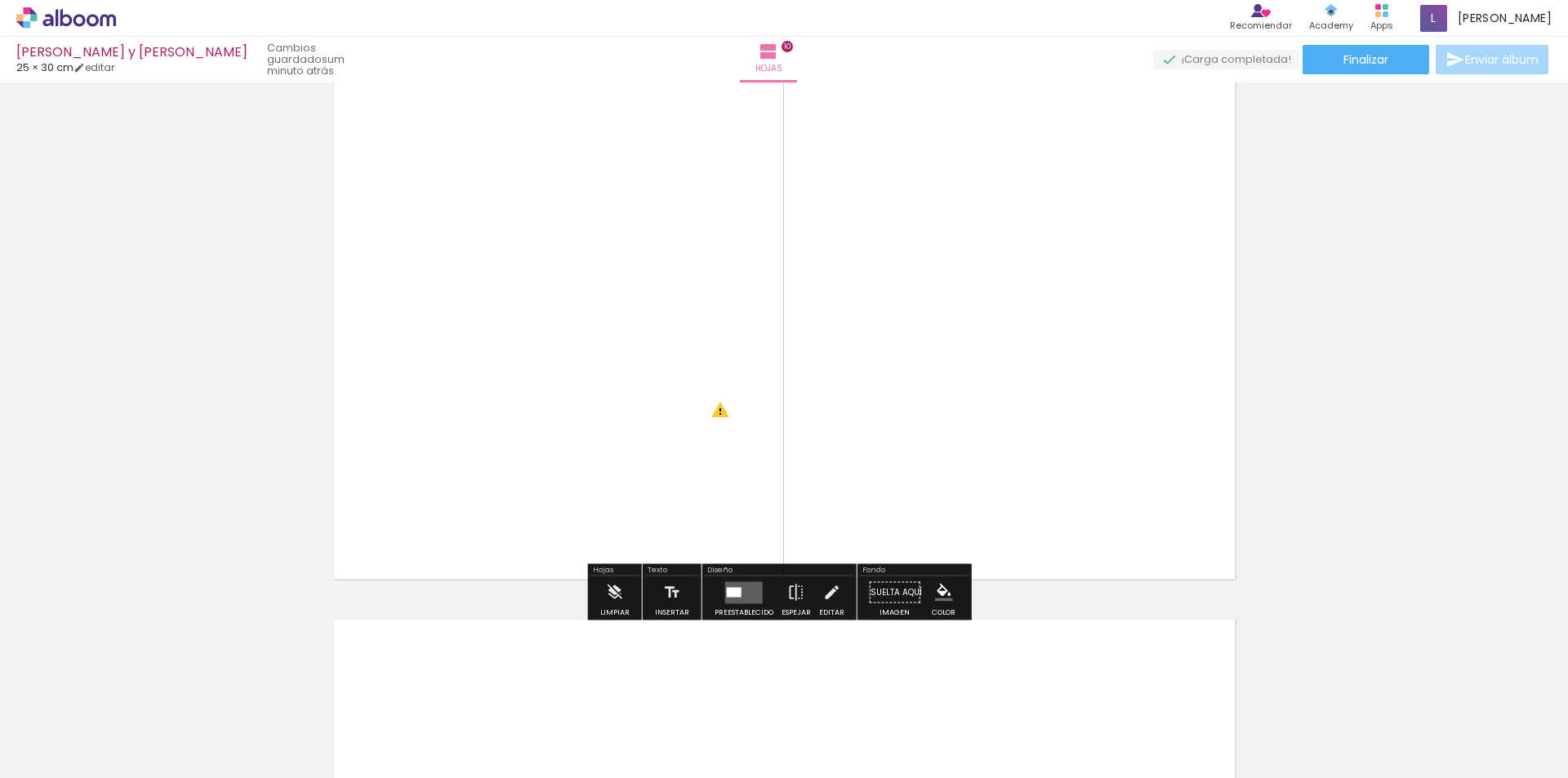
scroll to position [5337, 0]
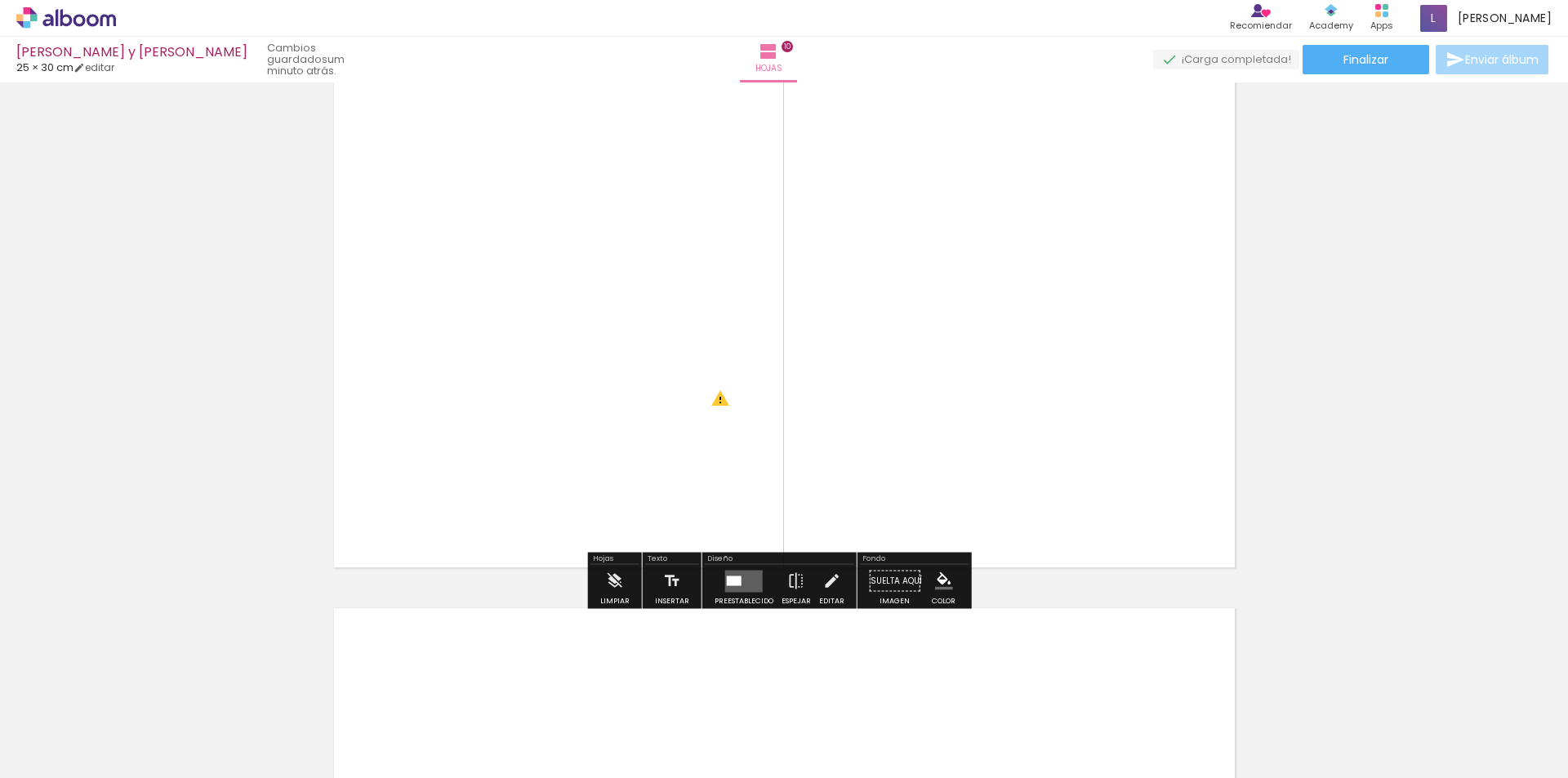
click at [697, 400] on quentale-photo at bounding box center [559, 297] width 360 height 239
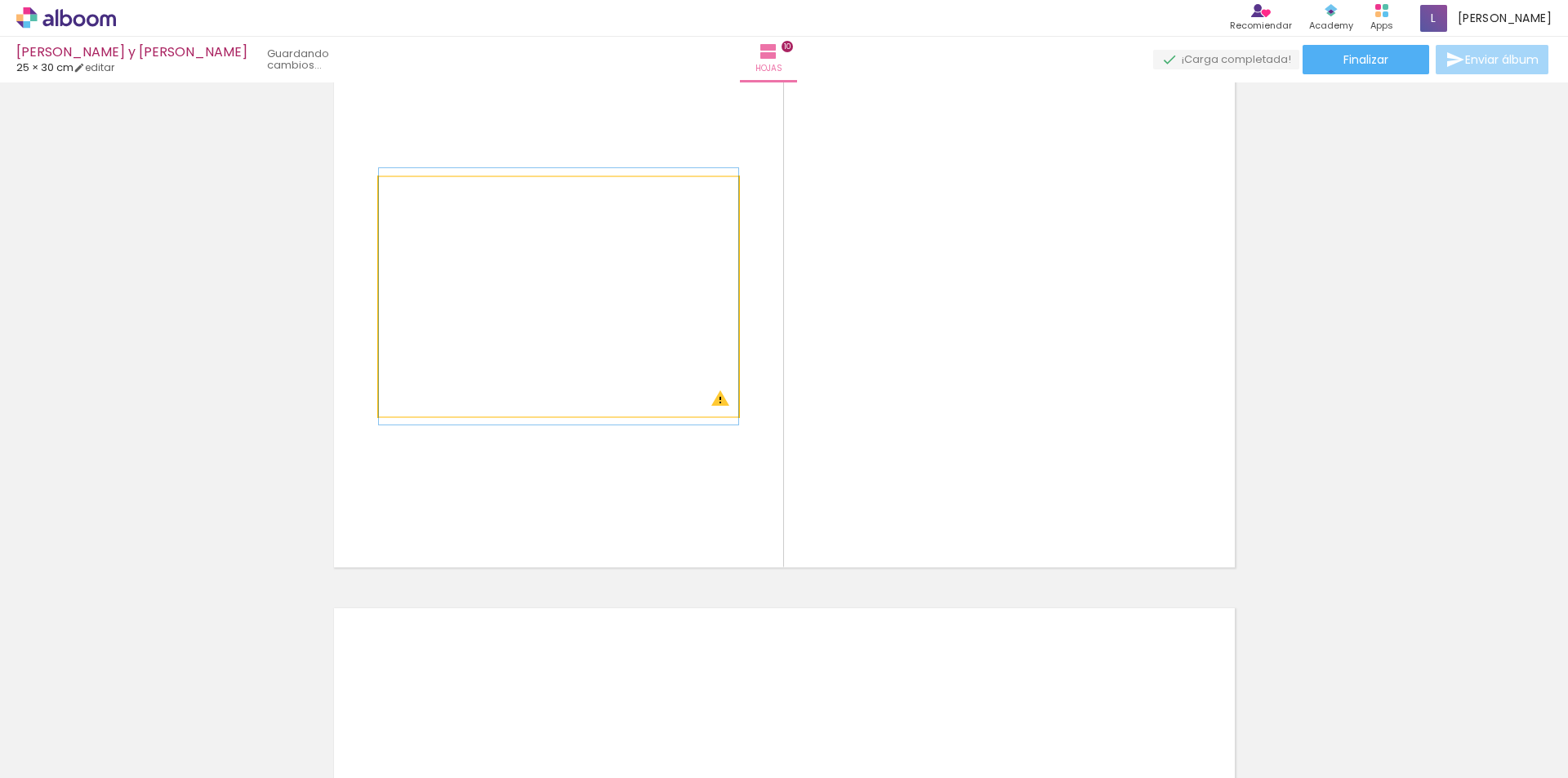
click at [711, 400] on quentale-photo at bounding box center [559, 297] width 360 height 239
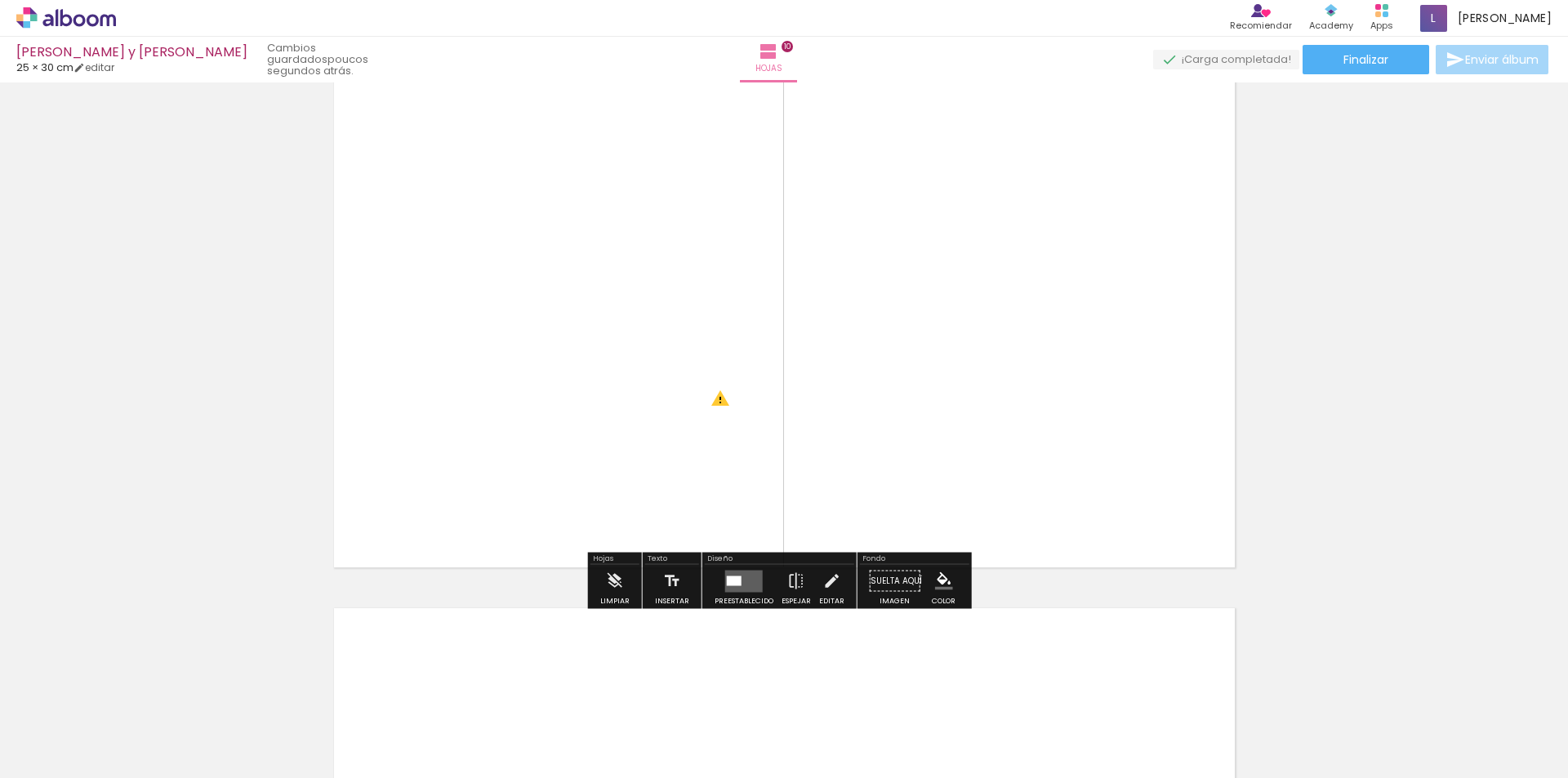
click at [695, 392] on quentale-photo at bounding box center [559, 297] width 360 height 239
click at [694, 392] on quentale-photo at bounding box center [559, 297] width 360 height 239
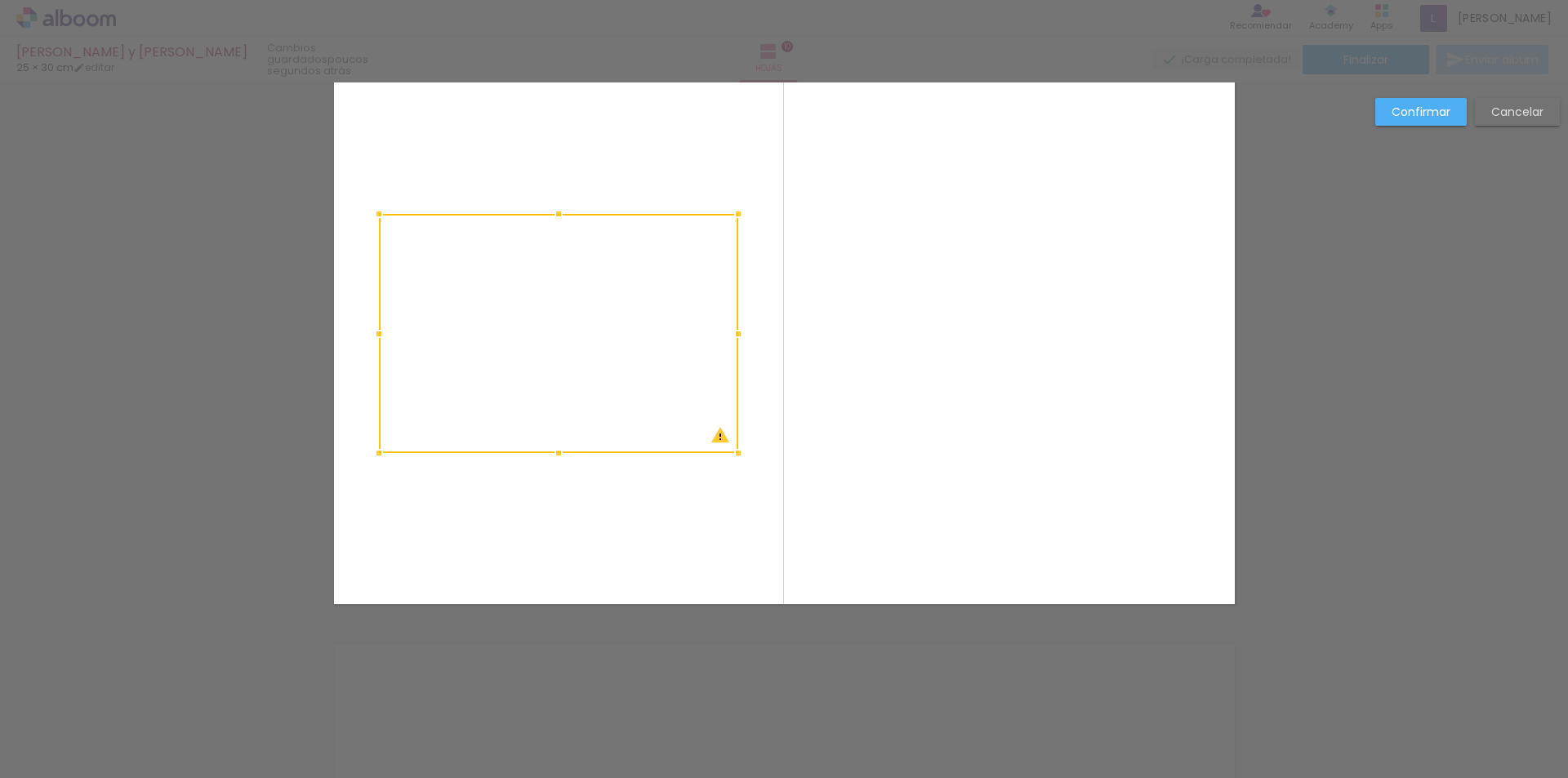
click at [694, 392] on div at bounding box center [559, 334] width 360 height 239
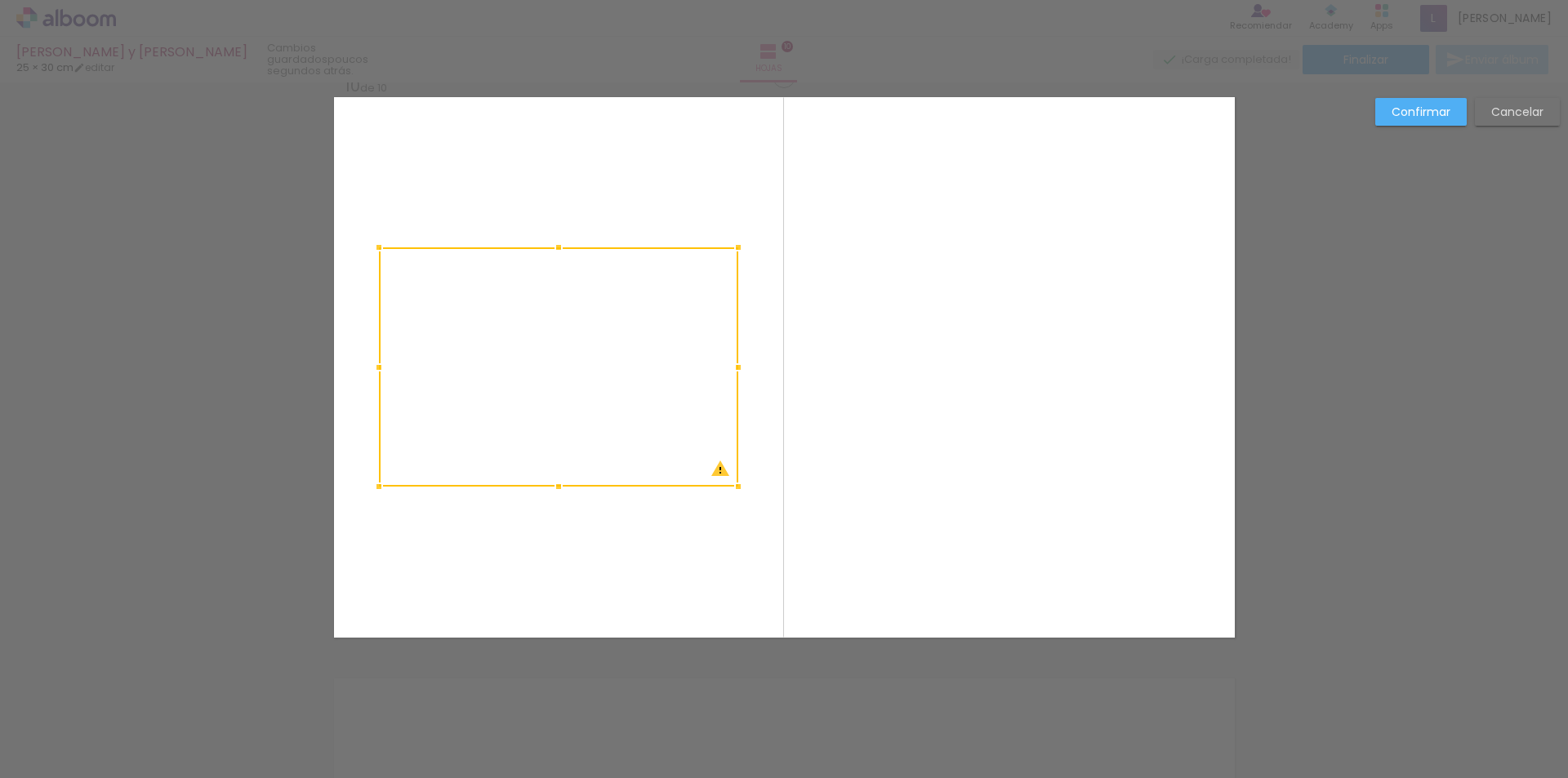
scroll to position [5255, 0]
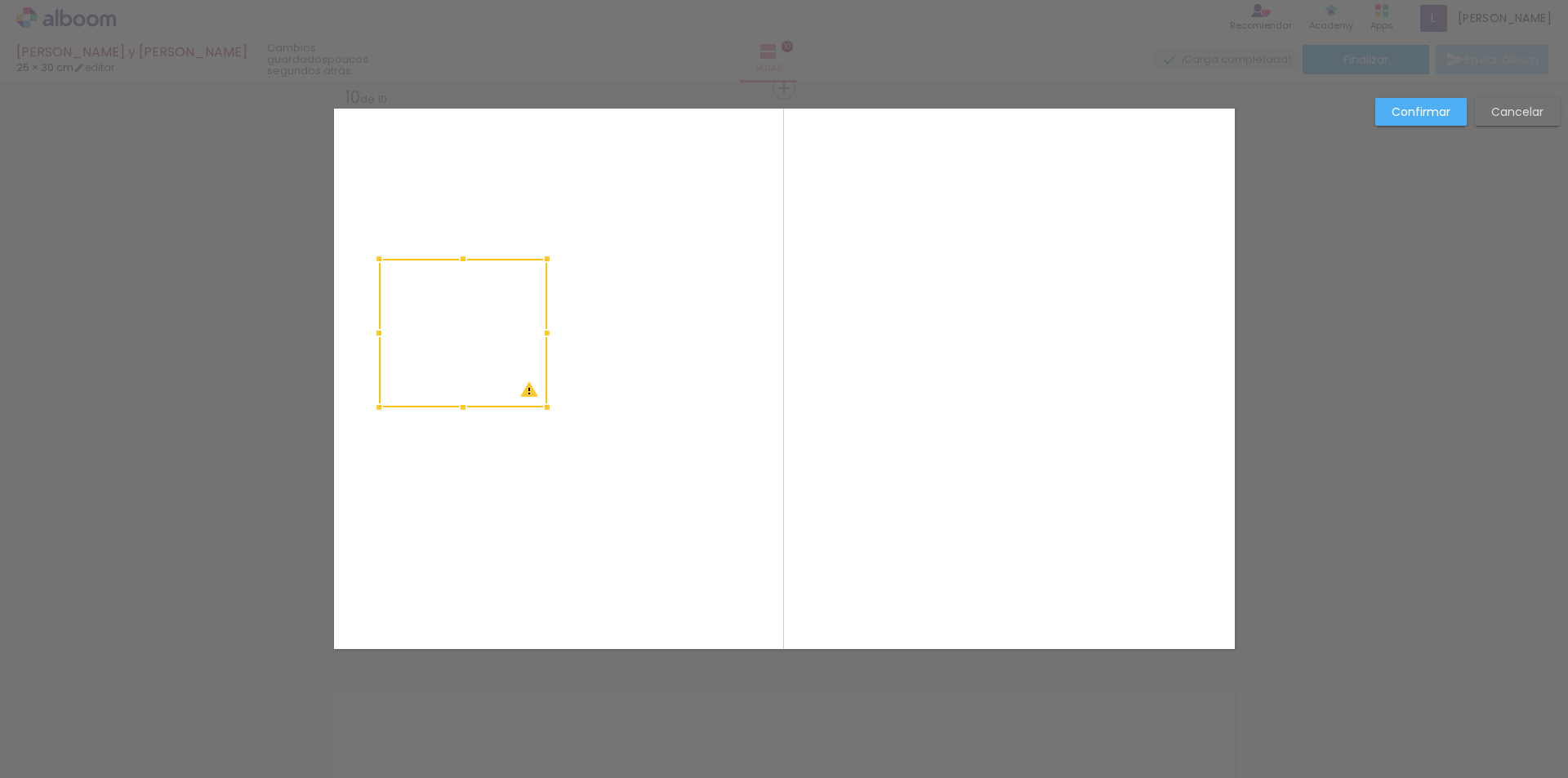
drag, startPoint x: 730, startPoint y: 491, endPoint x: 559, endPoint y: 402, distance: 192.8
click at [539, 400] on div at bounding box center [547, 408] width 33 height 33
click at [687, 425] on quentale-layouter at bounding box center [784, 379] width 901 height 540
click at [482, 367] on quentale-photo at bounding box center [463, 333] width 169 height 148
click at [482, 367] on div at bounding box center [463, 333] width 169 height 148
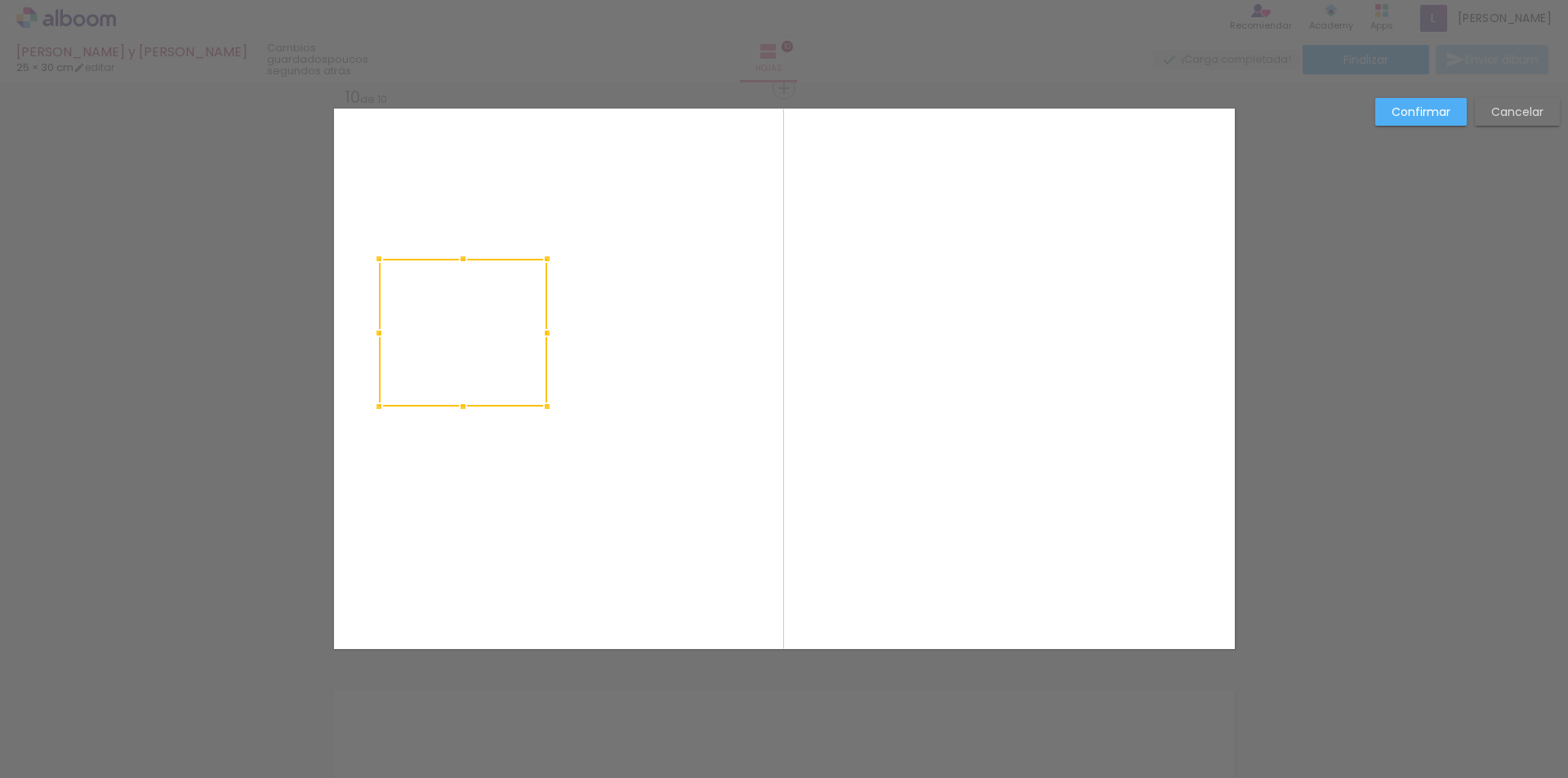
drag, startPoint x: 679, startPoint y: 460, endPoint x: 697, endPoint y: 449, distance: 21.1
click at [680, 460] on quentale-layouter at bounding box center [784, 379] width 901 height 540
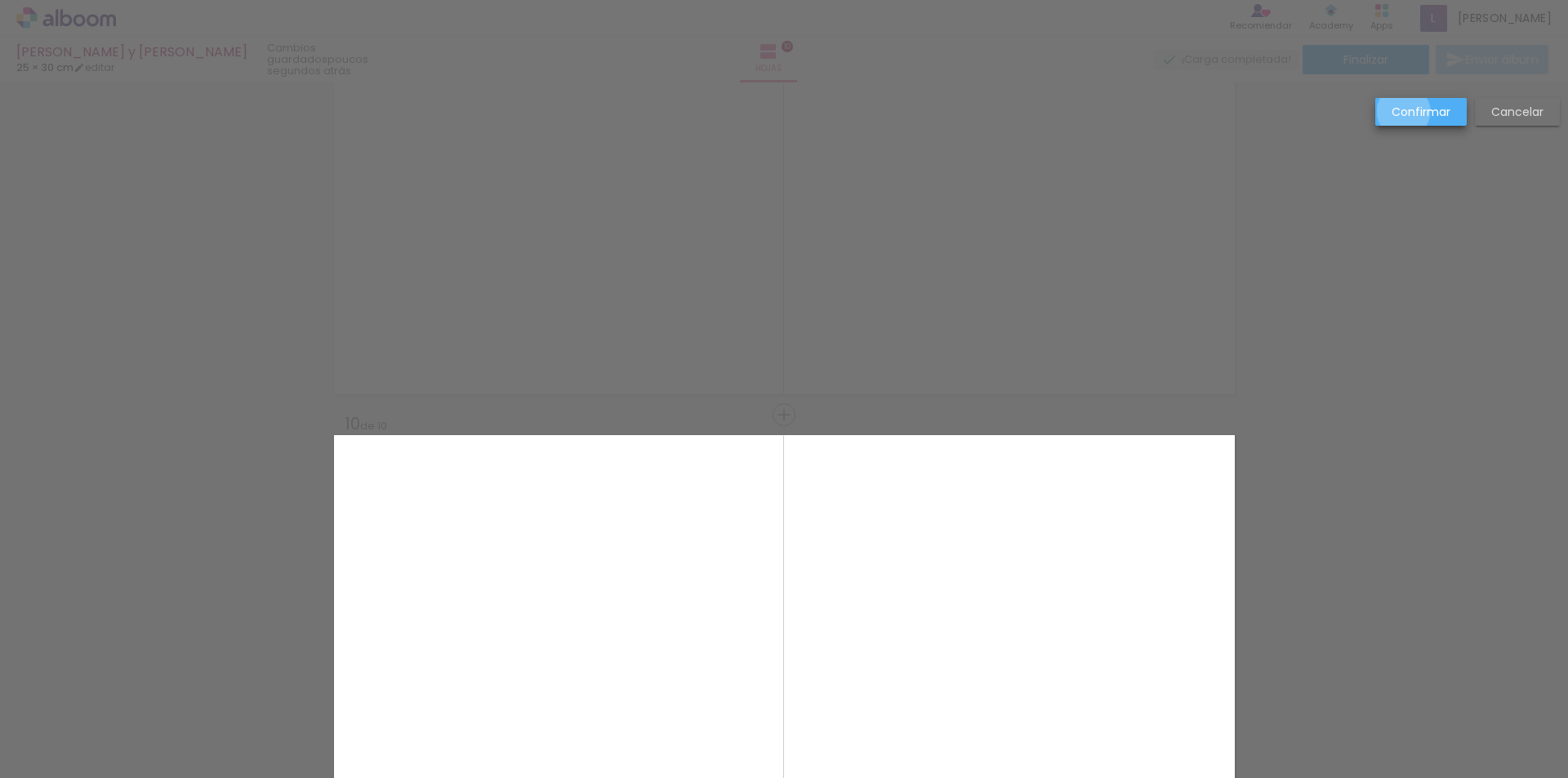
click at [0, 0] on slot "Confirmar" at bounding box center [0, 0] width 0 height 0
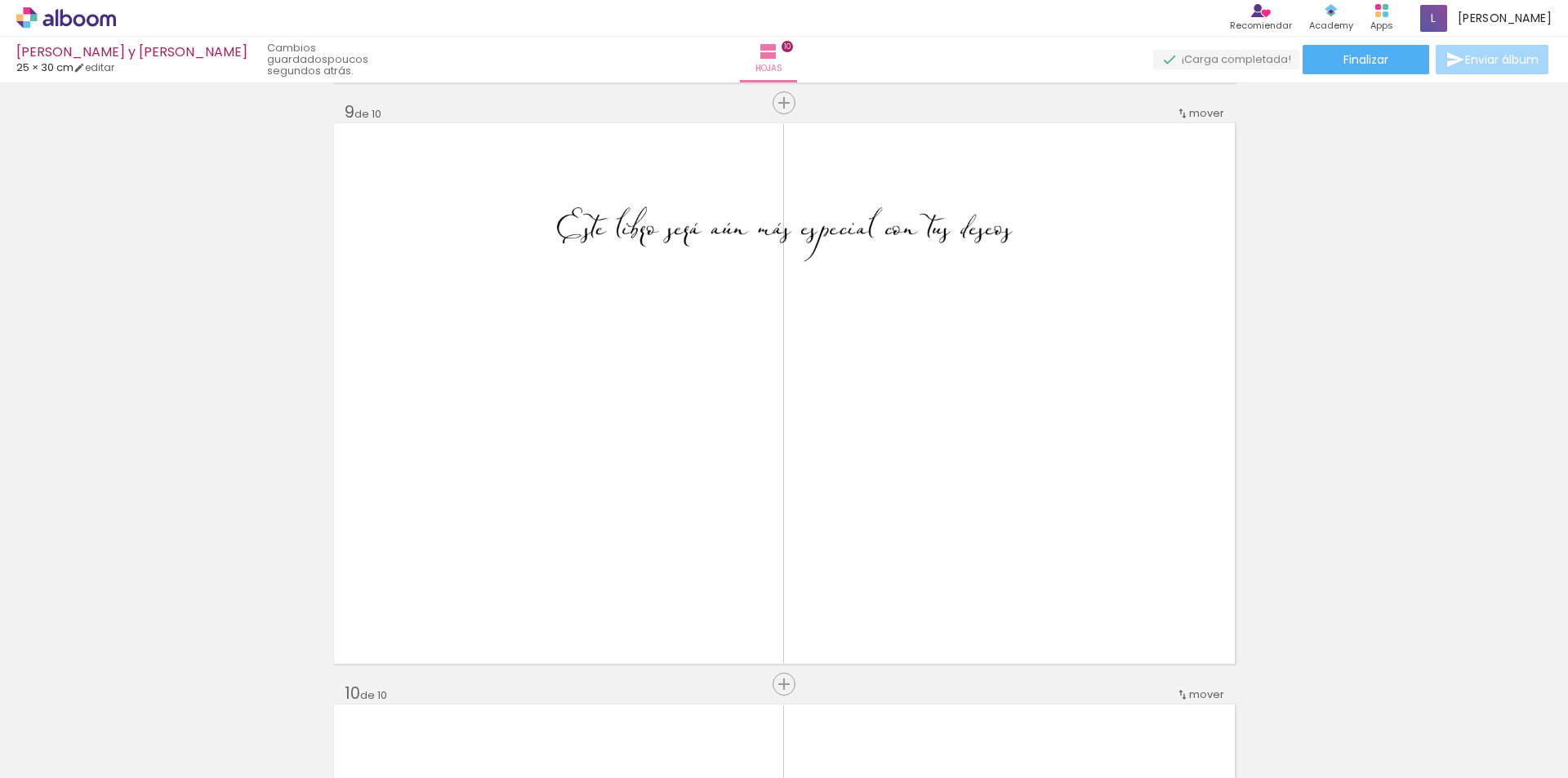
scroll to position [4602, 0]
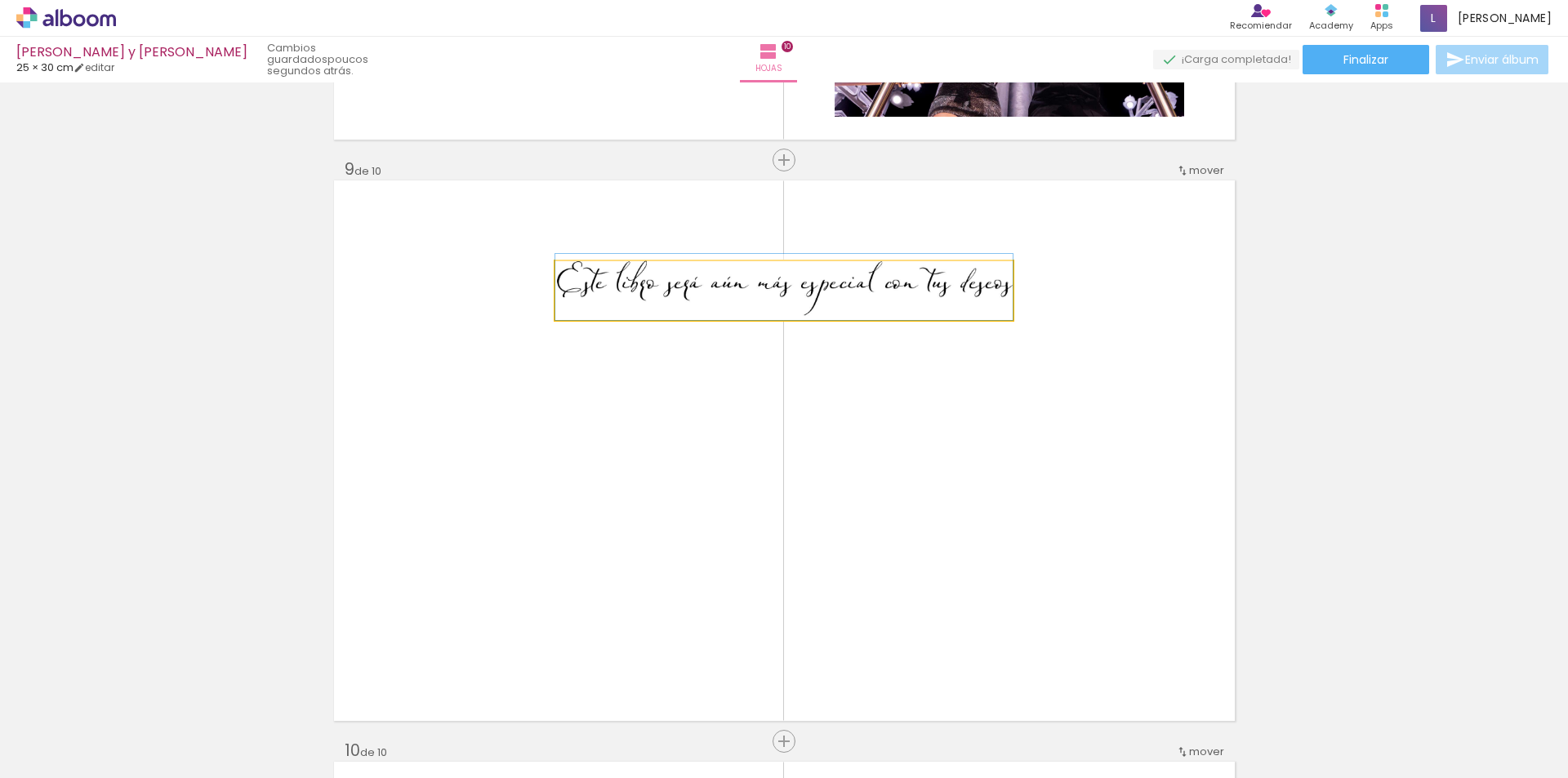
drag, startPoint x: 882, startPoint y: 282, endPoint x: 865, endPoint y: 275, distance: 18.4
click at [876, 290] on quentale-photo at bounding box center [783, 291] width 457 height 59
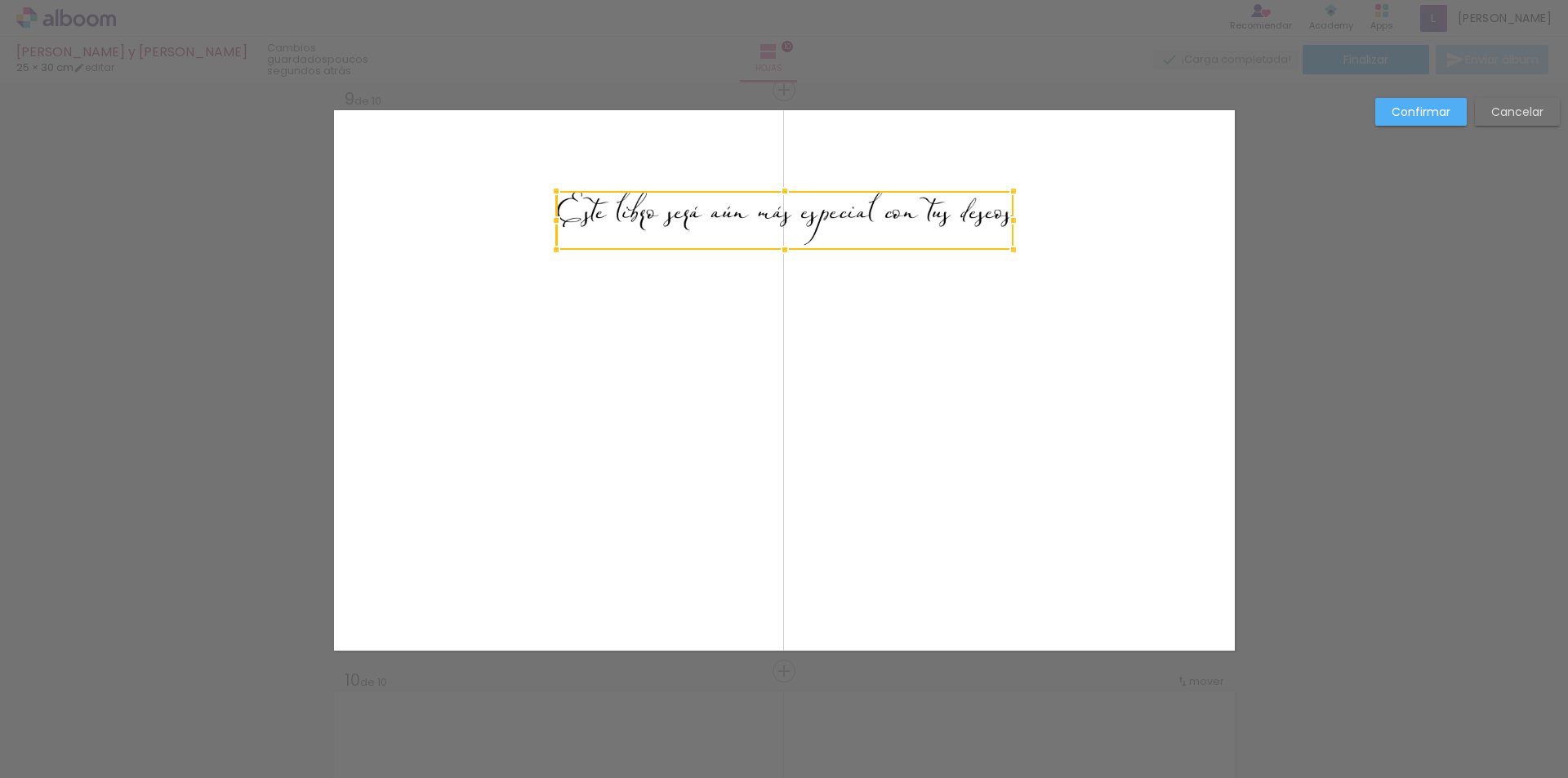
scroll to position [4673, 0]
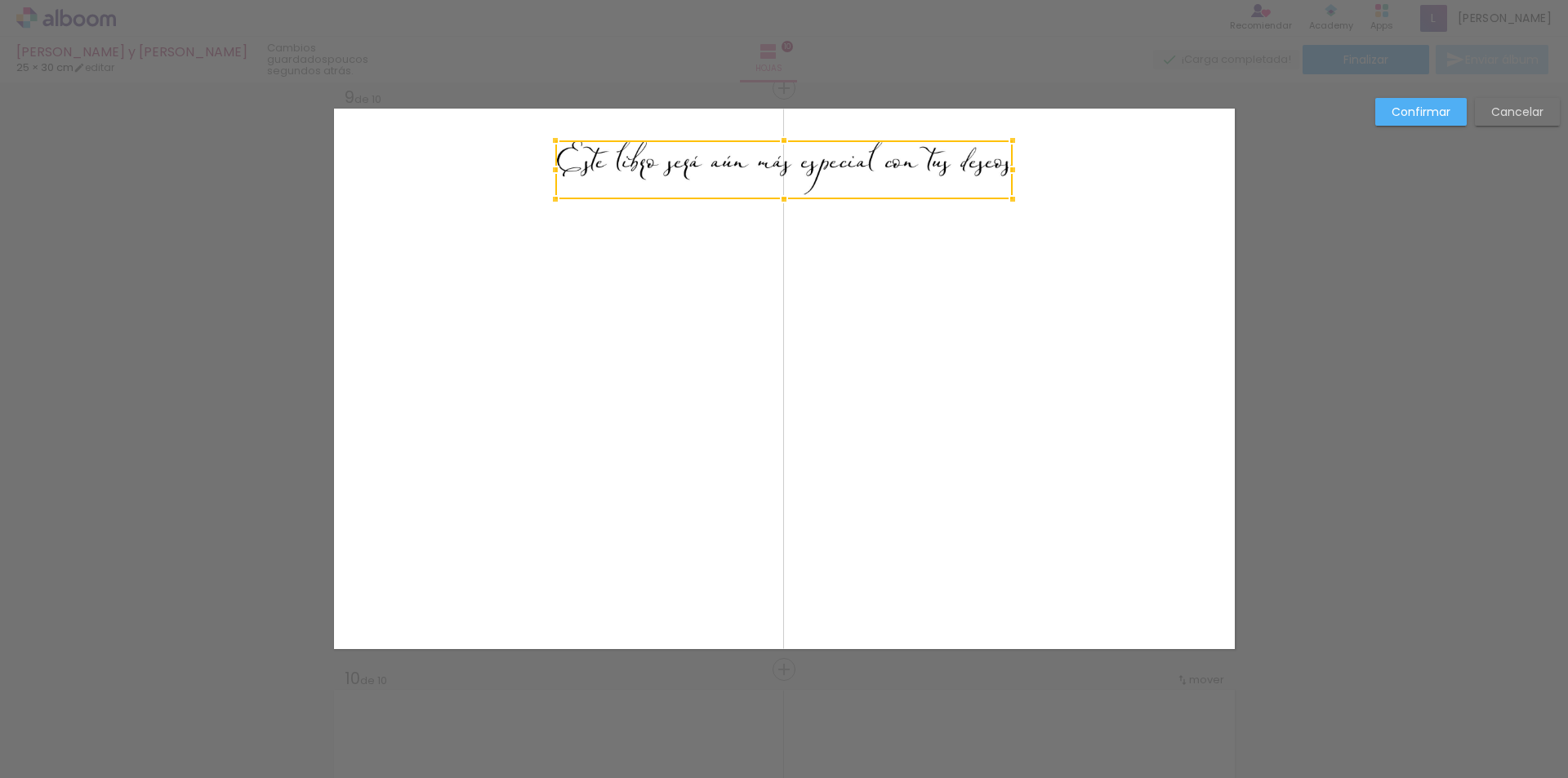
drag, startPoint x: 836, startPoint y: 216, endPoint x: 839, endPoint y: 169, distance: 47.1
click at [839, 169] on div at bounding box center [783, 170] width 457 height 59
click at [777, 201] on div at bounding box center [784, 205] width 33 height 33
click at [899, 281] on quentale-layouter at bounding box center [784, 379] width 901 height 540
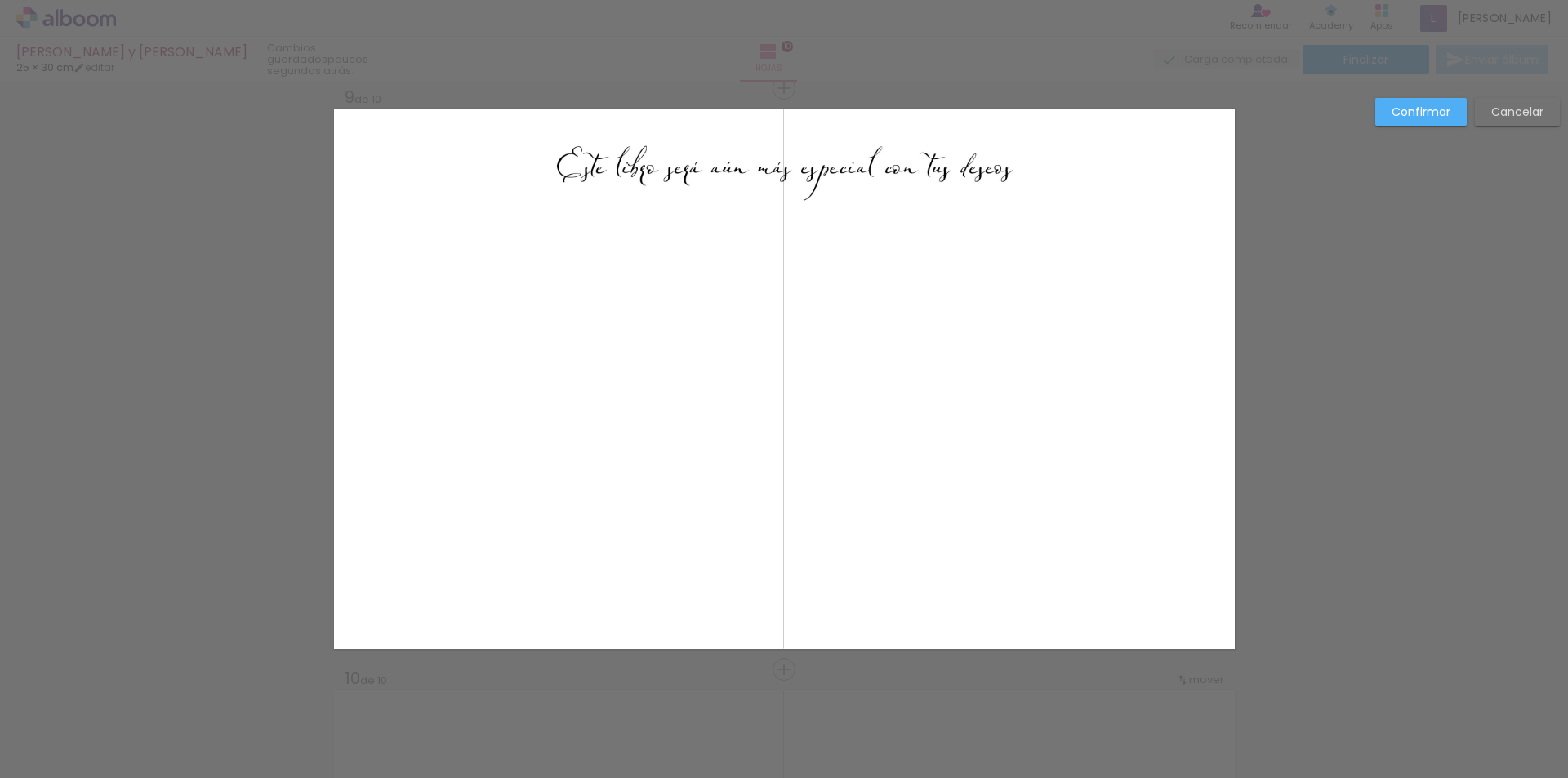
click at [0, 0] on slot "Confirmar" at bounding box center [0, 0] width 0 height 0
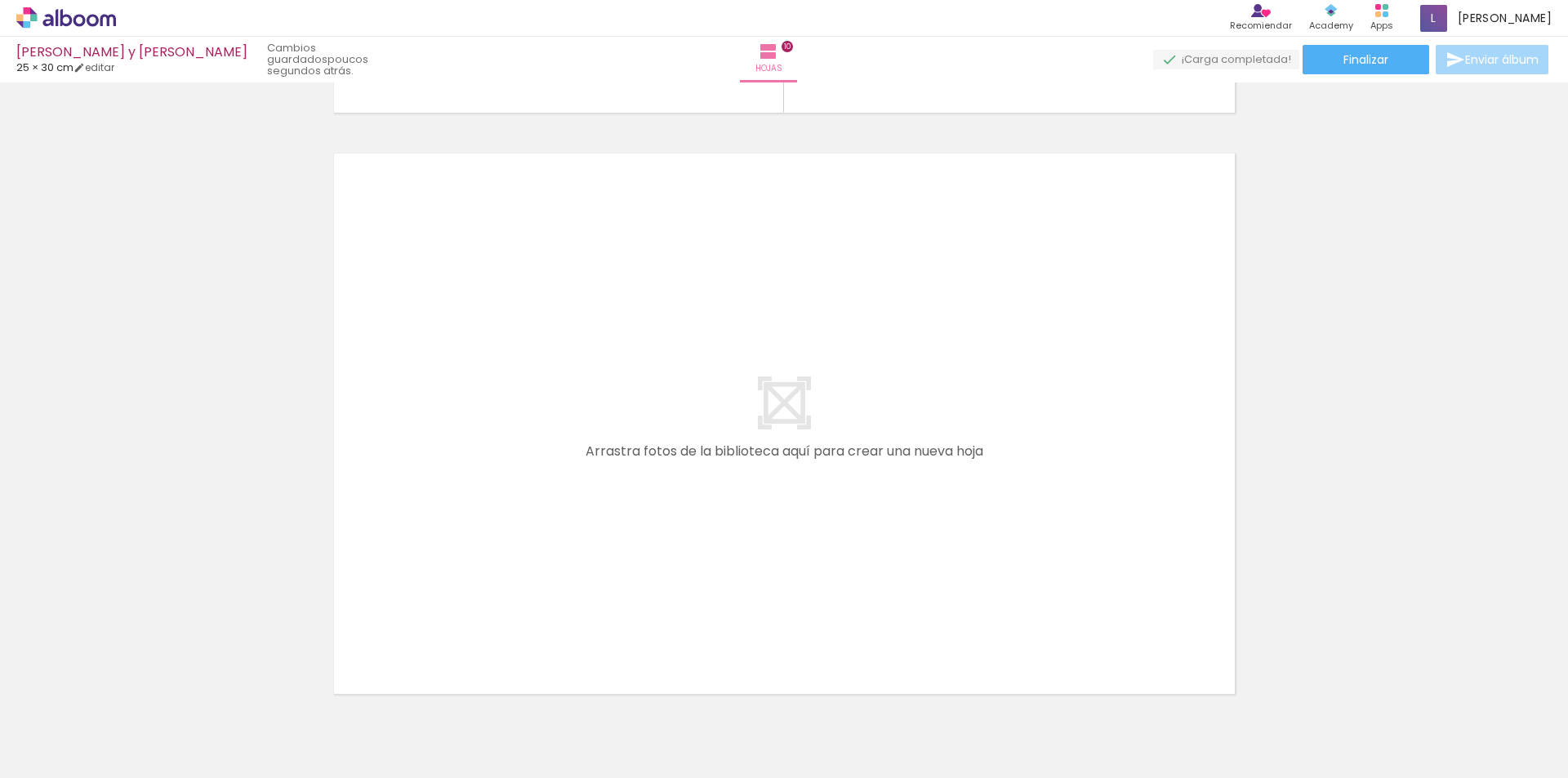
scroll to position [5817, 0]
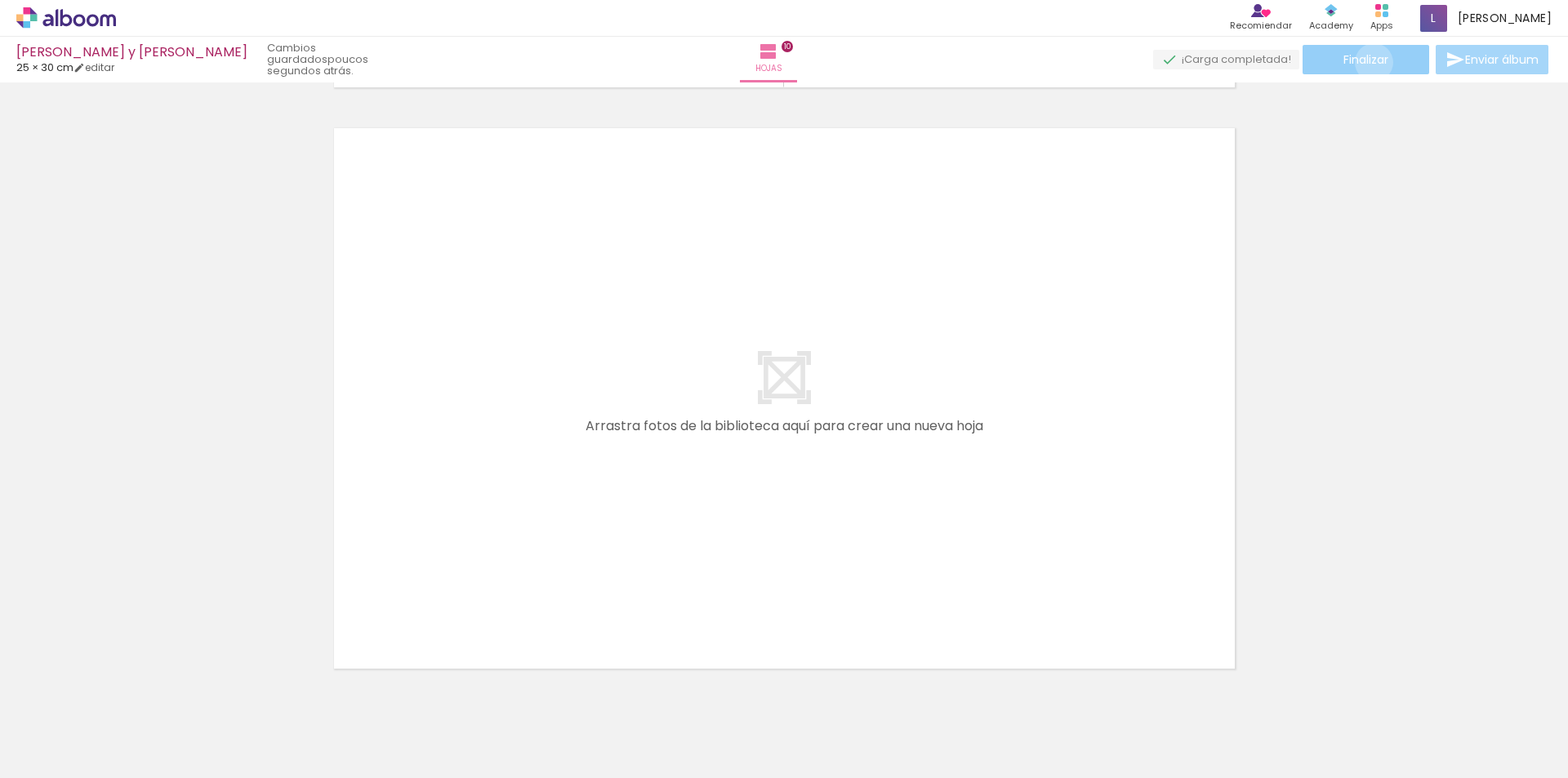
click at [1368, 62] on span "Finalizar" at bounding box center [1366, 59] width 45 height 11
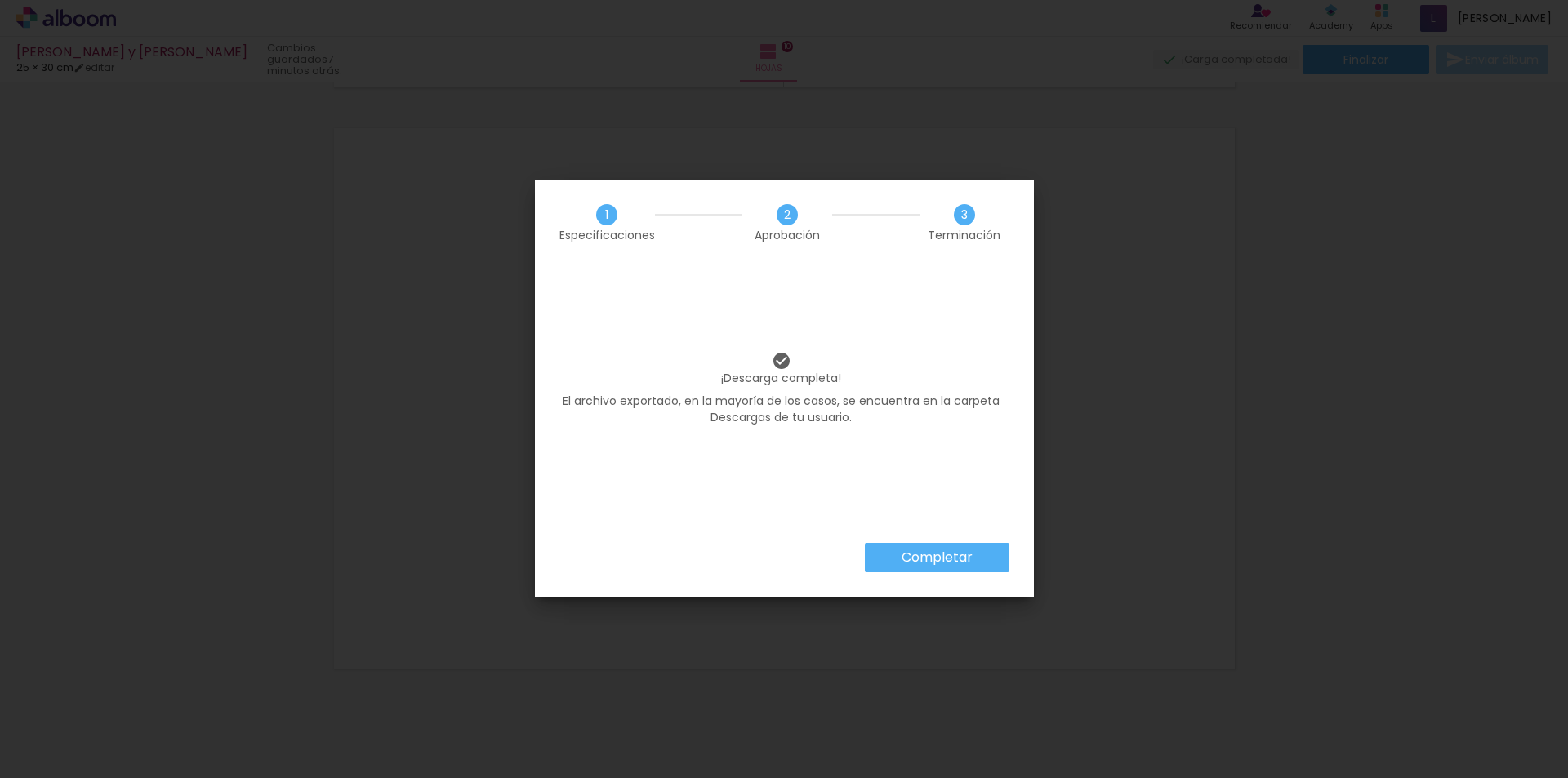
scroll to position [0, 1498]
